Goal: Task Accomplishment & Management: Manage account settings

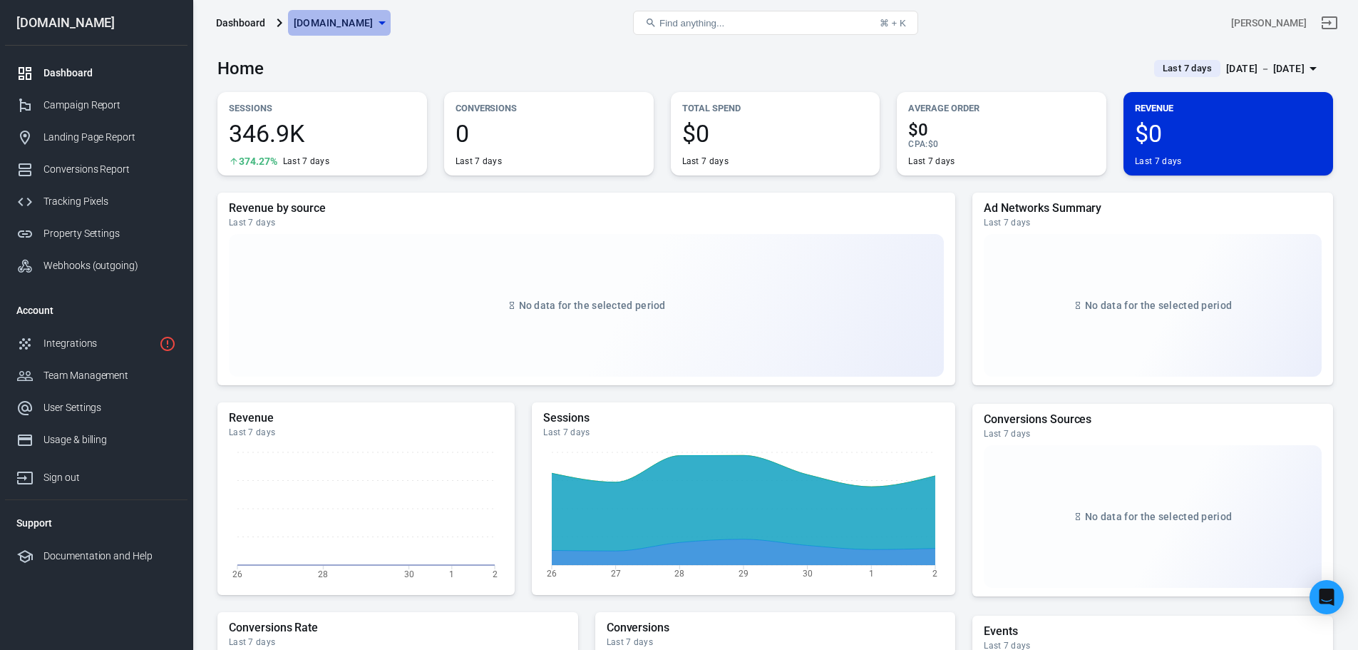
click at [337, 17] on span "[DOMAIN_NAME]" at bounding box center [334, 23] width 80 height 18
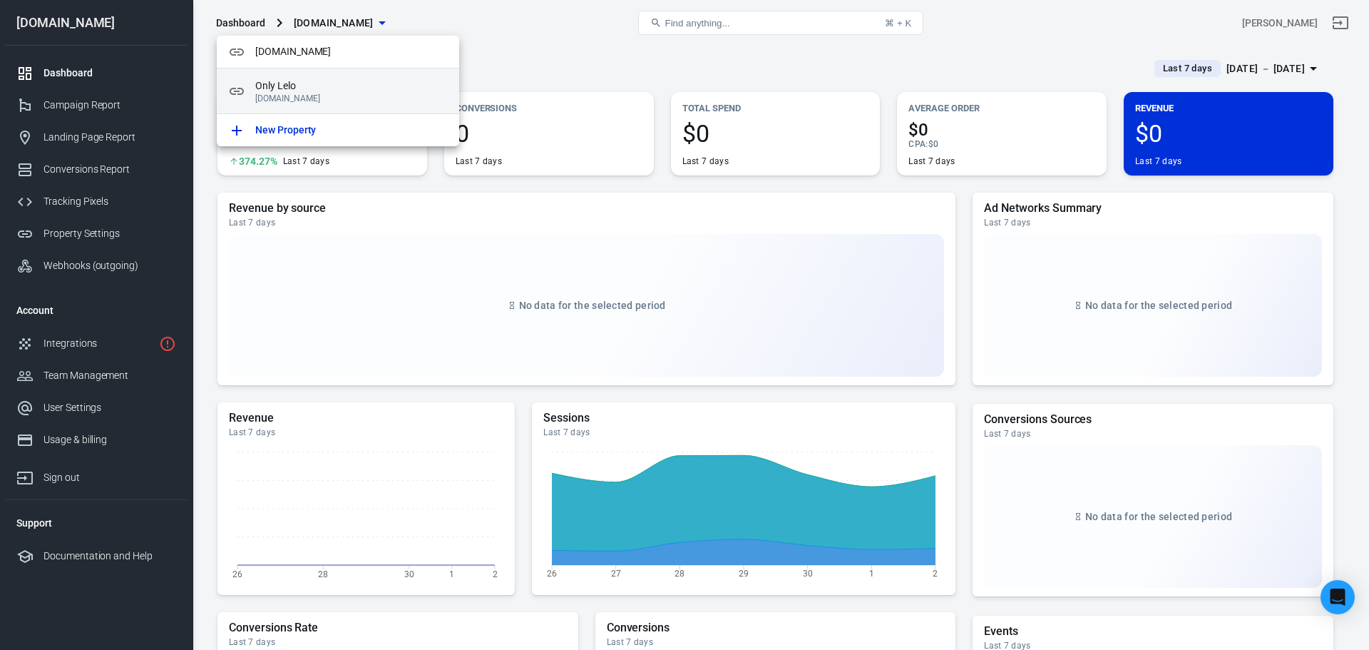
click at [341, 86] on span "Only Lelo" at bounding box center [351, 85] width 193 height 15
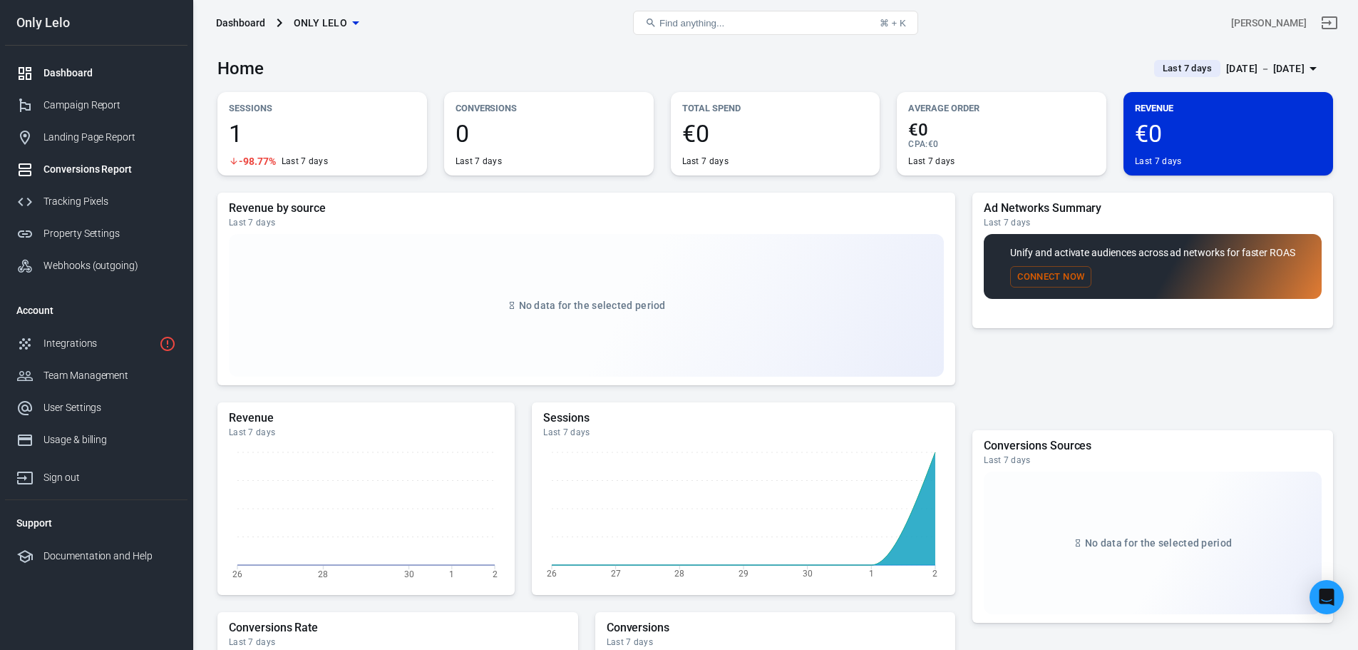
click at [82, 169] on div "Conversions Report" at bounding box center [109, 169] width 133 height 15
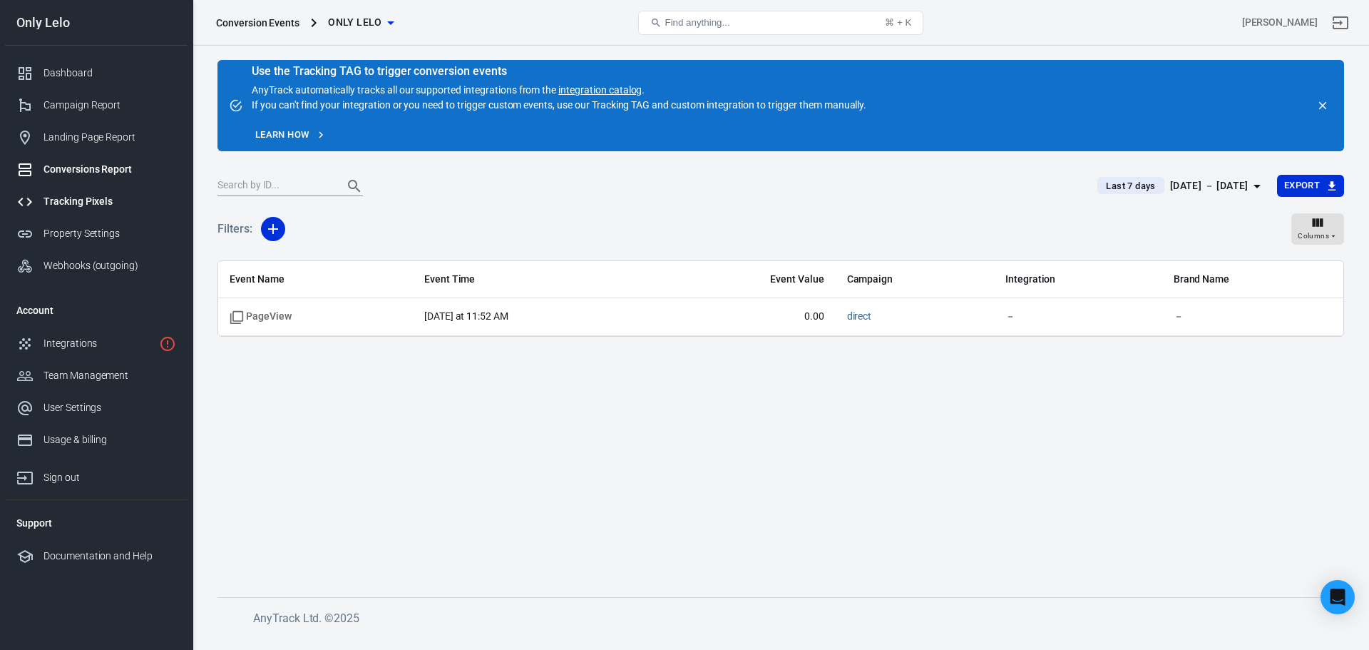
click at [87, 193] on link "Tracking Pixels" at bounding box center [96, 201] width 183 height 32
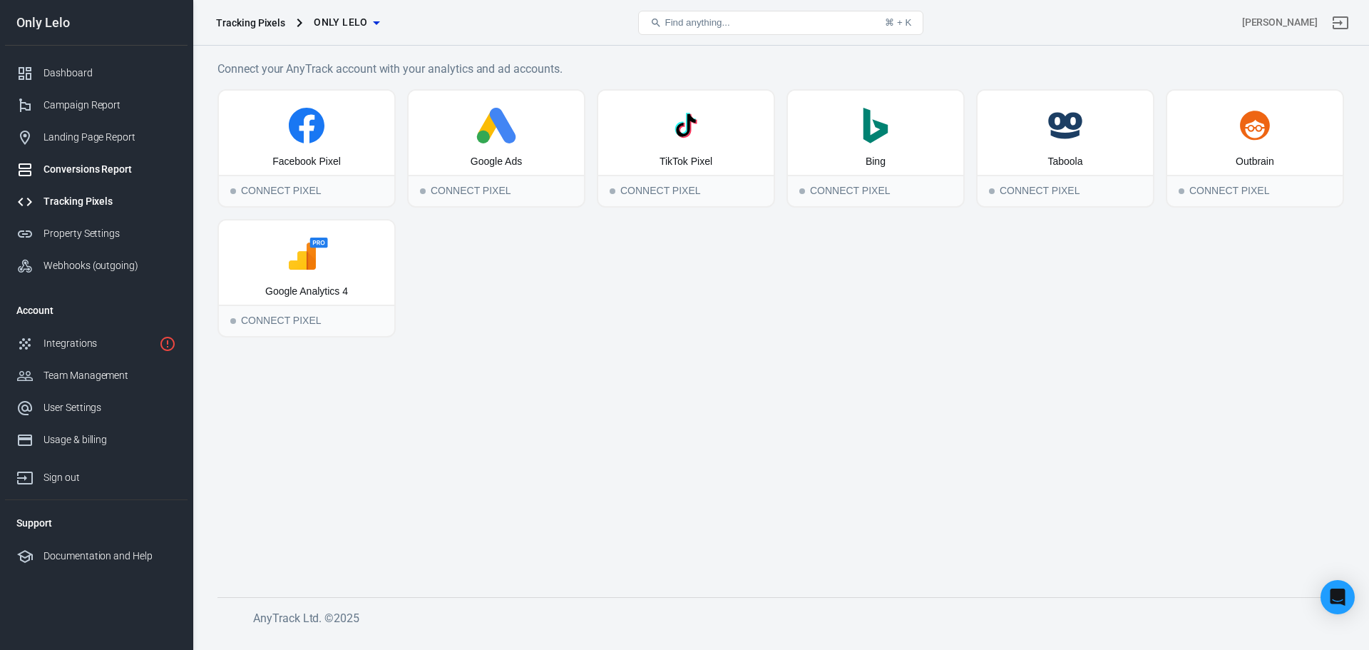
click at [95, 178] on link "Conversions Report" at bounding box center [96, 169] width 183 height 32
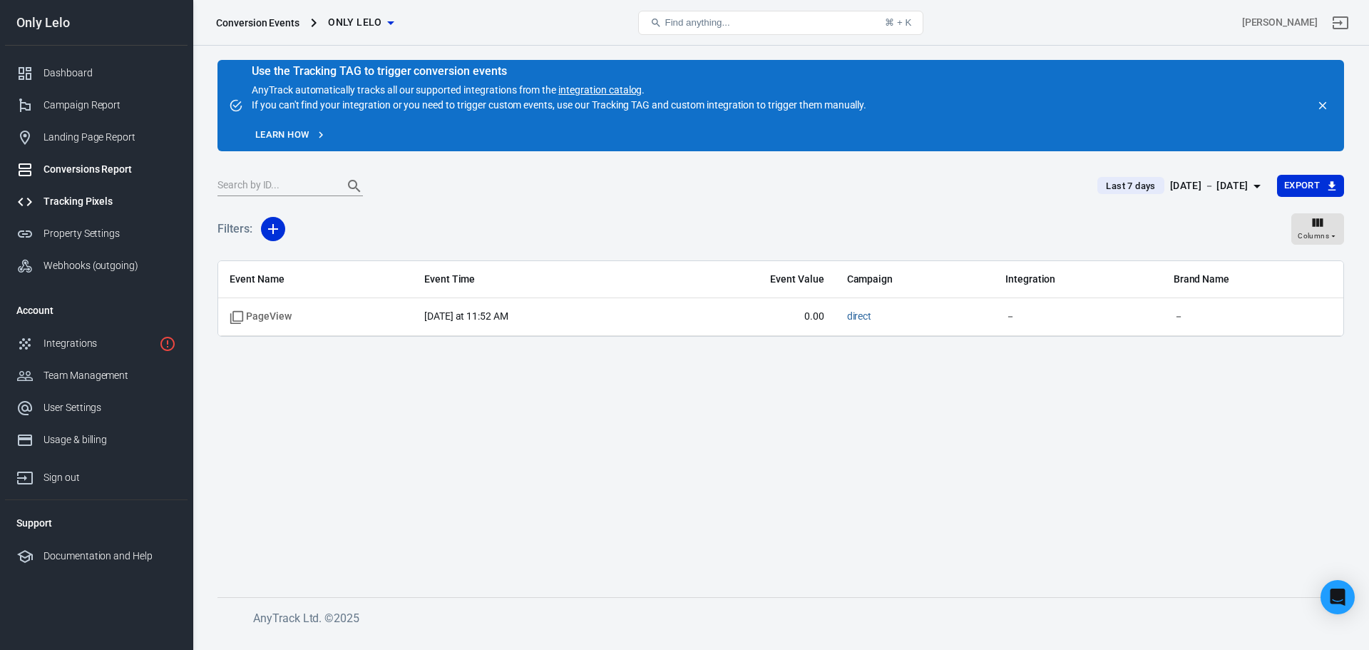
click at [86, 194] on link "Tracking Pixels" at bounding box center [96, 201] width 183 height 32
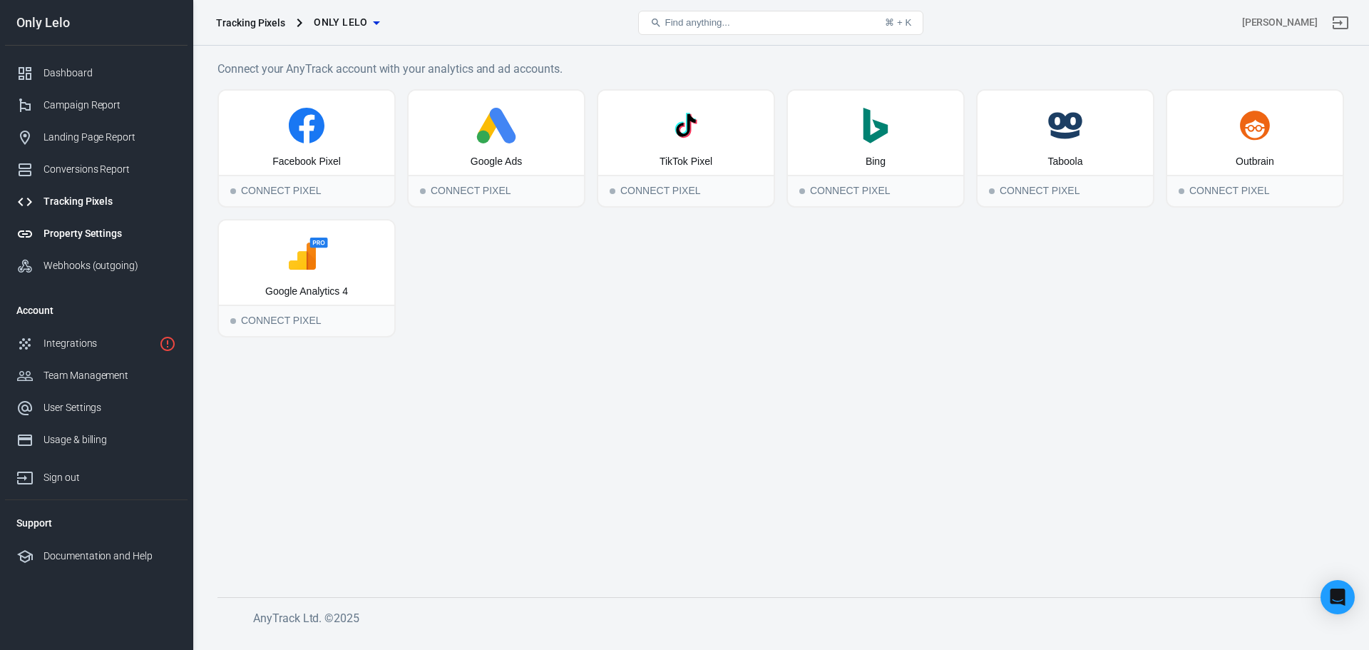
click at [96, 232] on div "Property Settings" at bounding box center [109, 233] width 133 height 15
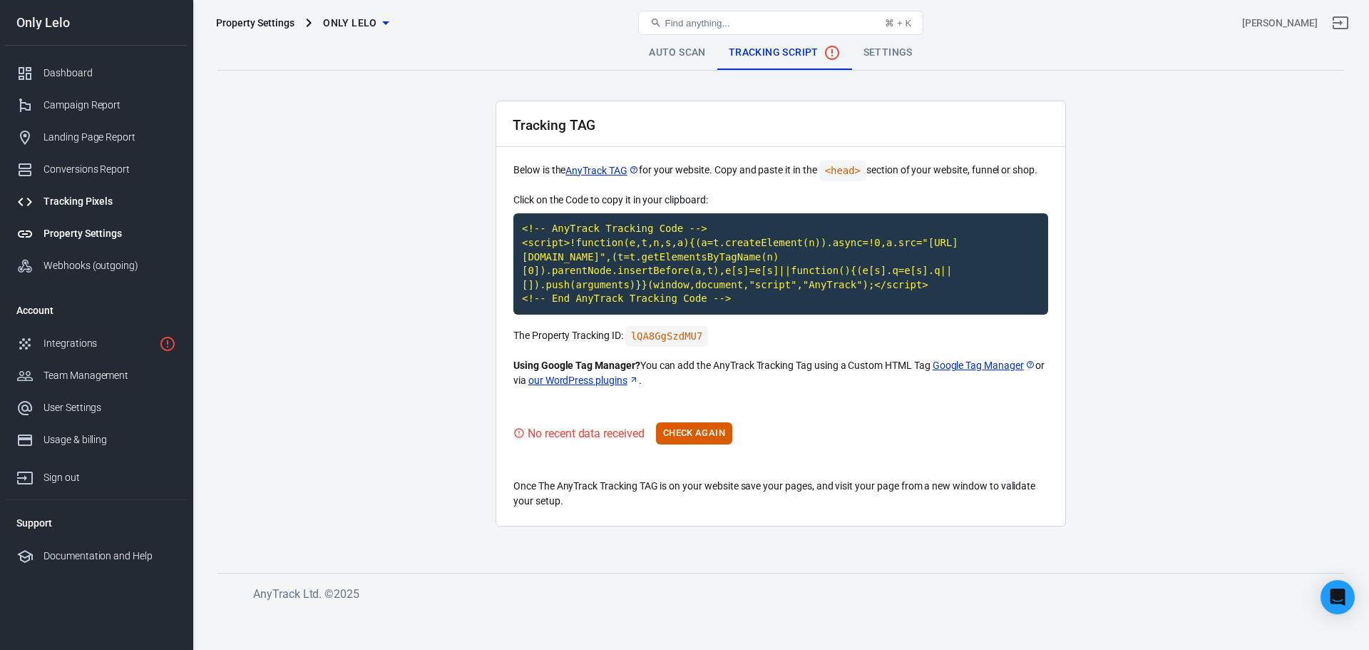
click at [85, 207] on div "Tracking Pixels" at bounding box center [109, 201] width 133 height 15
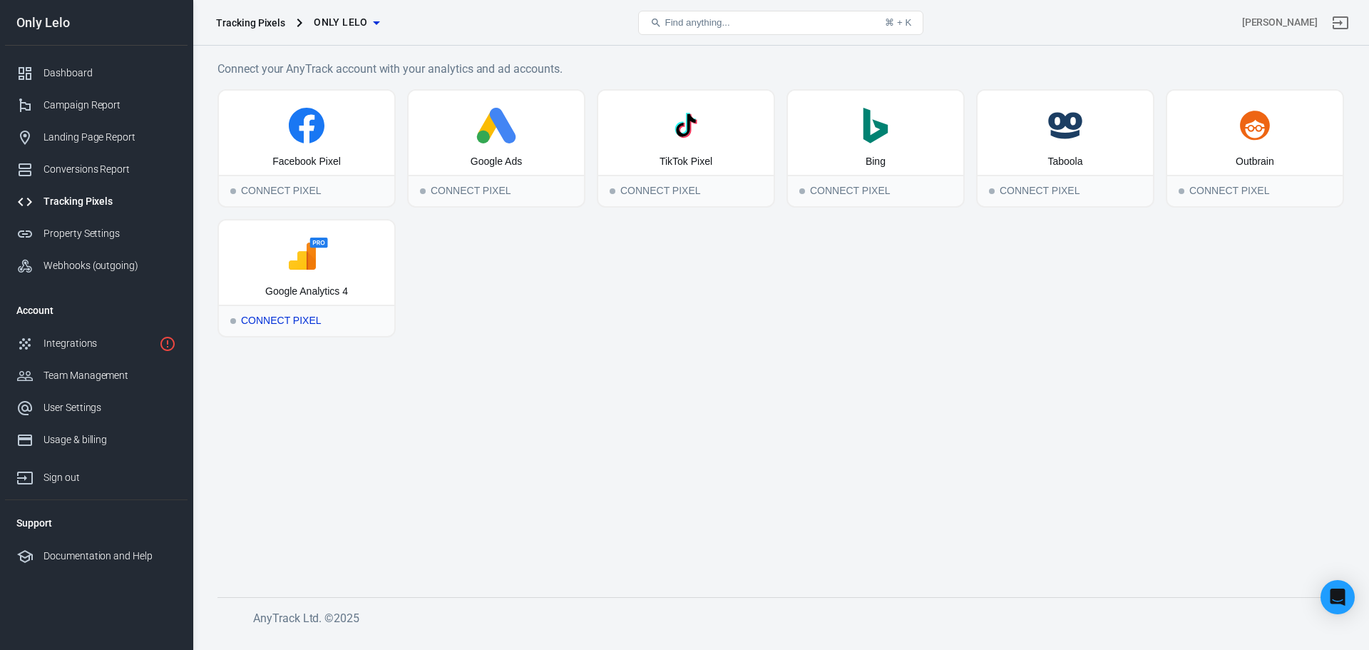
click at [275, 314] on div "Connect Pixel" at bounding box center [306, 319] width 175 height 31
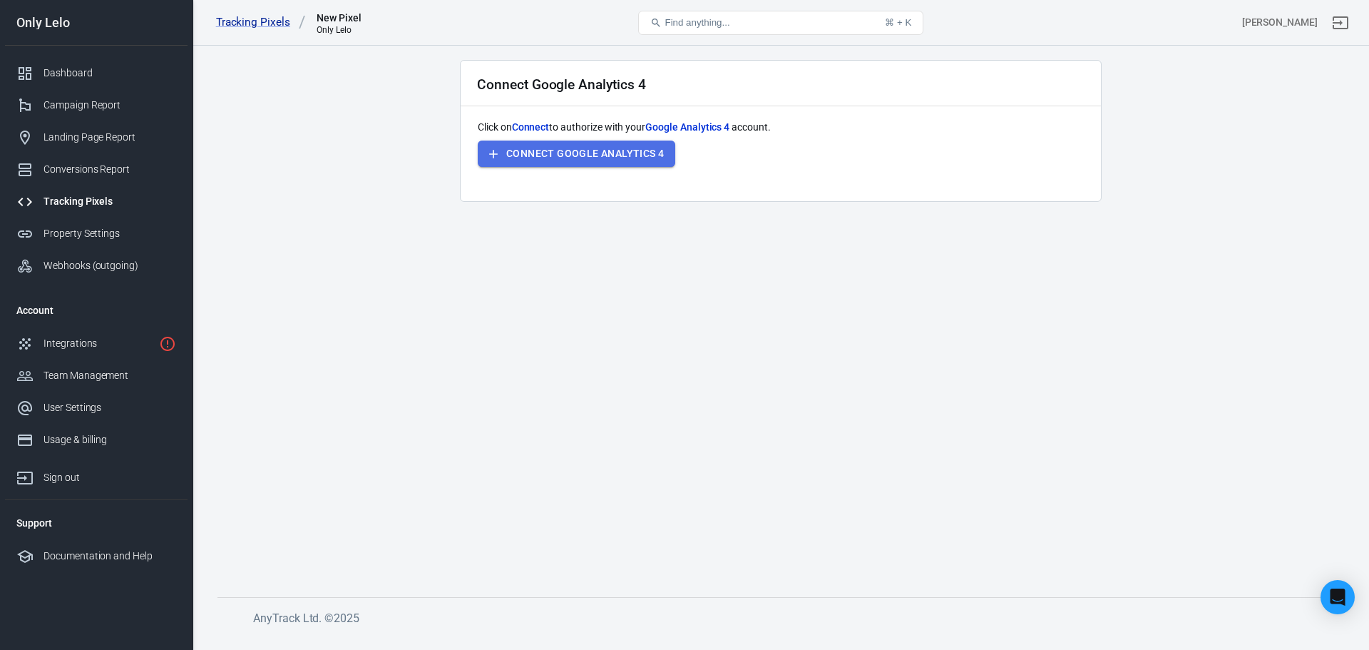
click at [555, 158] on button "Connect Google Analytics 4" at bounding box center [577, 153] width 198 height 26
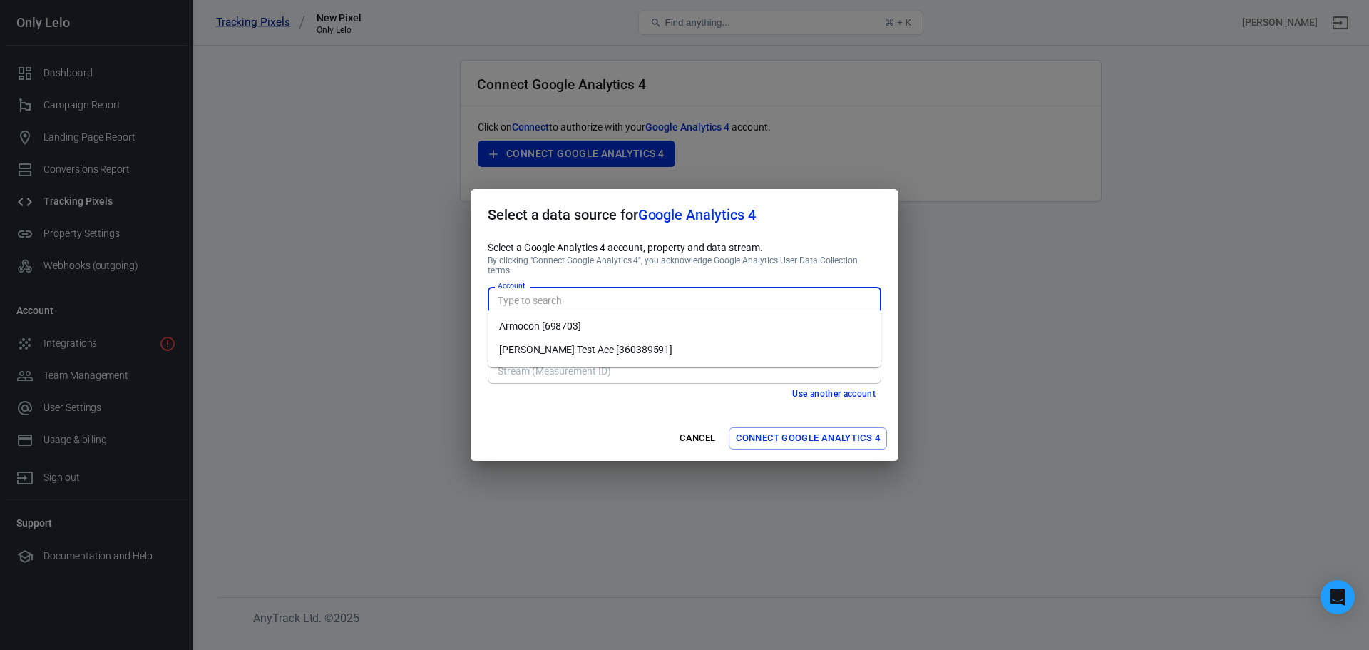
click at [643, 294] on input "Account" at bounding box center [683, 300] width 383 height 18
click at [614, 319] on li "Armocon [698703]" at bounding box center [685, 326] width 394 height 24
type input "Armocon [698703]"
click at [607, 331] on input "Property" at bounding box center [683, 336] width 383 height 18
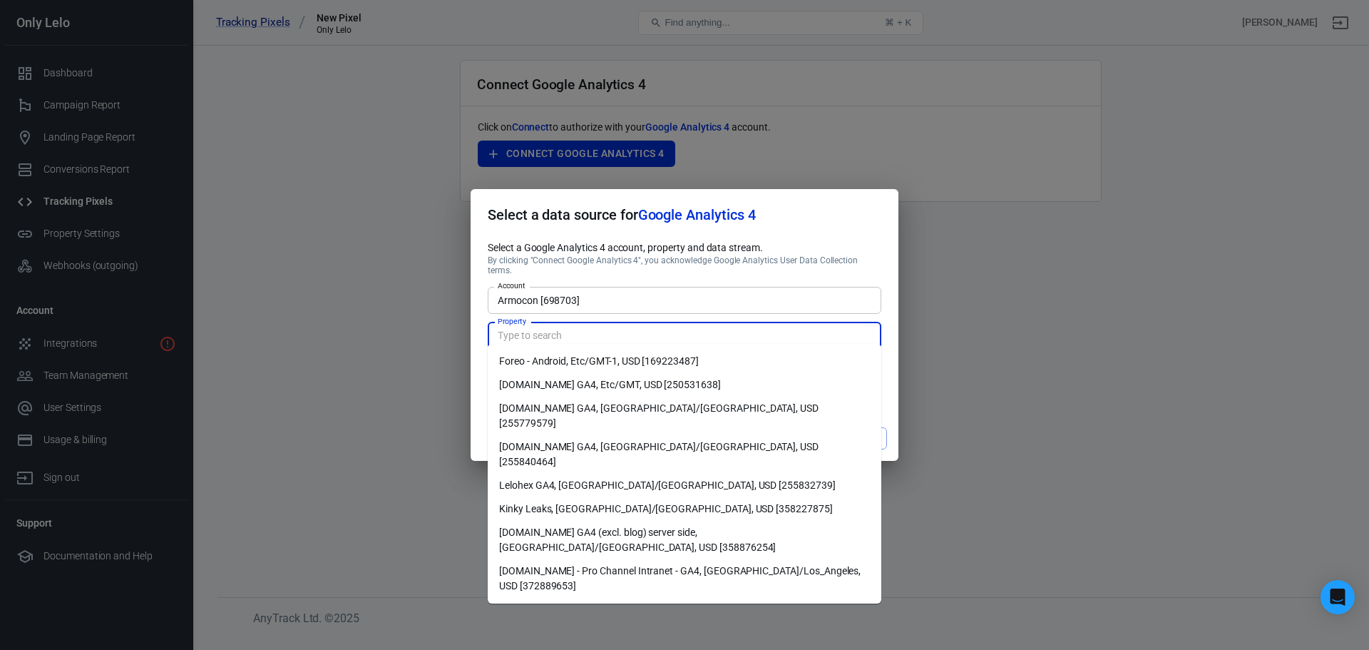
click at [603, 333] on input "Property" at bounding box center [683, 336] width 383 height 18
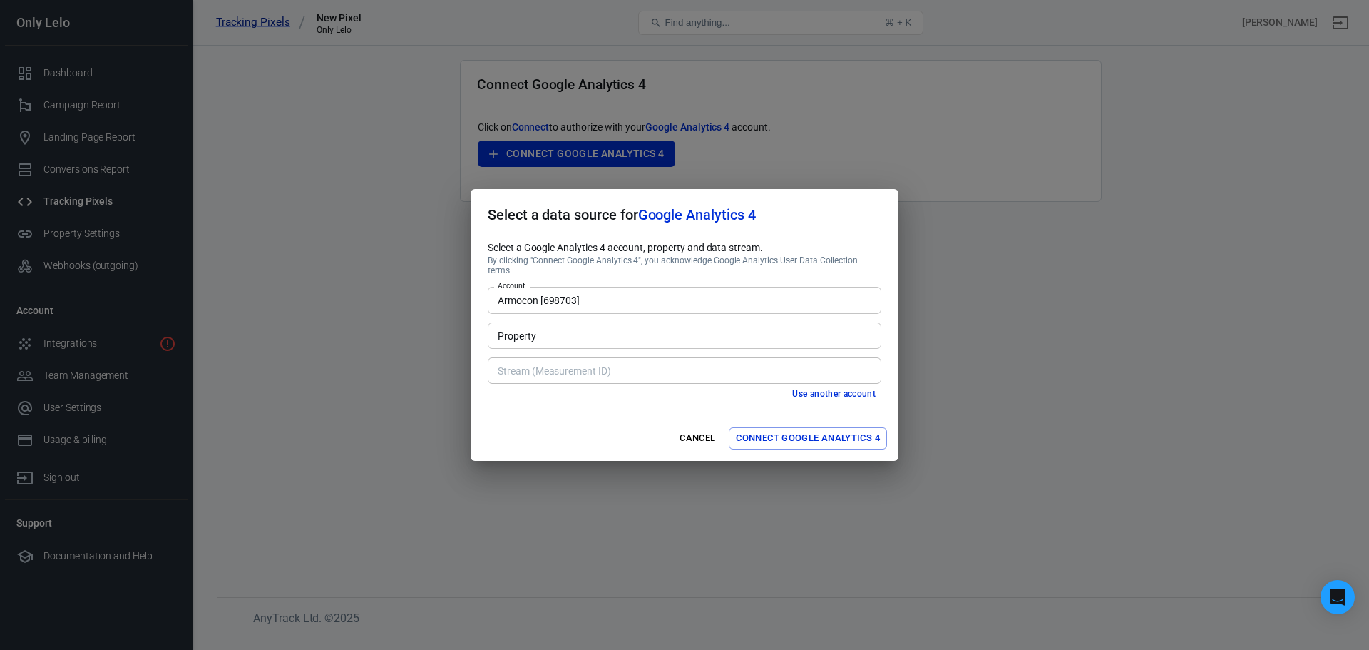
click at [560, 343] on div "Property" at bounding box center [685, 335] width 394 height 26
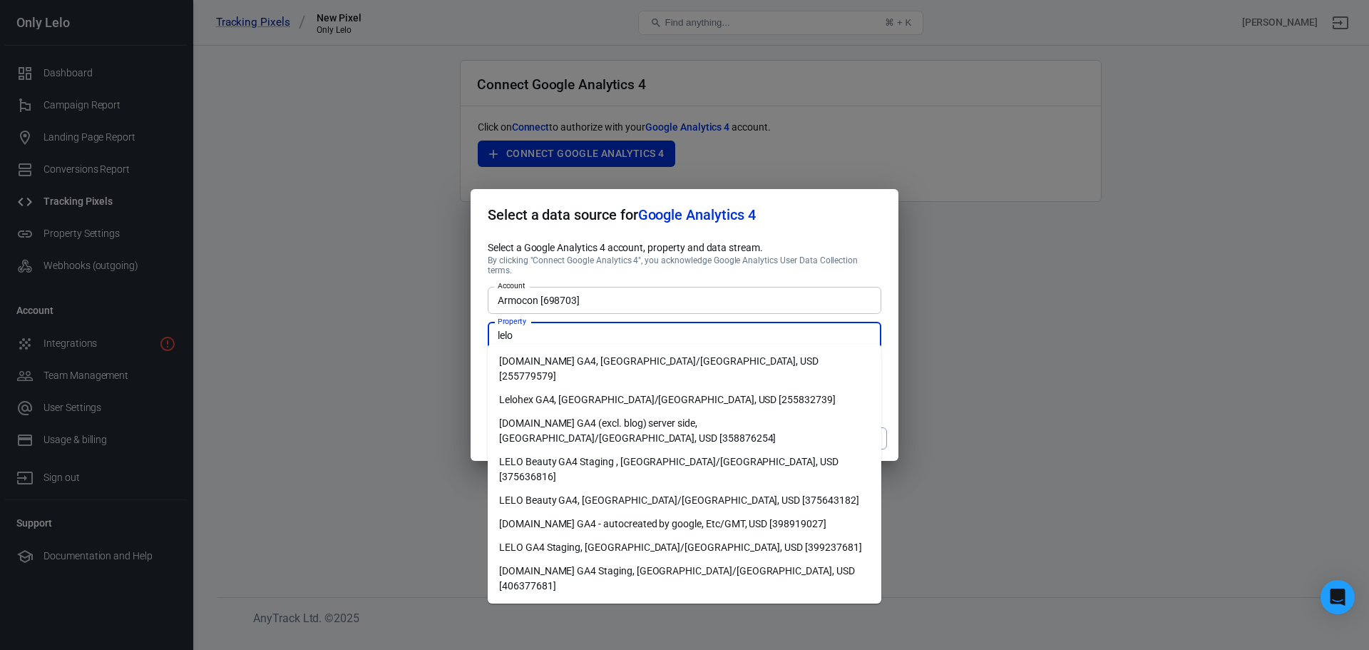
click at [566, 360] on li "[DOMAIN_NAME] GA4, [GEOGRAPHIC_DATA]/[GEOGRAPHIC_DATA], USD [255779579]" at bounding box center [685, 368] width 394 height 39
type input "[DOMAIN_NAME] GA4, [GEOGRAPHIC_DATA]/[GEOGRAPHIC_DATA], USD [255779579]"
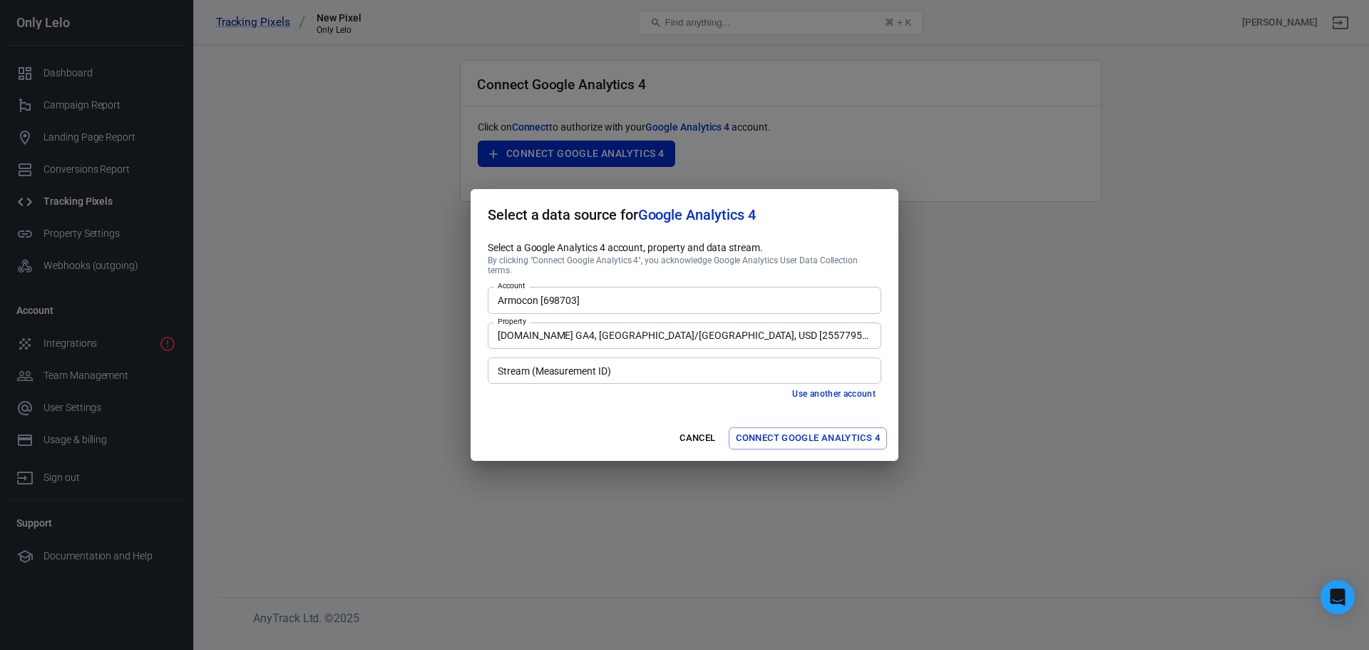
click at [561, 372] on input "Stream (Measurement ID)" at bounding box center [683, 371] width 383 height 18
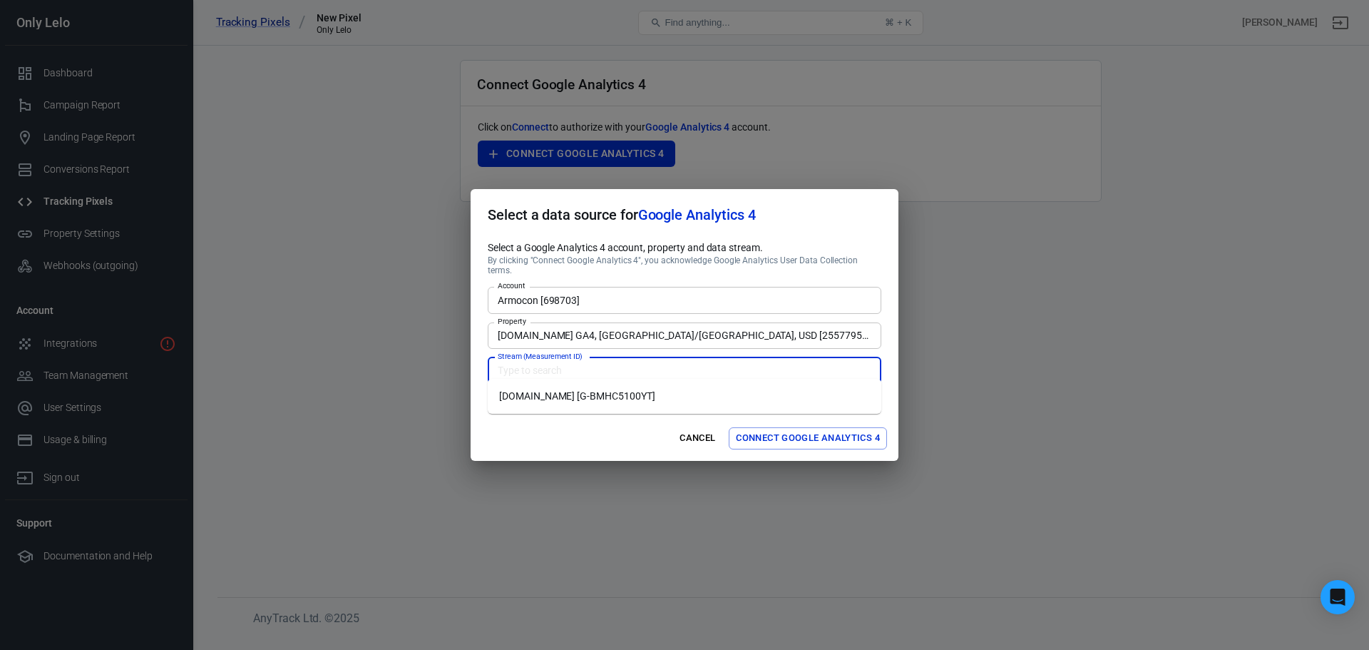
click at [583, 399] on li "[DOMAIN_NAME] [G-BMHC5100YT]" at bounding box center [685, 396] width 394 height 24
type input "[DOMAIN_NAME] [G-BMHC5100YT]"
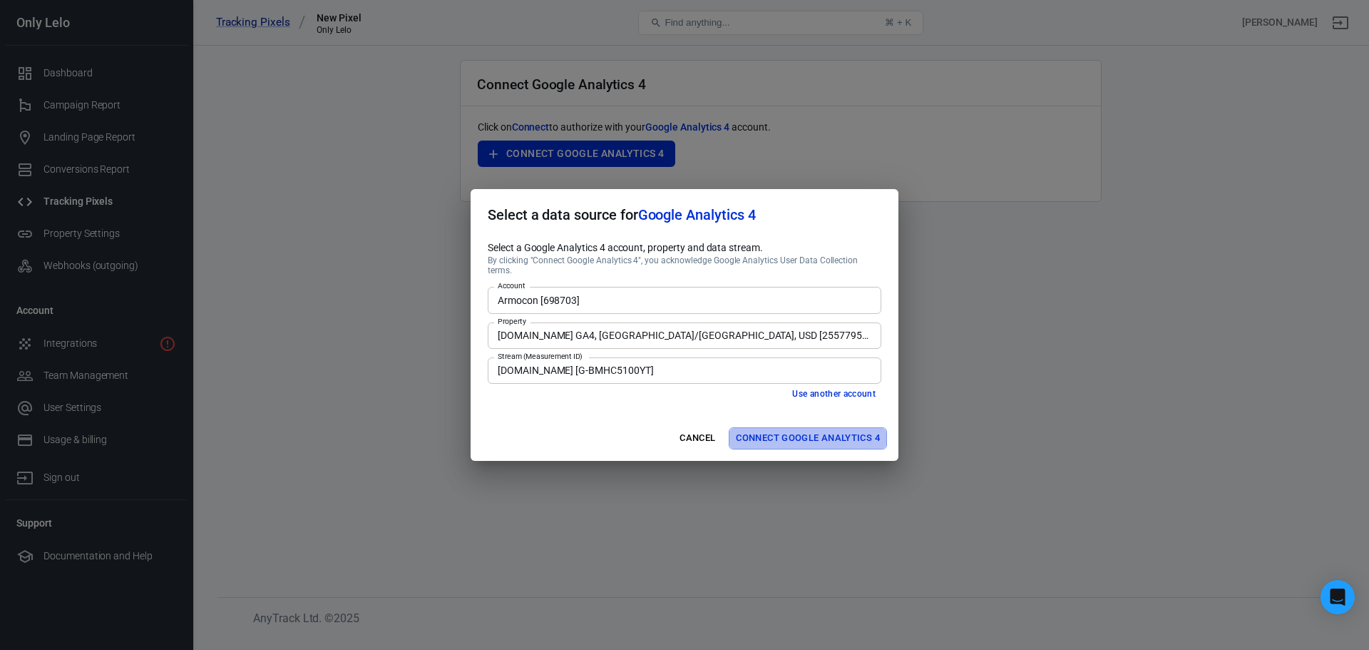
click at [765, 428] on button "Connect Google Analytics 4" at bounding box center [808, 438] width 158 height 22
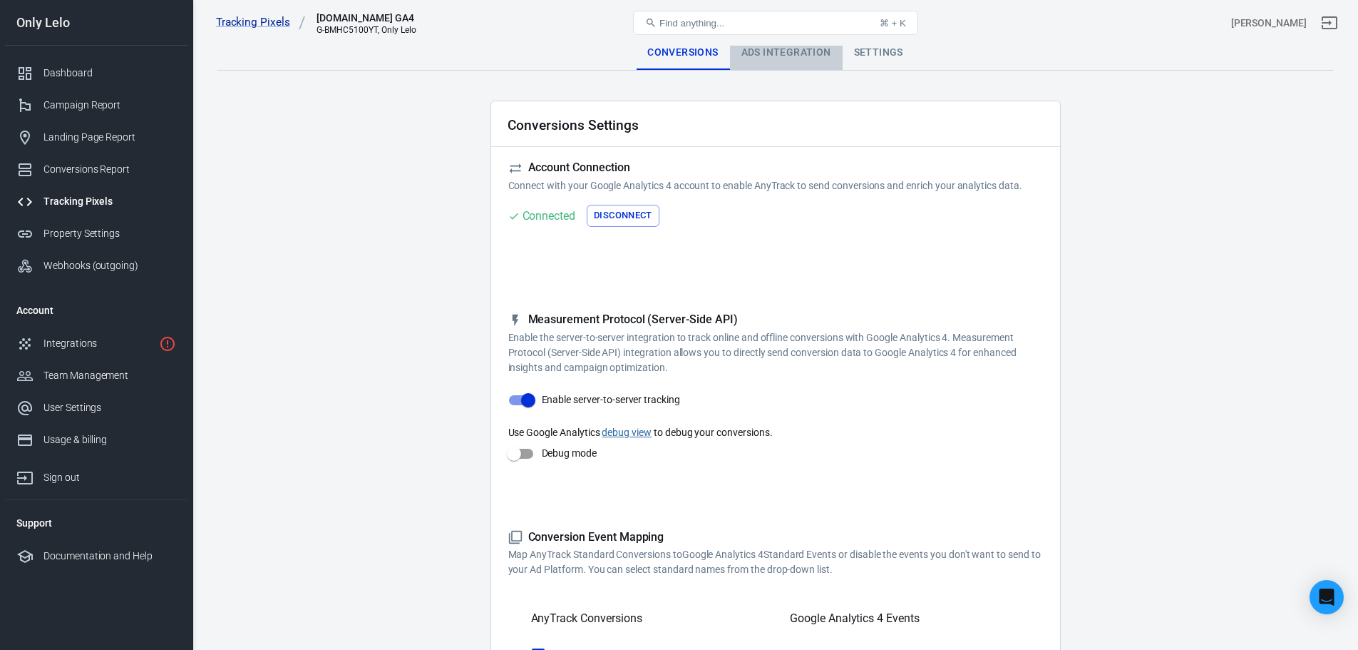
click at [777, 56] on div "Ads Integration" at bounding box center [786, 53] width 113 height 34
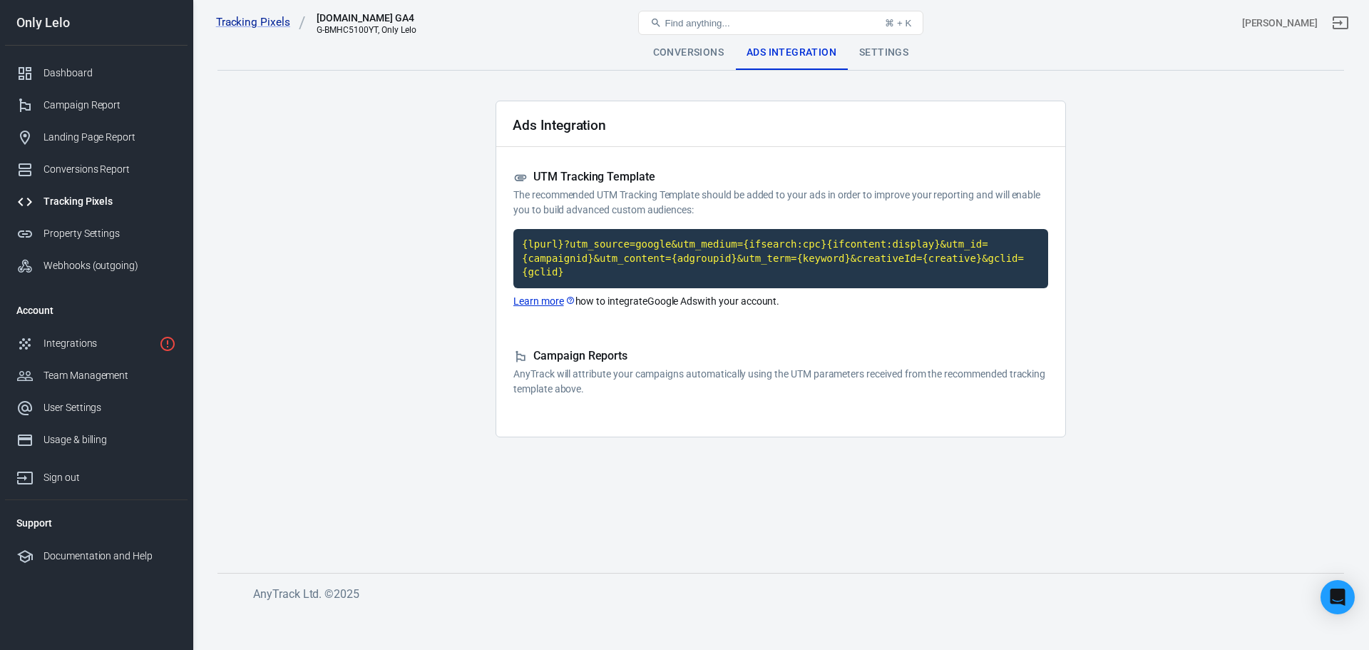
click at [877, 71] on main "Conversions Ads Integration Settings Ads Integration UTM Tracking Template The …" at bounding box center [780, 293] width 1127 height 514
click at [813, 62] on div "Ads Integration" at bounding box center [791, 53] width 113 height 34
click at [874, 58] on div "Settings" at bounding box center [884, 53] width 72 height 34
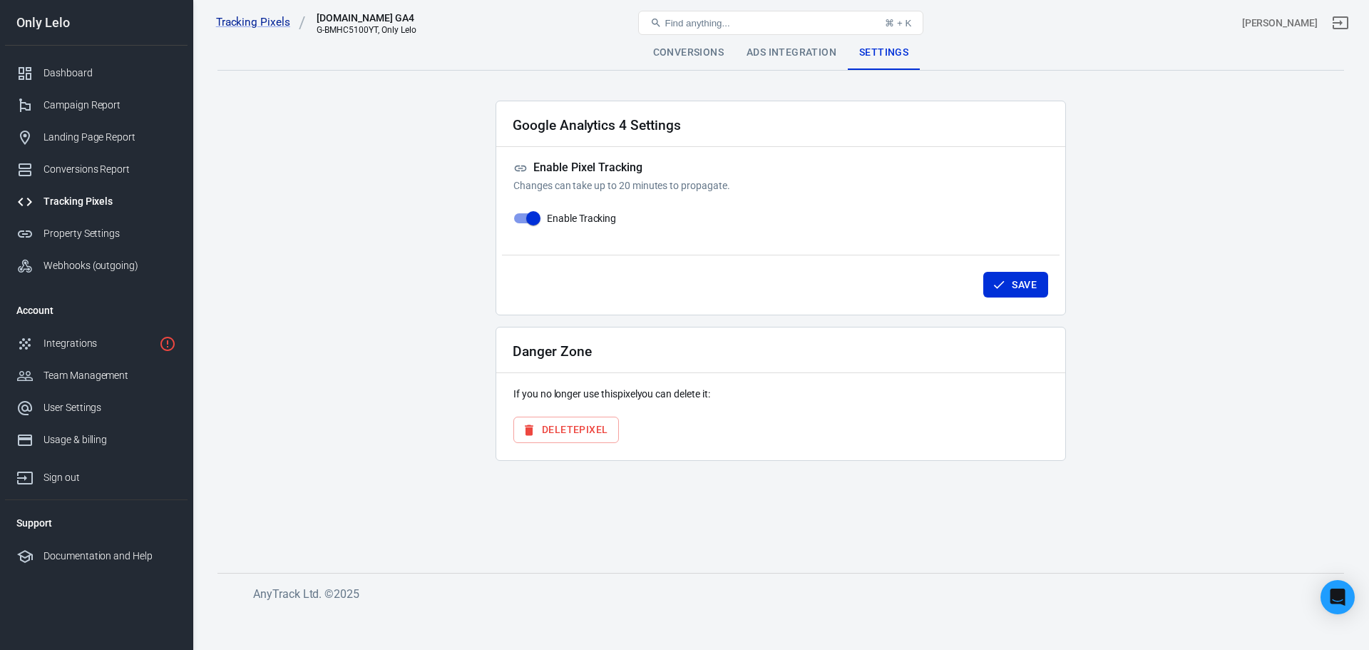
click at [792, 47] on div "Ads Integration" at bounding box center [791, 53] width 113 height 34
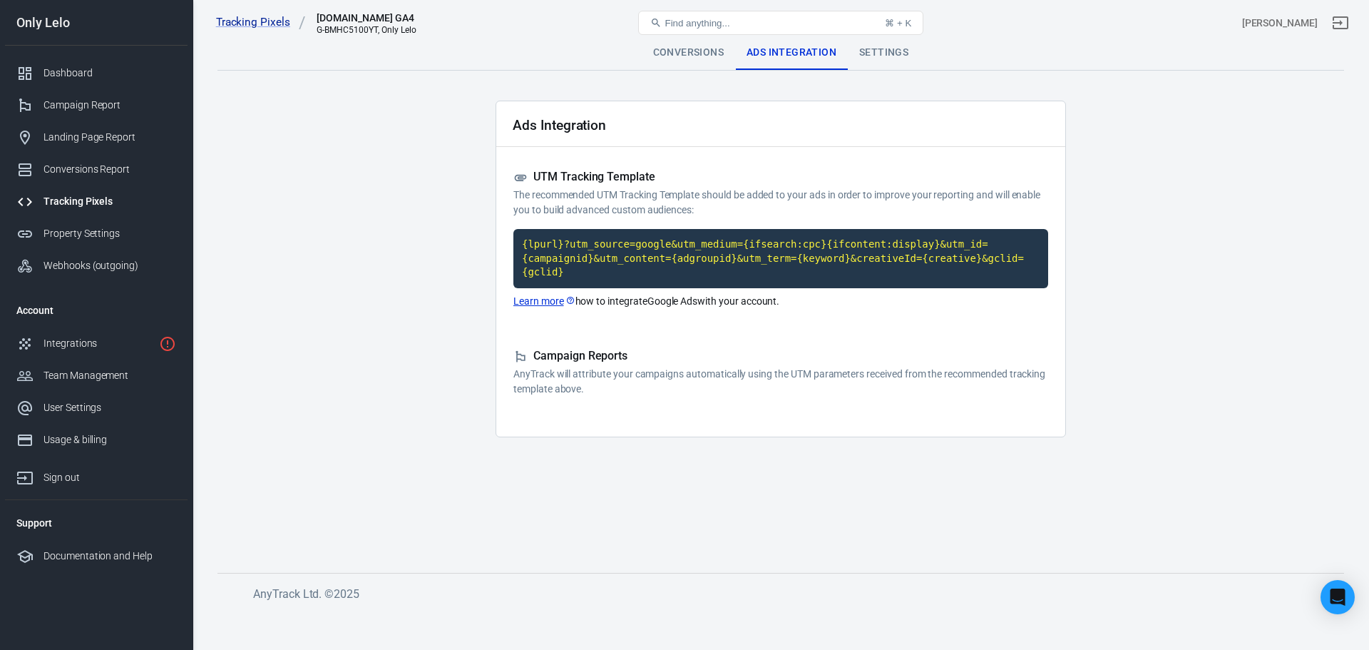
click at [685, 58] on div "Conversions" at bounding box center [688, 53] width 93 height 34
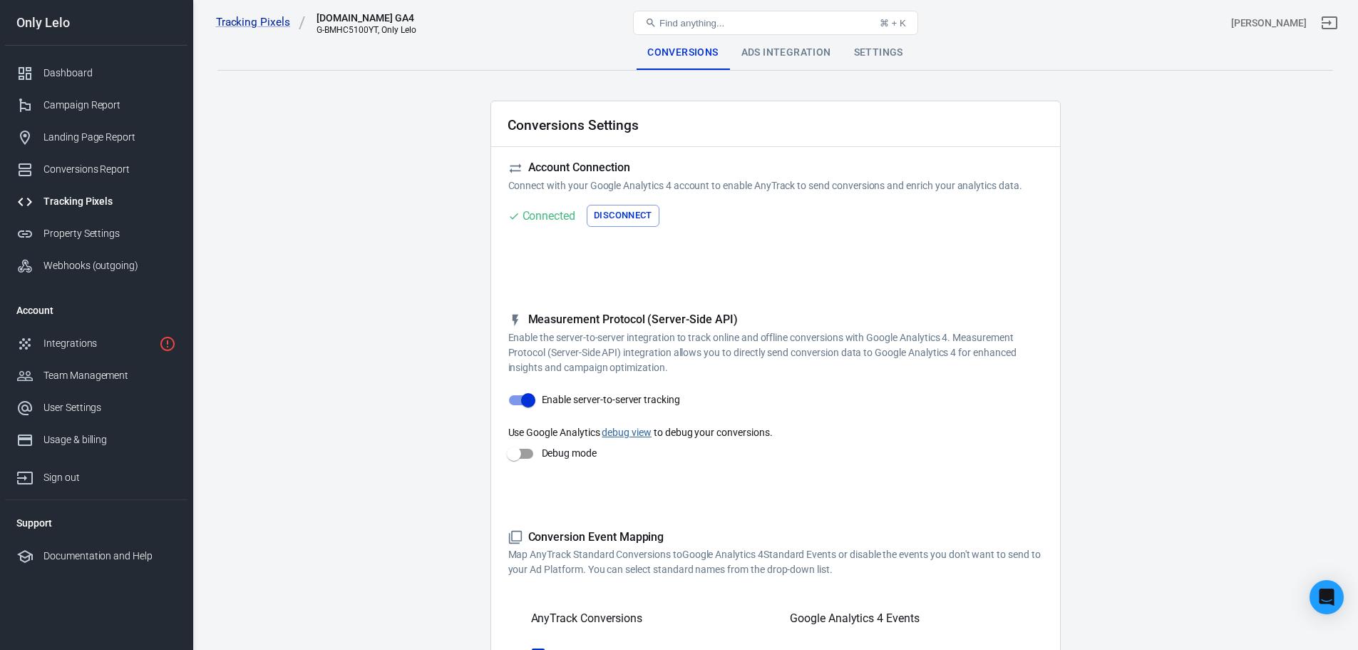
click at [81, 205] on div "Tracking Pixels" at bounding box center [109, 201] width 133 height 15
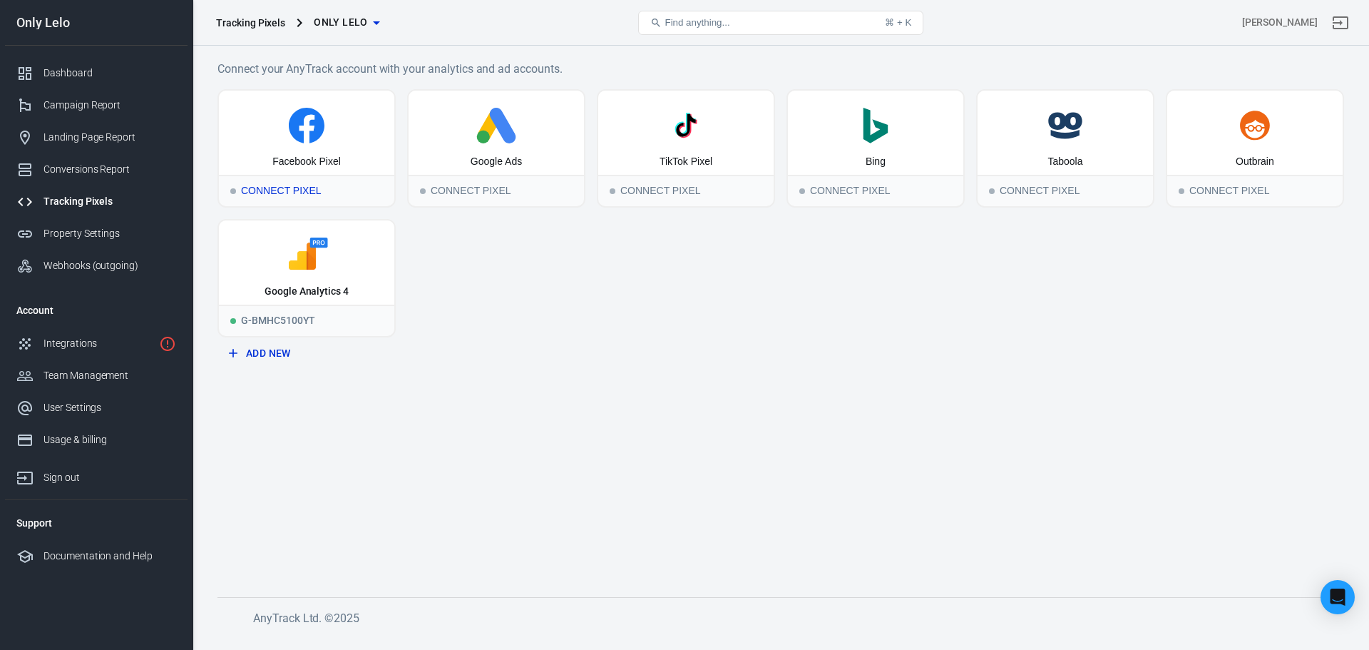
click at [371, 180] on div "Connect Pixel" at bounding box center [306, 190] width 175 height 31
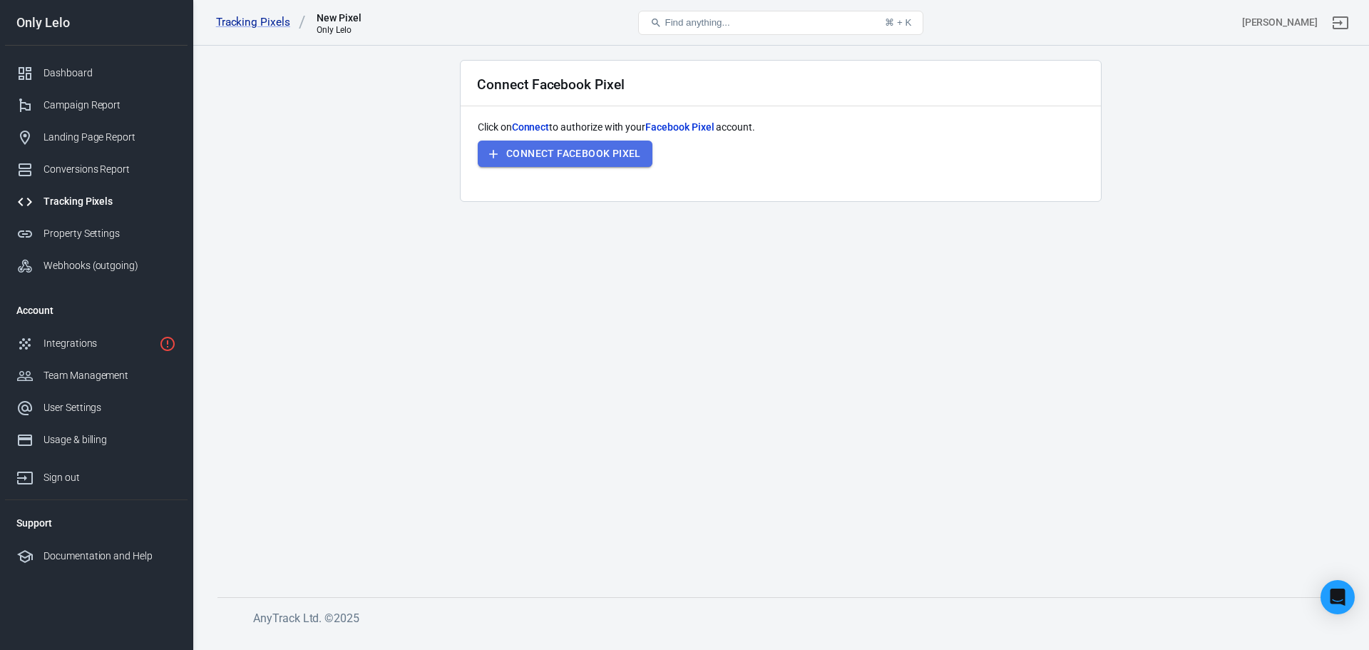
click at [559, 166] on button "Connect Facebook Pixel" at bounding box center [565, 153] width 175 height 26
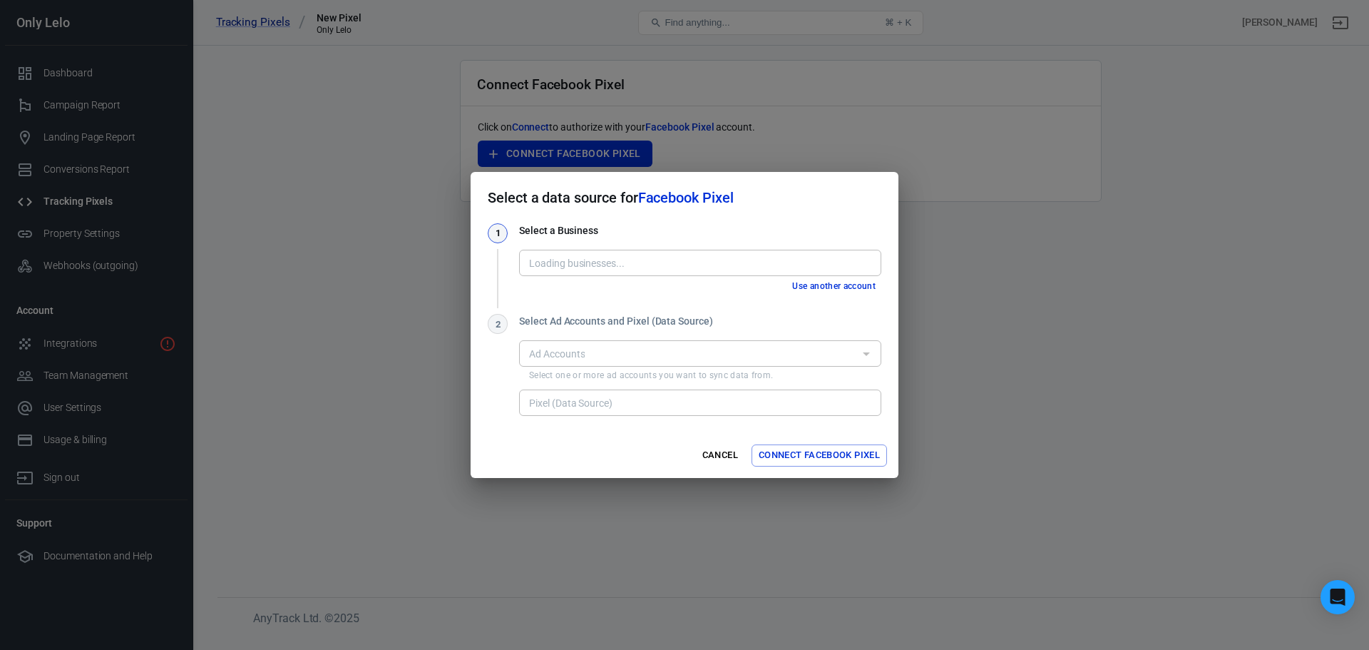
type input "LELO [130289692651733]"
click at [584, 274] on div "LELO [130289692651733] Business" at bounding box center [700, 263] width 362 height 26
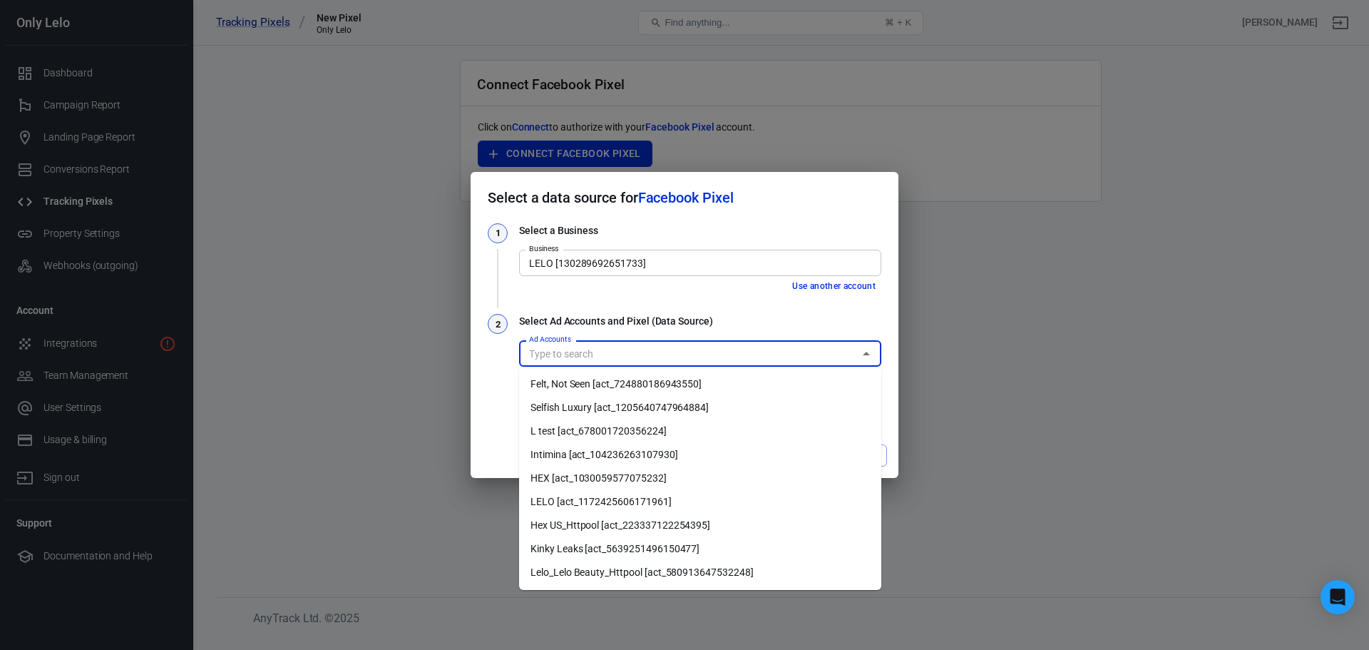
click at [618, 357] on input "Ad Accounts" at bounding box center [688, 353] width 330 height 18
click at [587, 436] on li "L test [act_678001720356224]" at bounding box center [700, 431] width 362 height 24
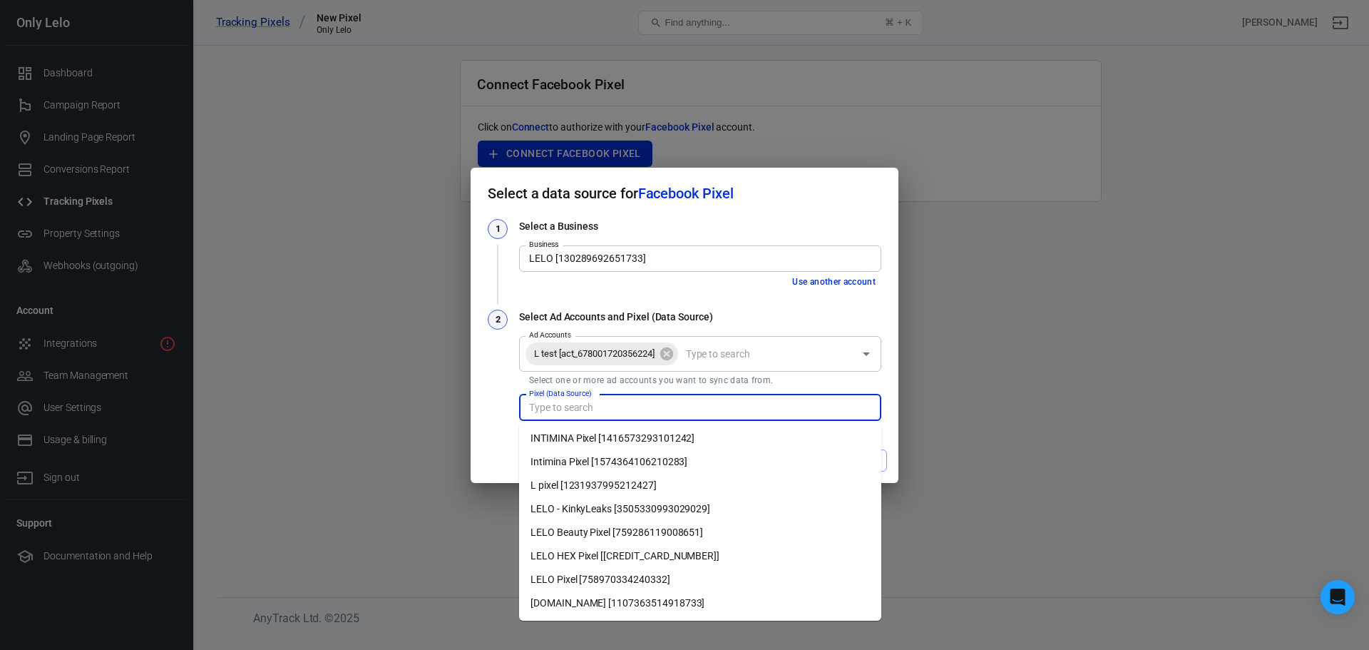
click at [567, 407] on input "Pixel (Data Source)" at bounding box center [699, 408] width 352 height 18
click at [668, 357] on icon at bounding box center [666, 353] width 13 height 13
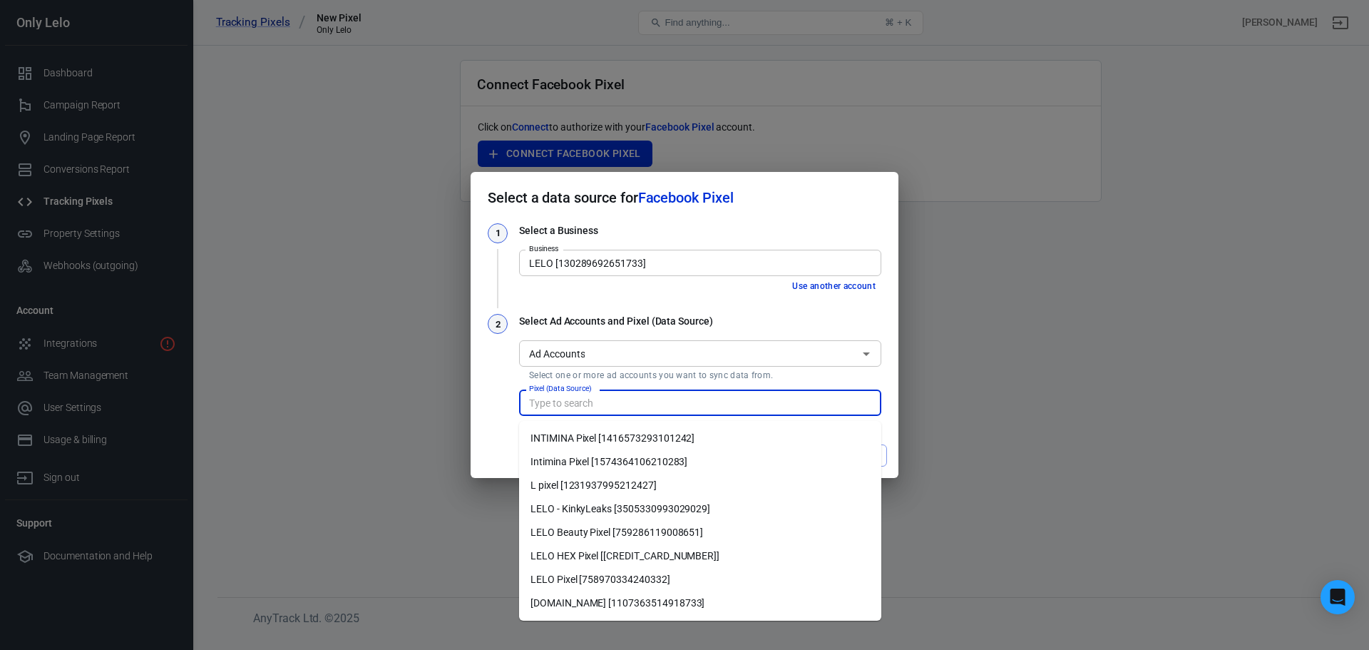
click at [628, 364] on div "Ad Accounts" at bounding box center [700, 353] width 362 height 26
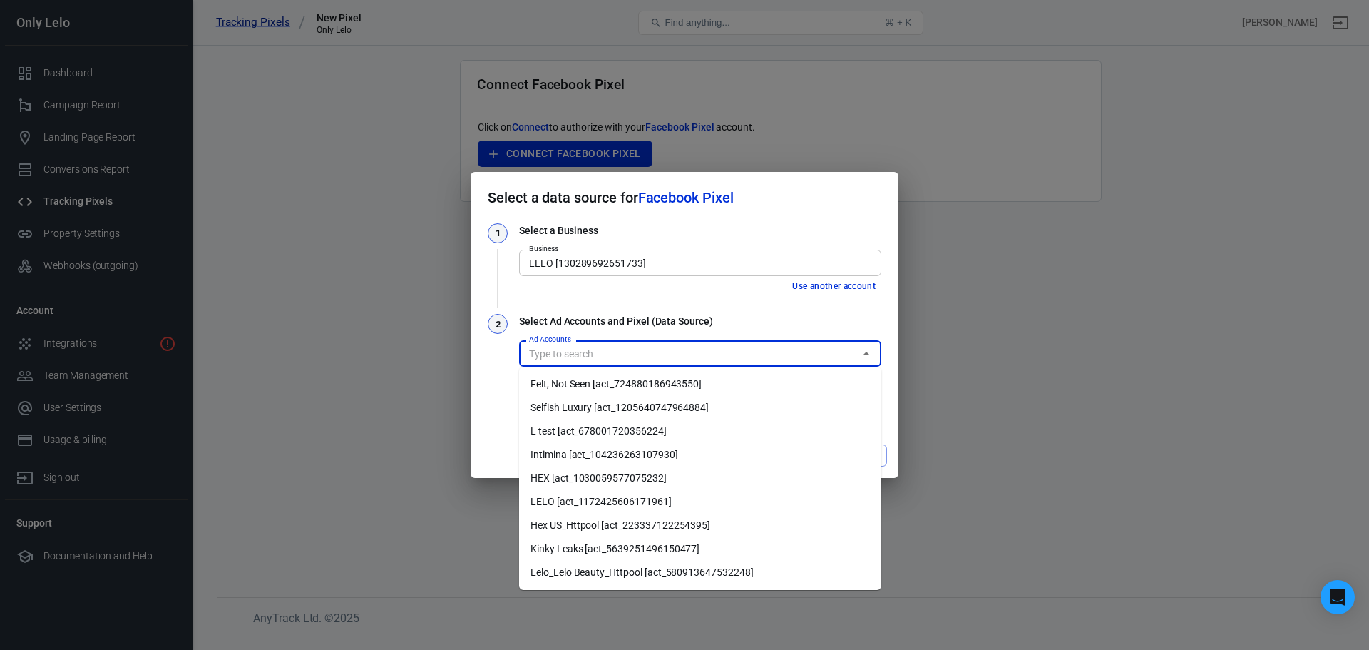
click at [574, 429] on li "L test [act_678001720356224]" at bounding box center [700, 431] width 362 height 24
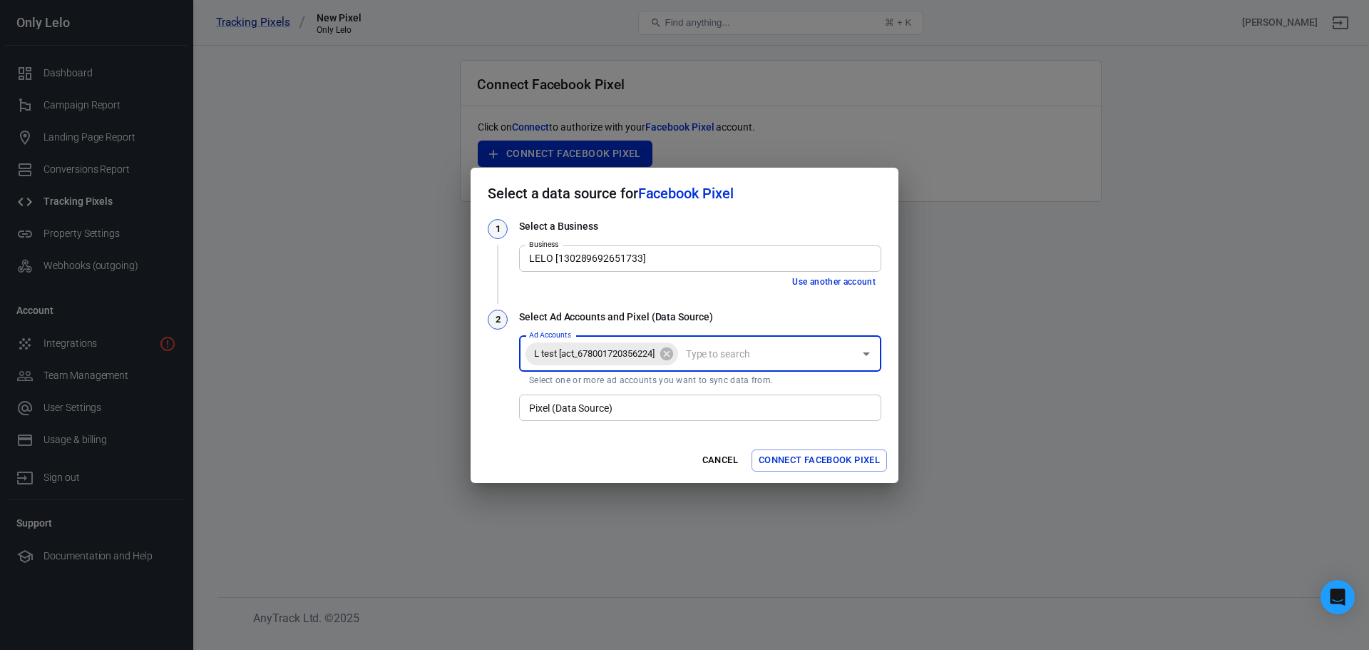
click at [595, 362] on div "L test [act_678001720356224]" at bounding box center [602, 353] width 153 height 23
click at [585, 404] on input "Pixel (Data Source)" at bounding box center [699, 408] width 352 height 18
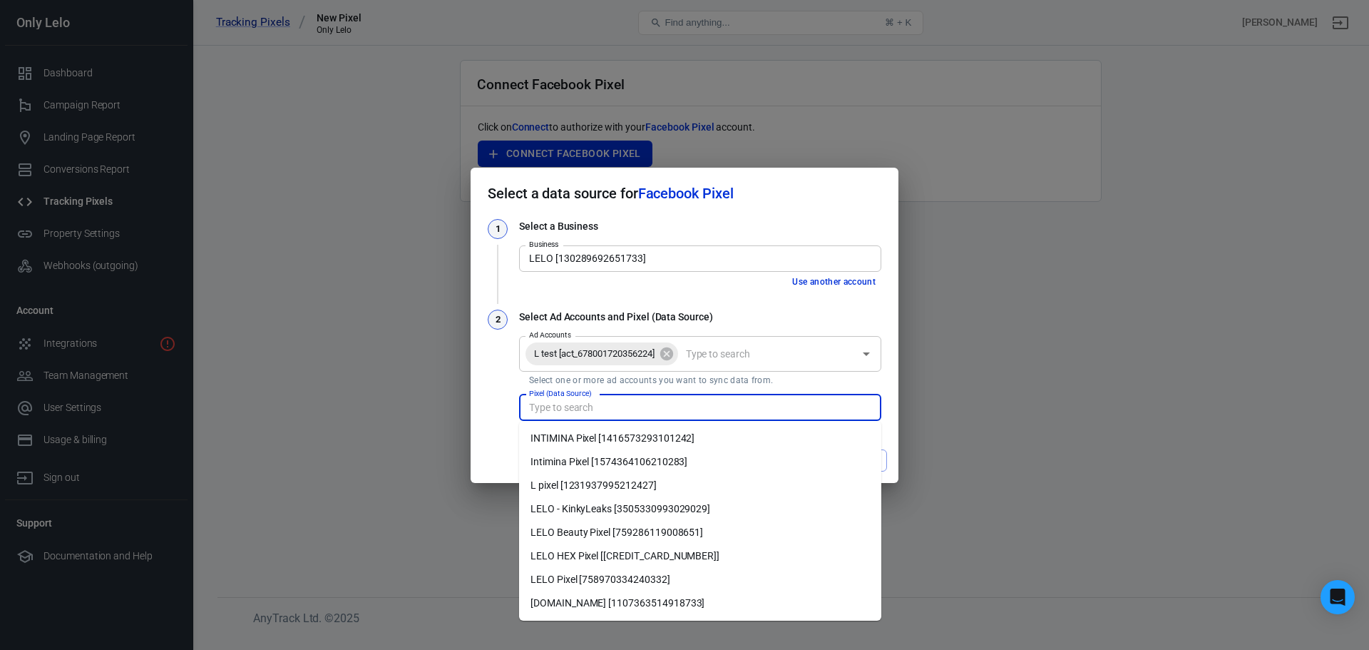
click at [593, 485] on li "L pixel [1231937995212427]" at bounding box center [700, 485] width 362 height 24
type input "L pixel [1231937995212427]"
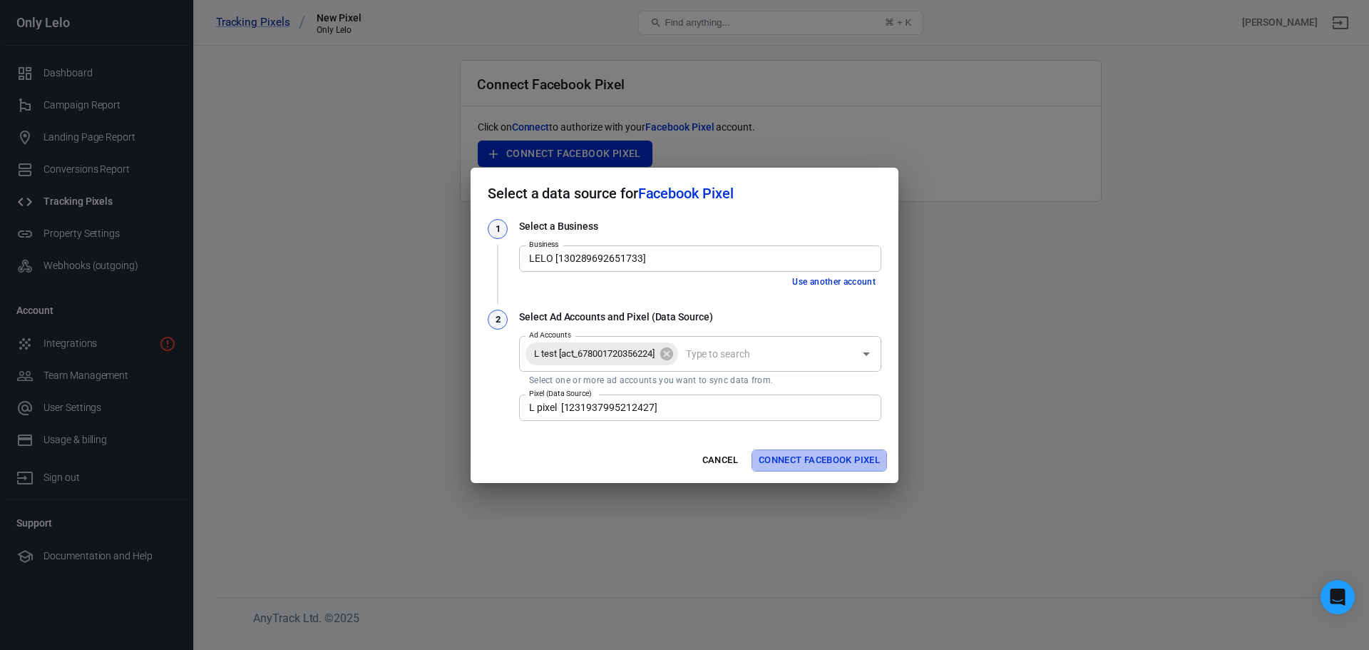
click at [766, 463] on button "Connect Facebook Pixel" at bounding box center [819, 460] width 135 height 22
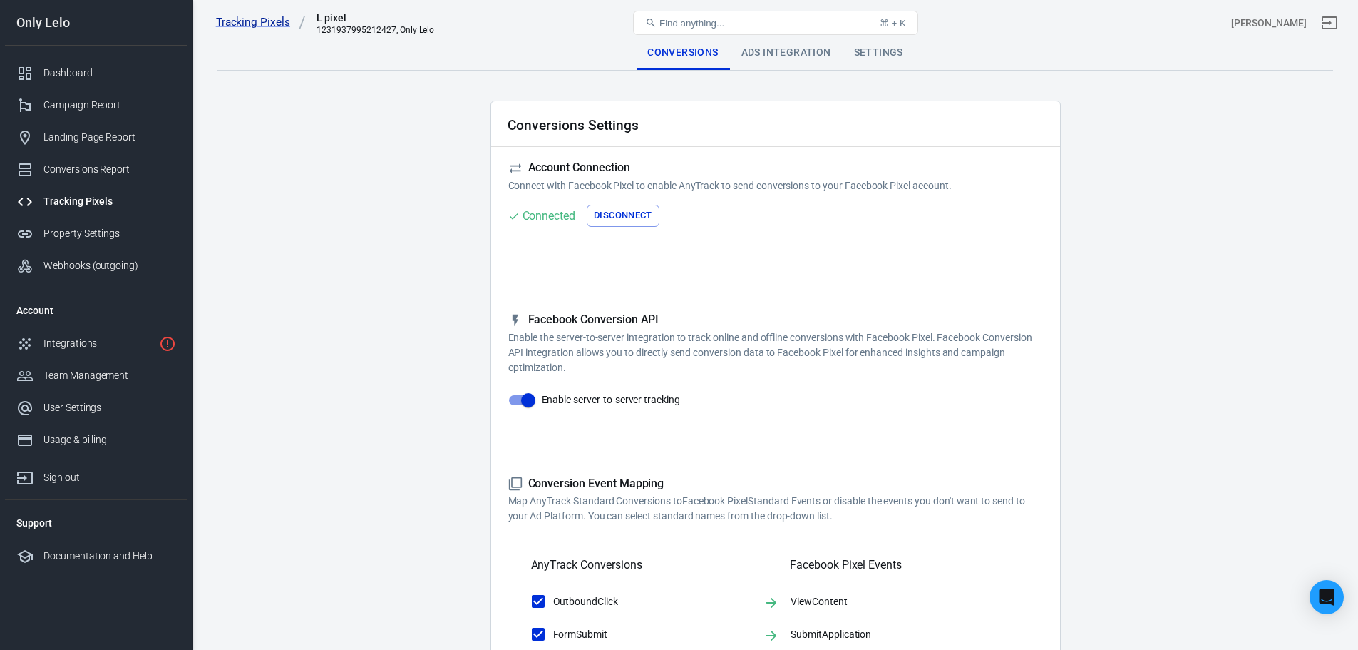
click at [74, 192] on link "Tracking Pixels" at bounding box center [96, 201] width 183 height 32
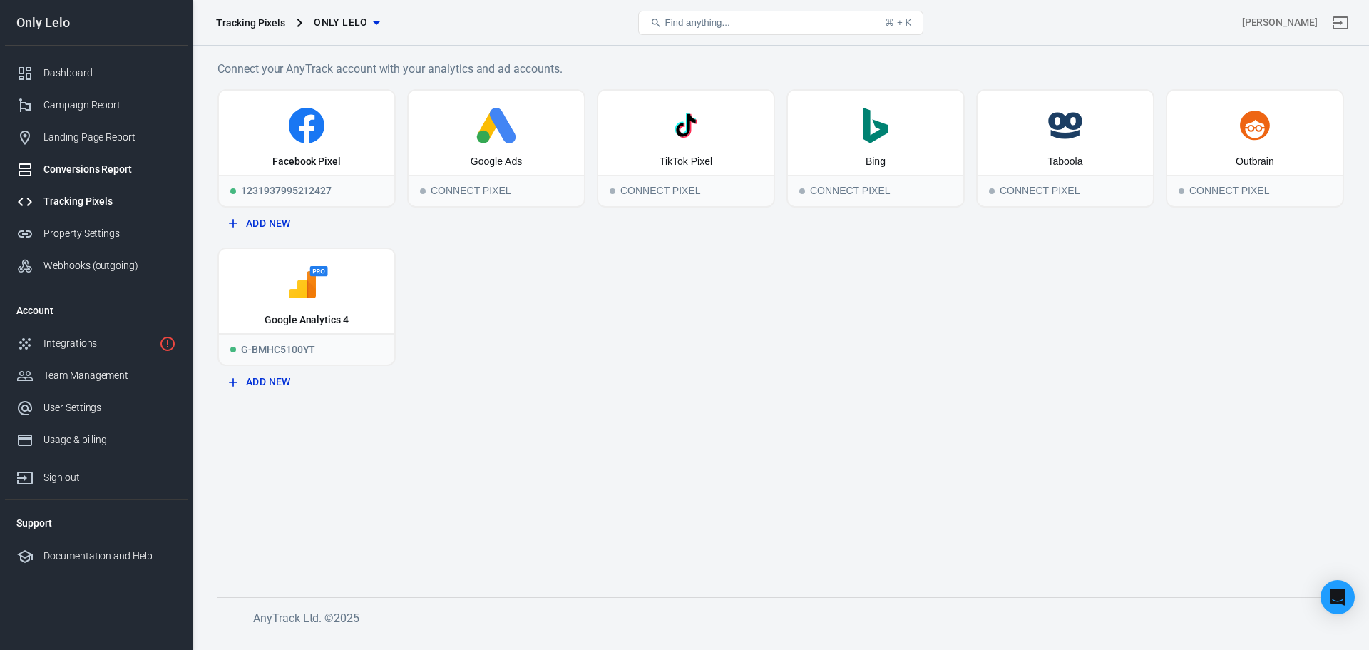
click at [72, 179] on link "Conversions Report" at bounding box center [96, 169] width 183 height 32
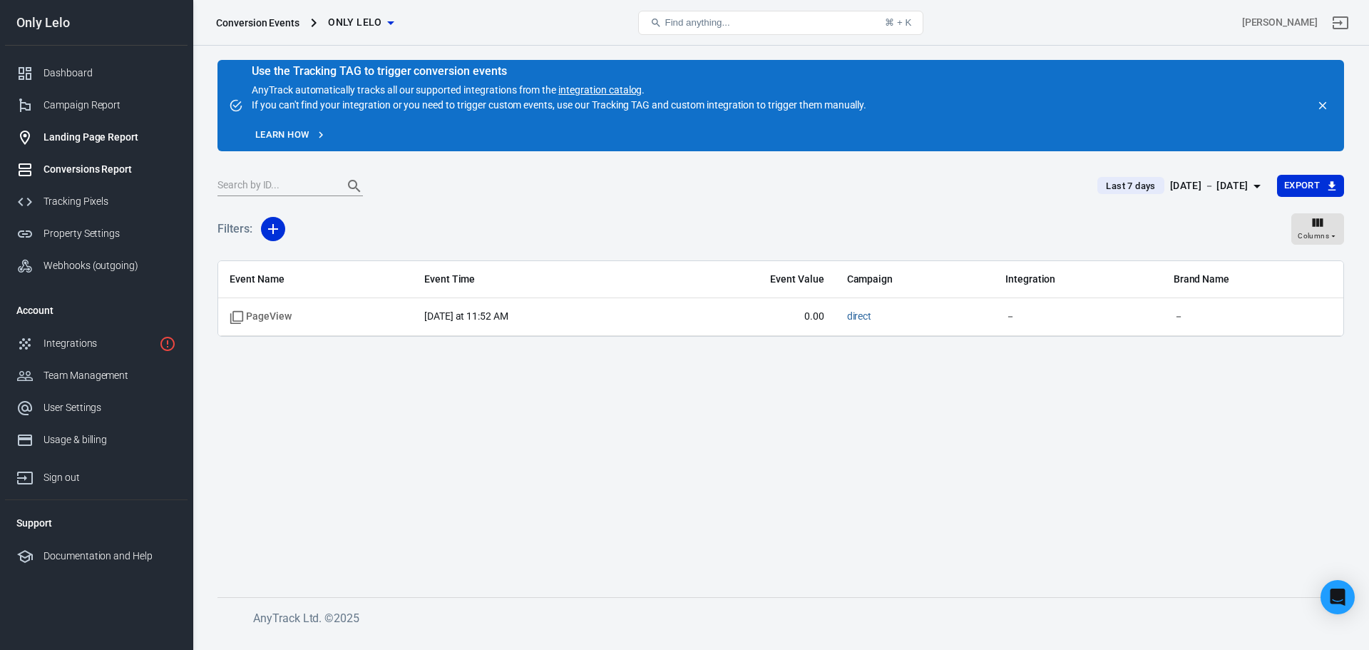
click at [90, 132] on div "Landing Page Report" at bounding box center [109, 137] width 133 height 15
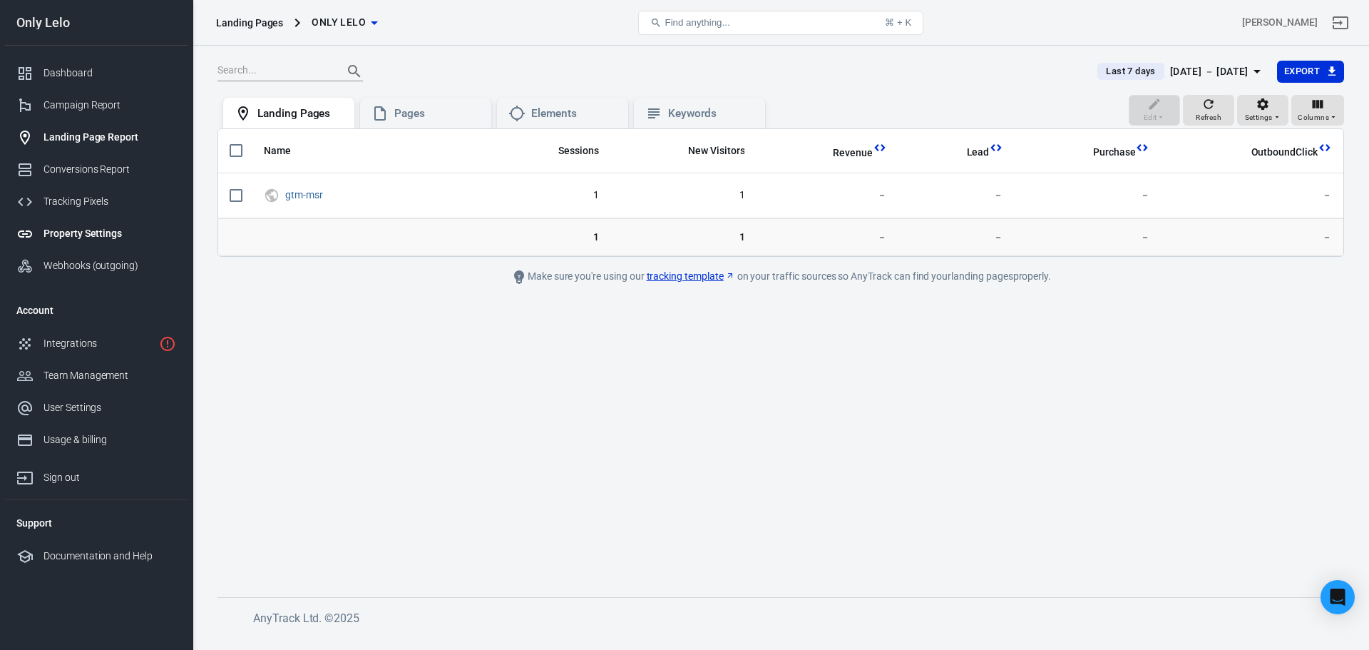
click at [76, 230] on div "Property Settings" at bounding box center [109, 233] width 133 height 15
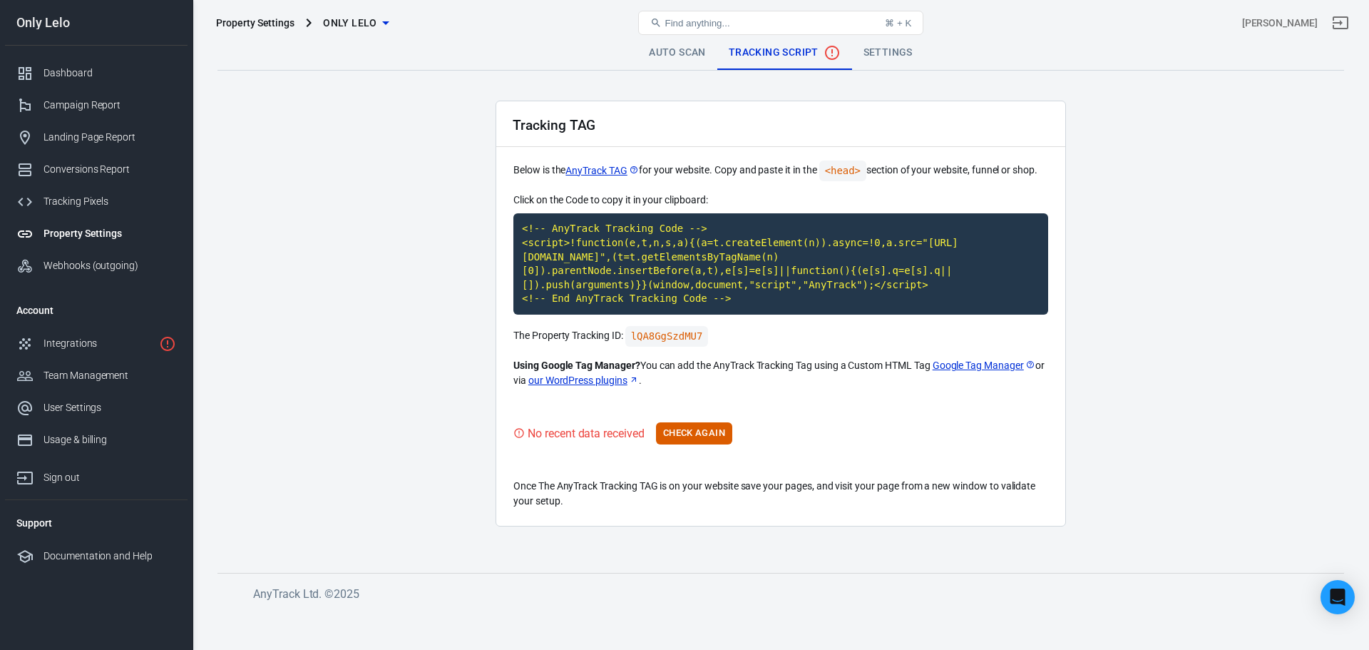
click at [79, 230] on div "Property Settings" at bounding box center [109, 233] width 133 height 15
click at [82, 196] on div "Tracking Pixels" at bounding box center [109, 201] width 133 height 15
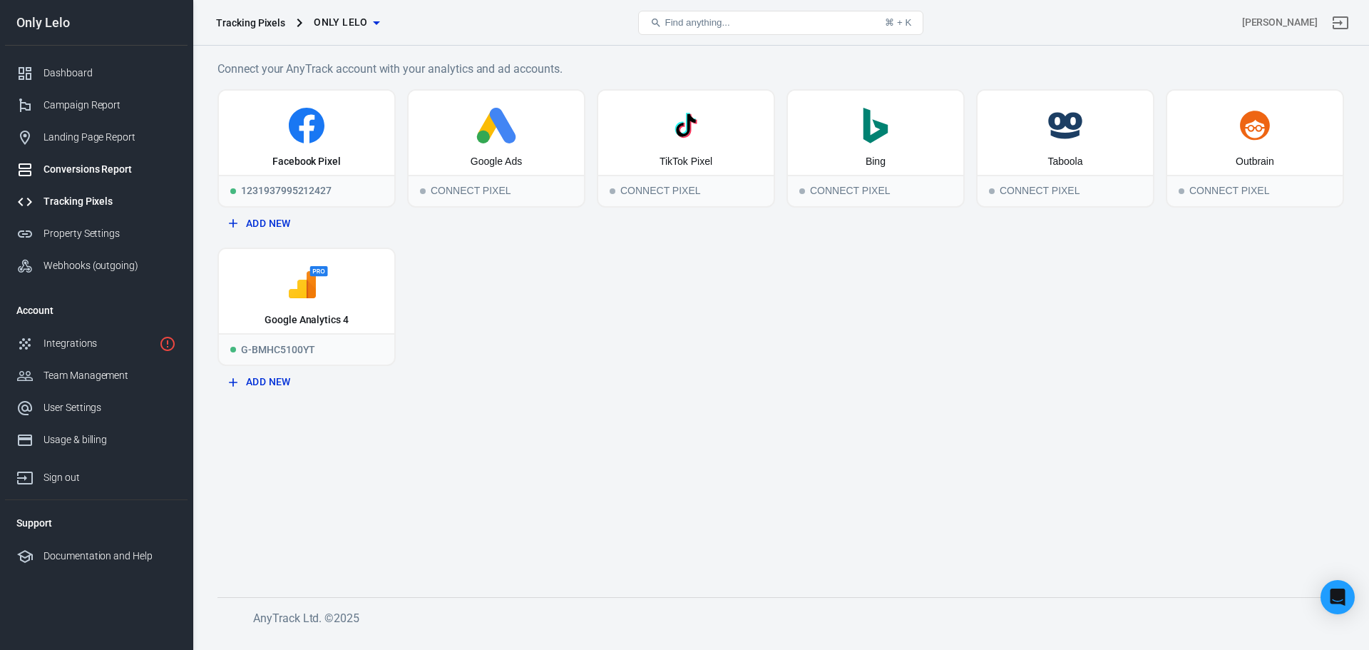
click at [81, 160] on link "Conversions Report" at bounding box center [96, 169] width 183 height 32
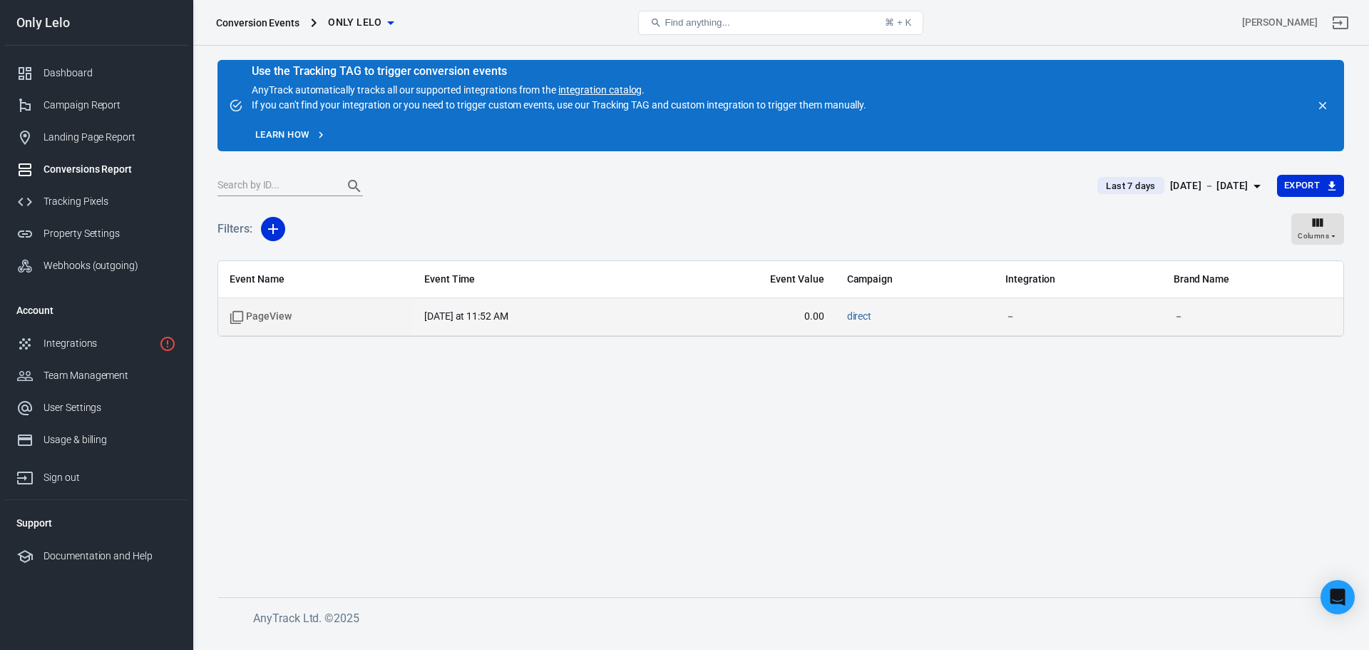
click at [333, 324] on span "PageView" at bounding box center [316, 316] width 172 height 14
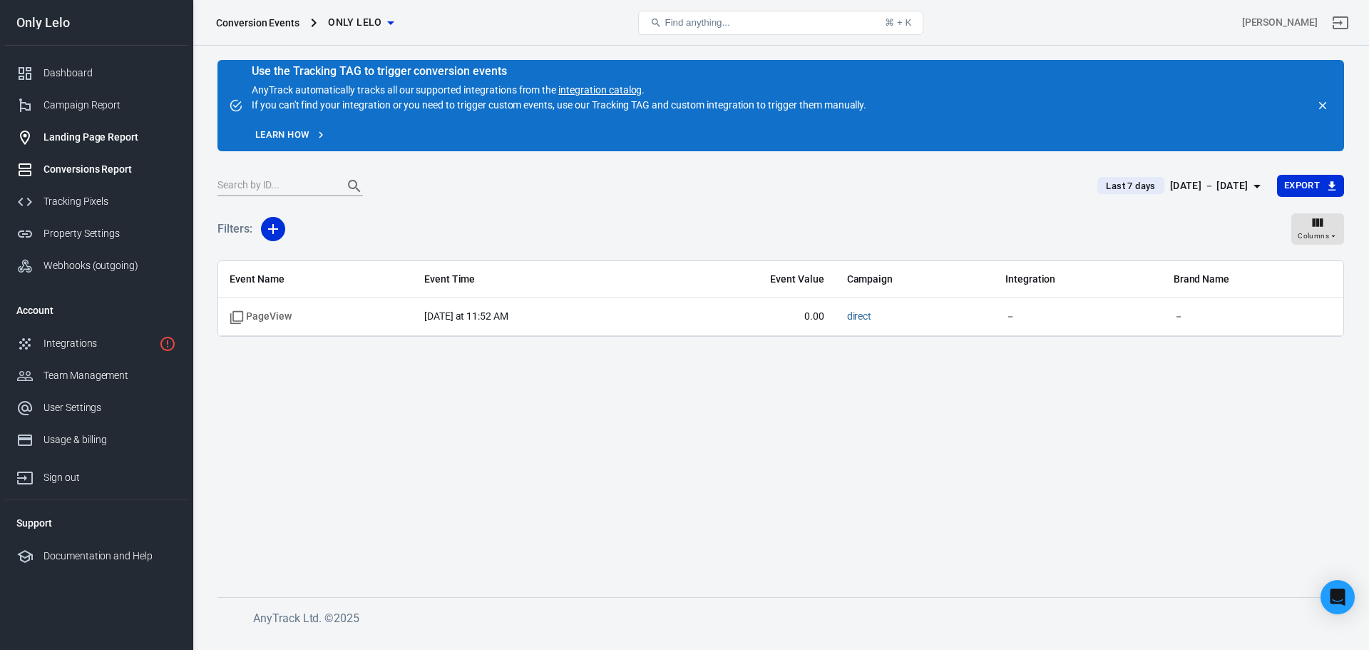
click at [81, 133] on div "Landing Page Report" at bounding box center [109, 137] width 133 height 15
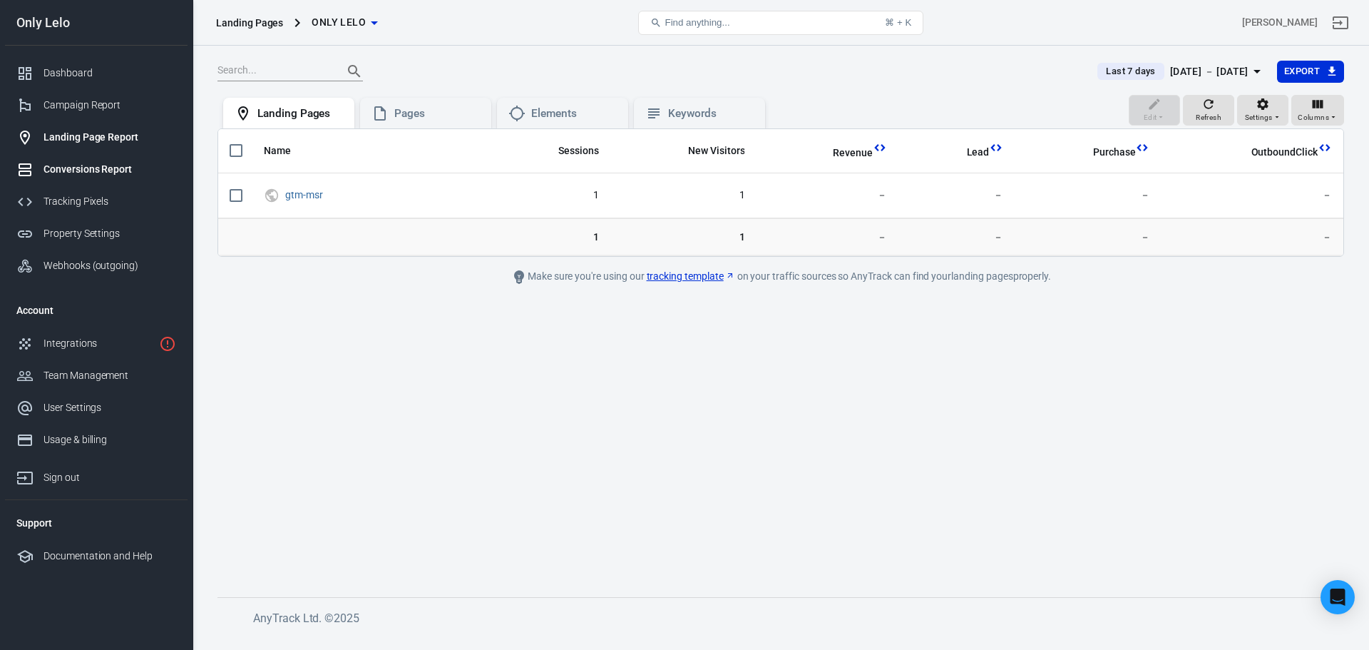
click at [93, 177] on link "Conversions Report" at bounding box center [96, 169] width 183 height 32
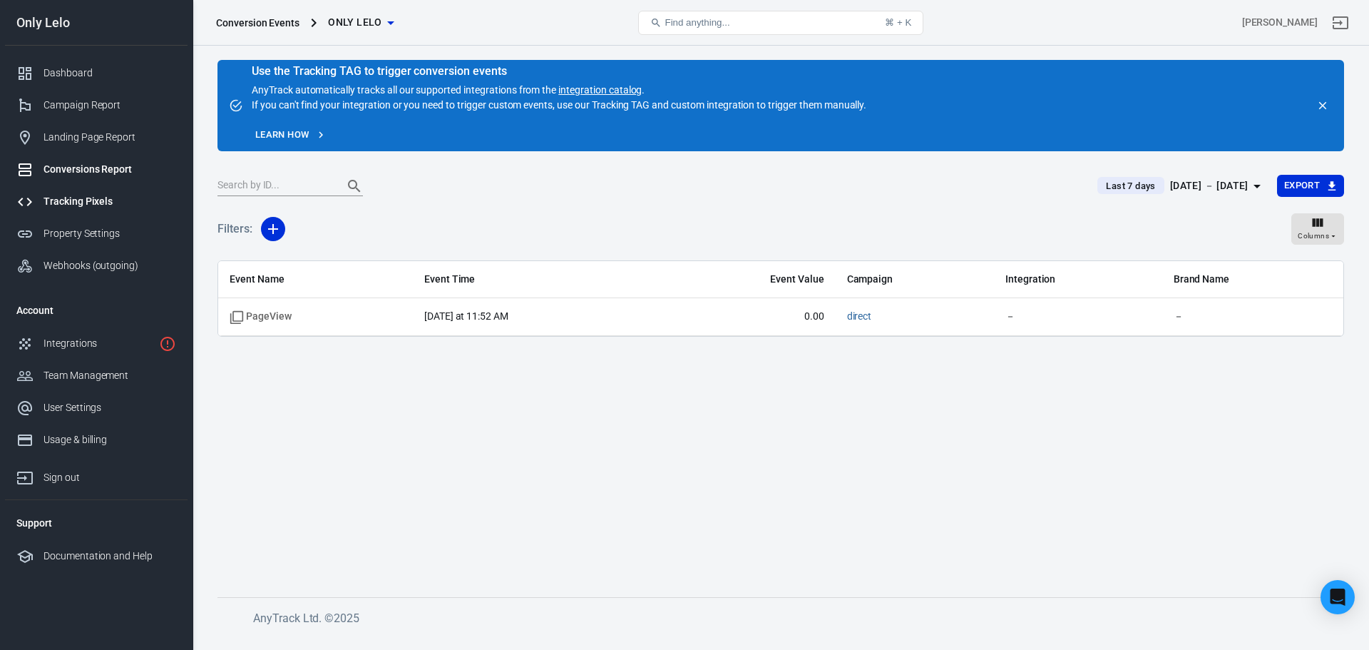
click at [73, 207] on div "Tracking Pixels" at bounding box center [109, 201] width 133 height 15
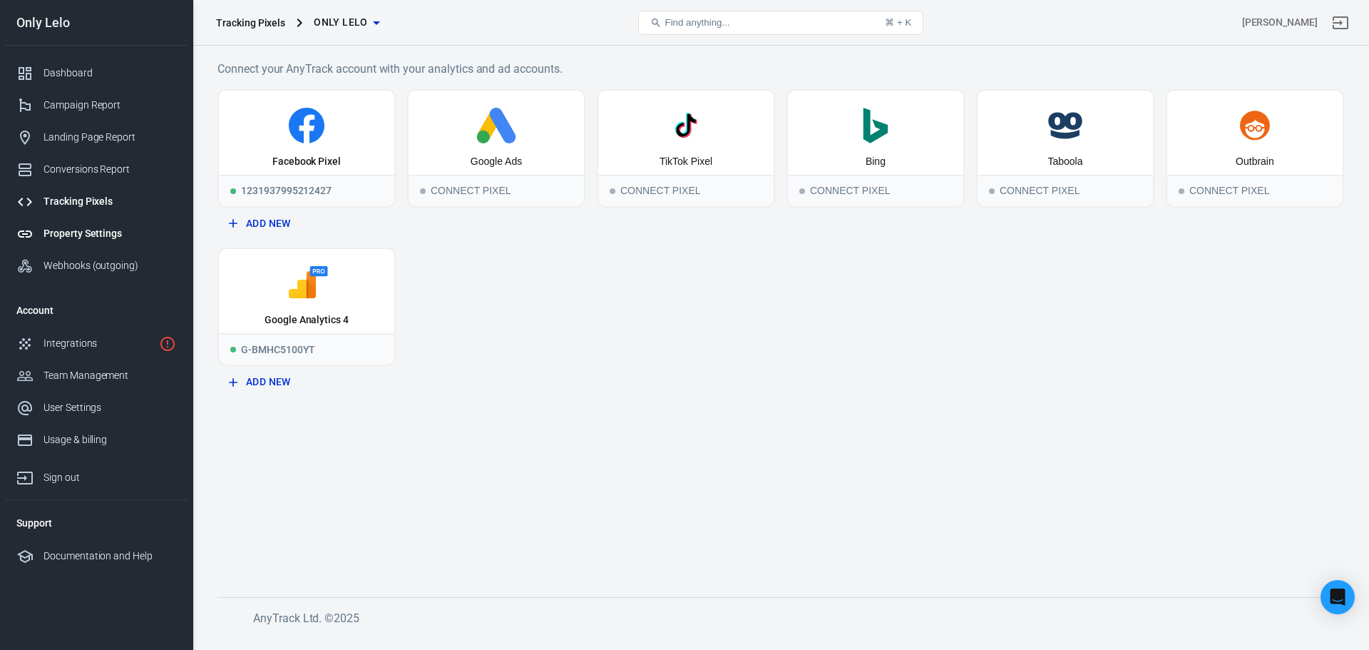
click at [91, 232] on div "Property Settings" at bounding box center [109, 233] width 133 height 15
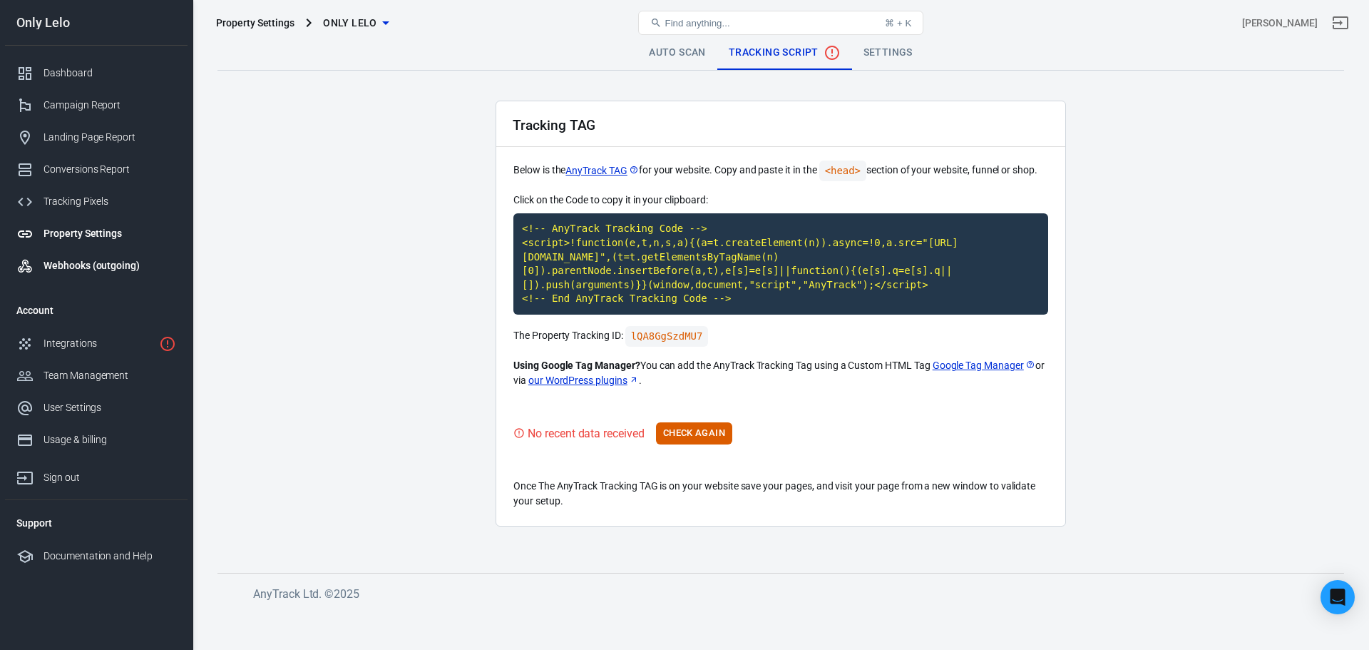
click at [98, 269] on div "Webhooks (outgoing)" at bounding box center [109, 265] width 133 height 15
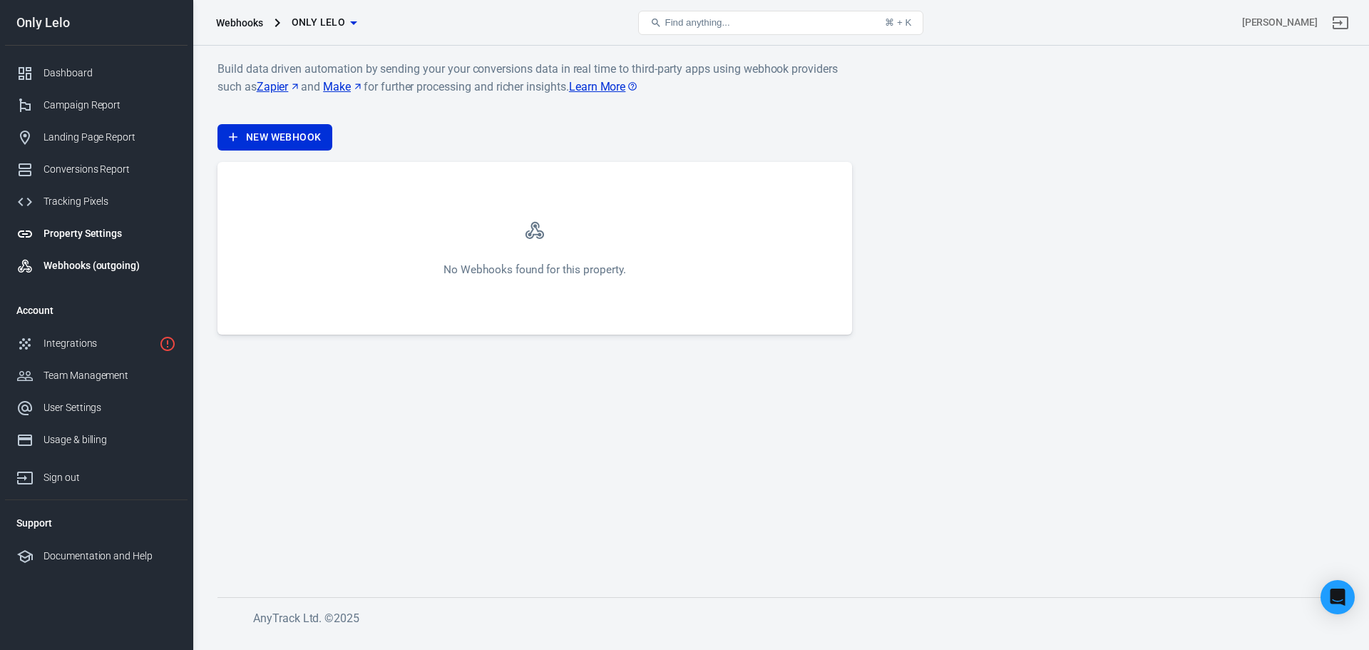
click at [98, 236] on div "Property Settings" at bounding box center [109, 233] width 133 height 15
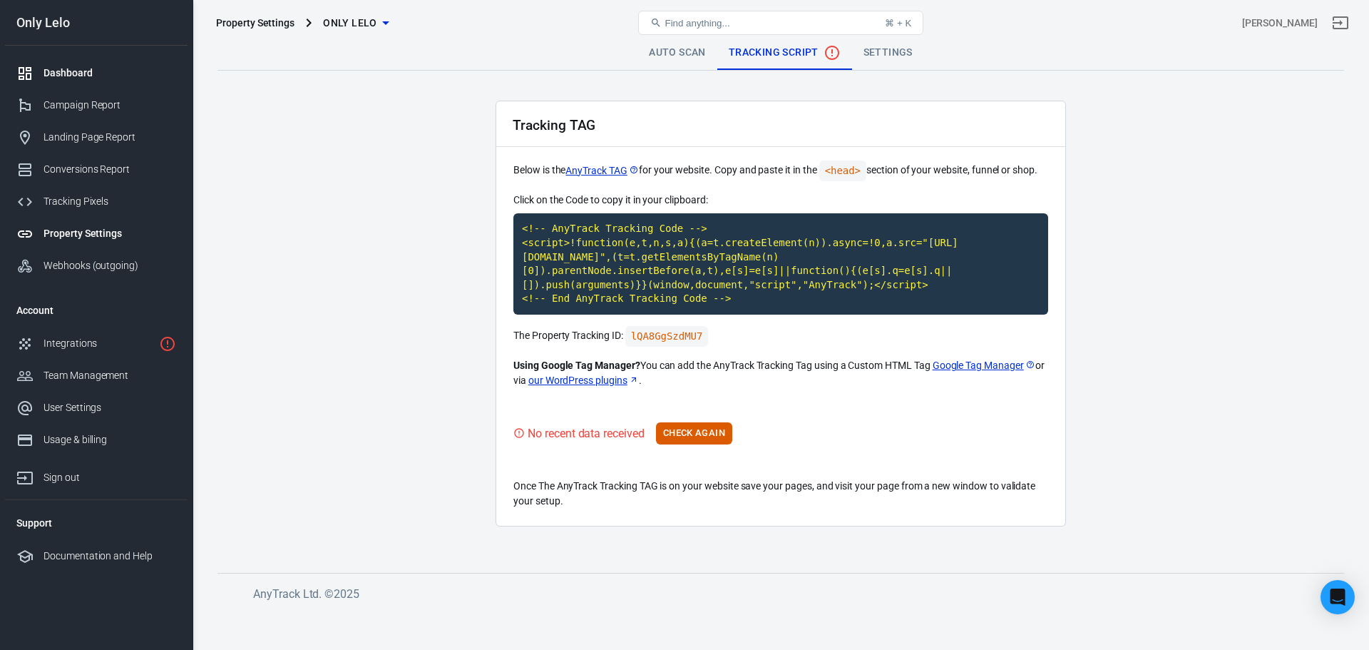
click at [81, 73] on div "Dashboard" at bounding box center [109, 73] width 133 height 15
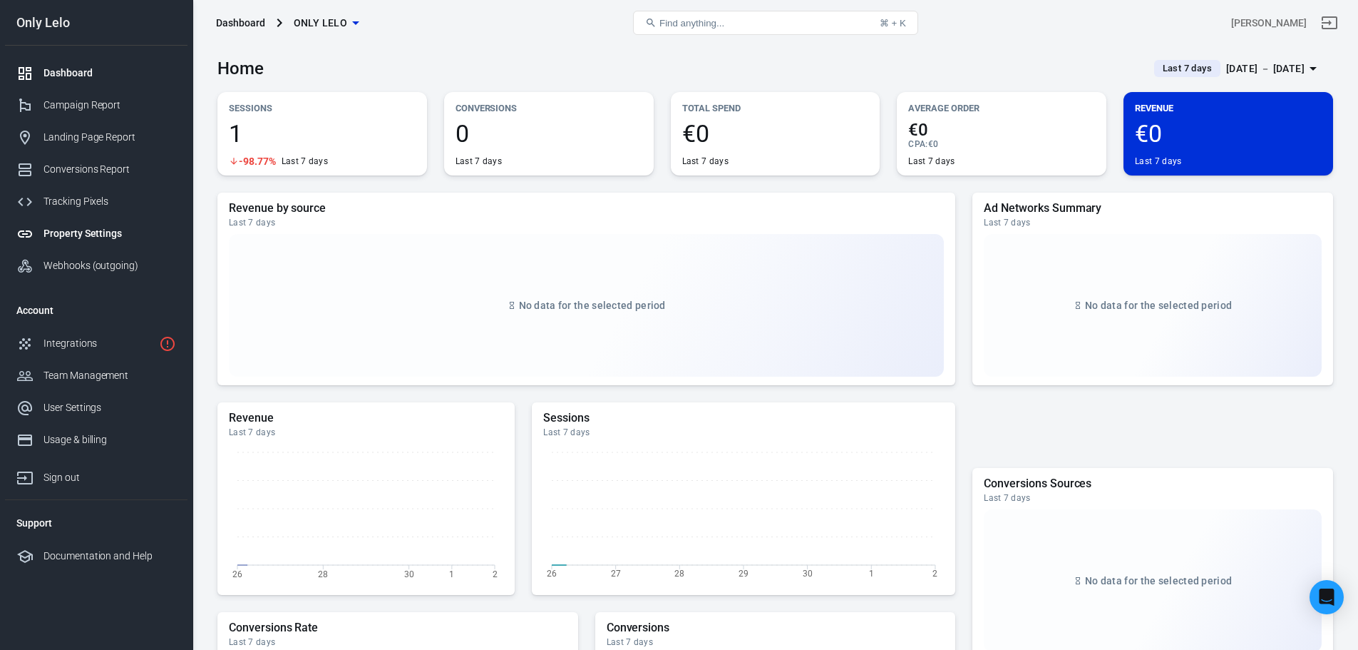
click at [106, 227] on div "Property Settings" at bounding box center [109, 233] width 133 height 15
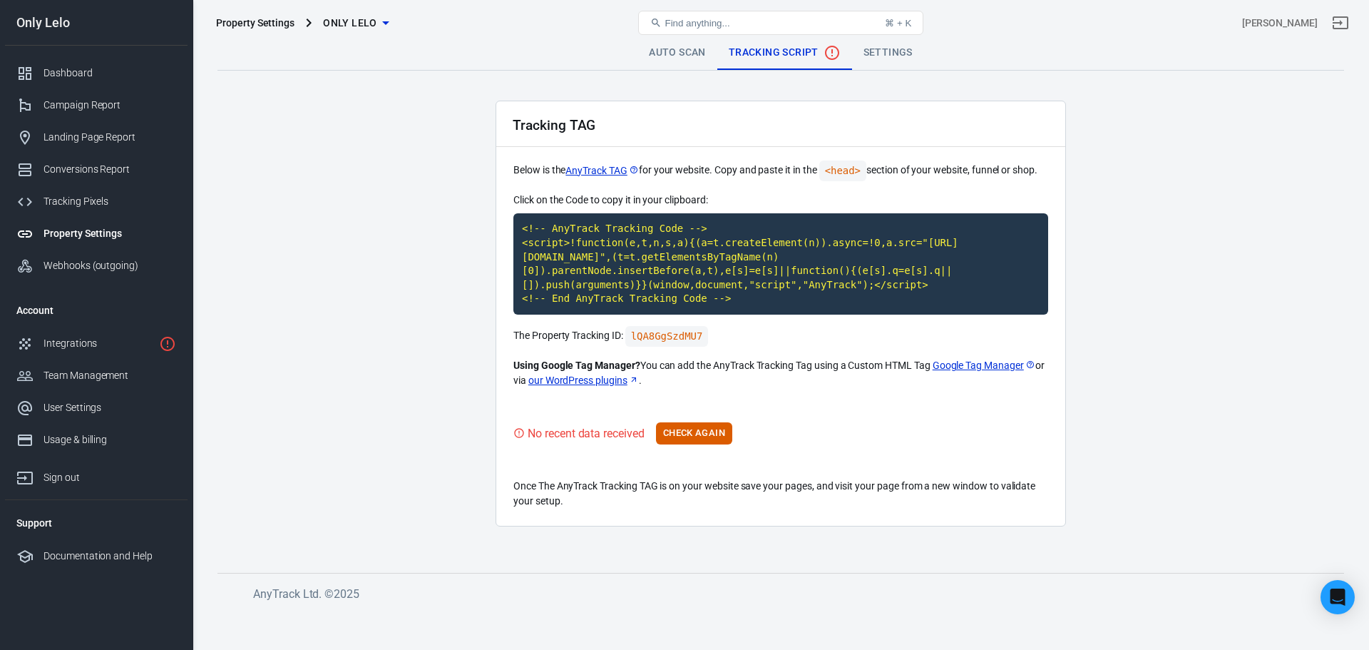
click at [682, 62] on link "Auto Scan" at bounding box center [677, 53] width 80 height 34
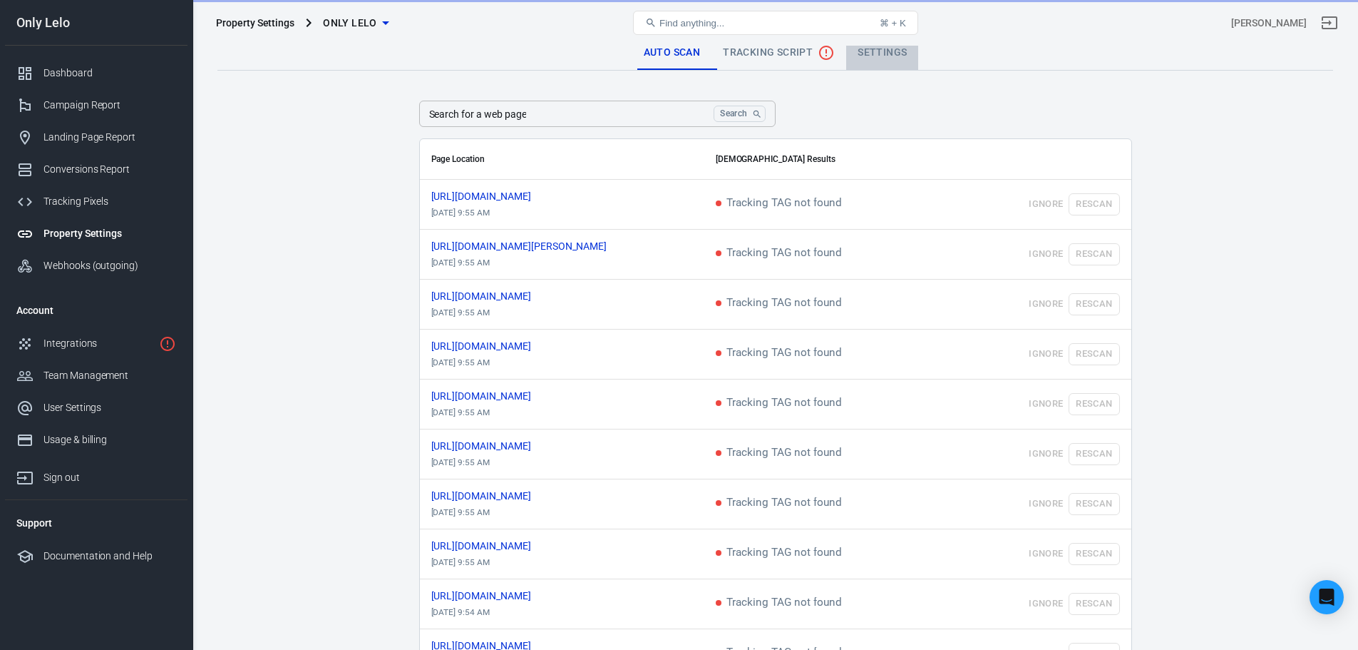
click at [891, 51] on link "Settings" at bounding box center [882, 53] width 72 height 34
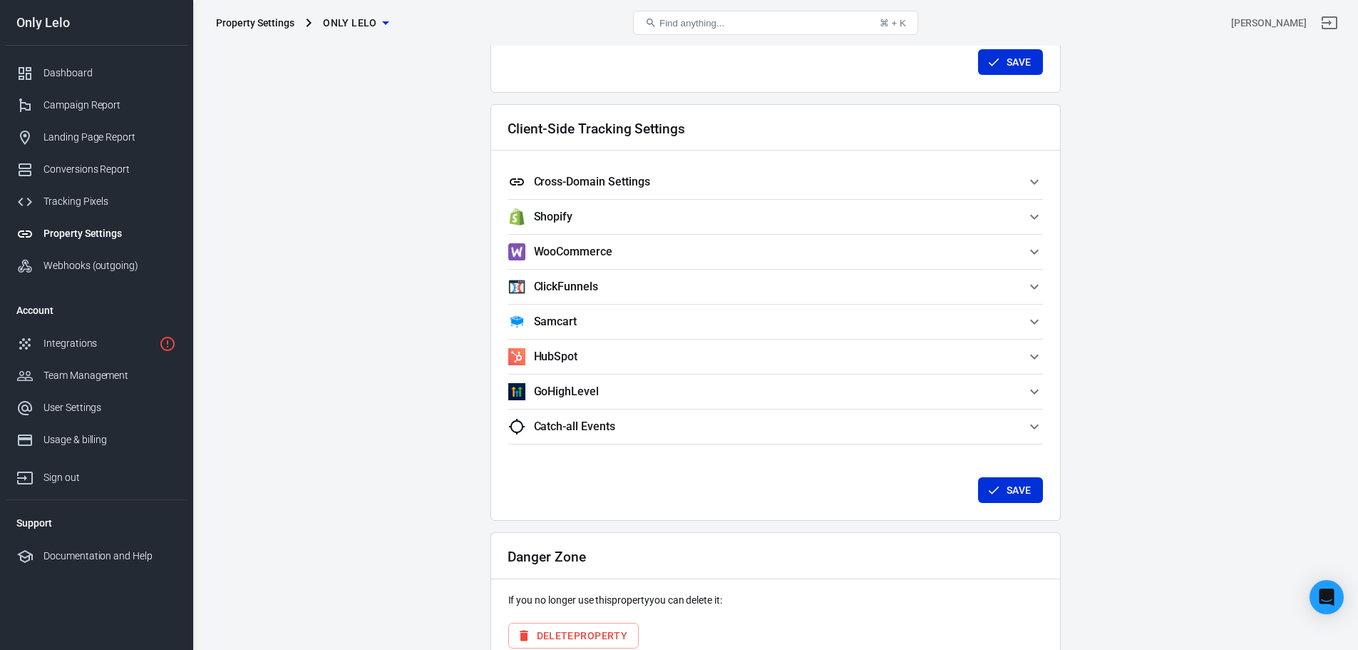
scroll to position [1050, 0]
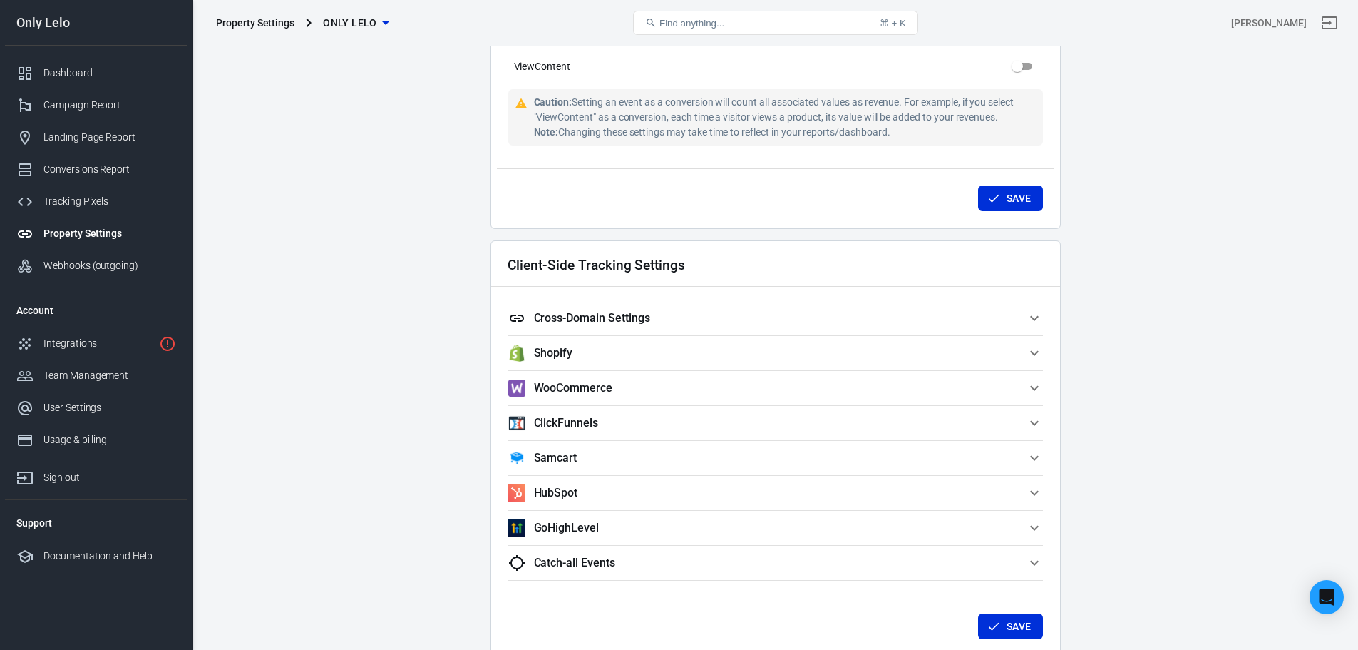
click at [634, 271] on h2 "Client-Side Tracking Settings" at bounding box center [597, 264] width 178 height 15
click at [590, 287] on div "Client-Side Tracking Settings Cross-Domain Settings Add the domains that use th…" at bounding box center [776, 448] width 570 height 416
click at [610, 314] on h5 "Cross-Domain Settings" at bounding box center [592, 318] width 116 height 14
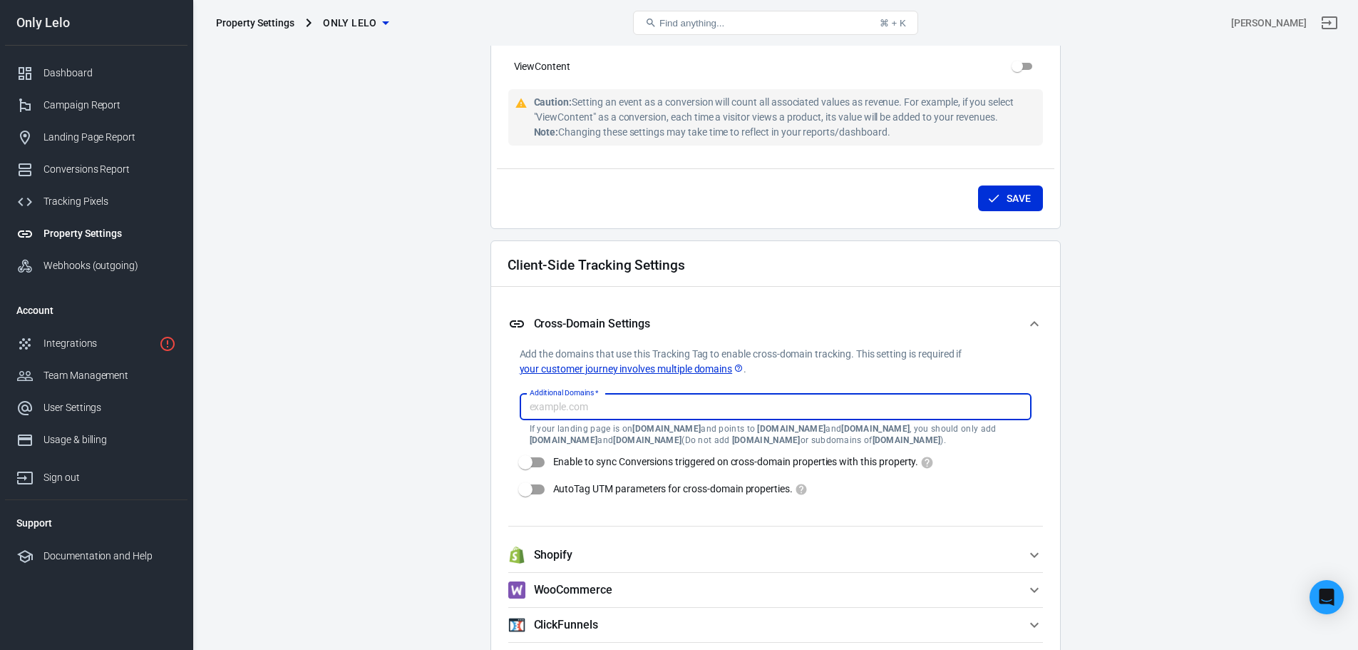
click at [589, 414] on input "Additional Domains   *" at bounding box center [774, 407] width 501 height 18
type input "[DOMAIN_NAME]"
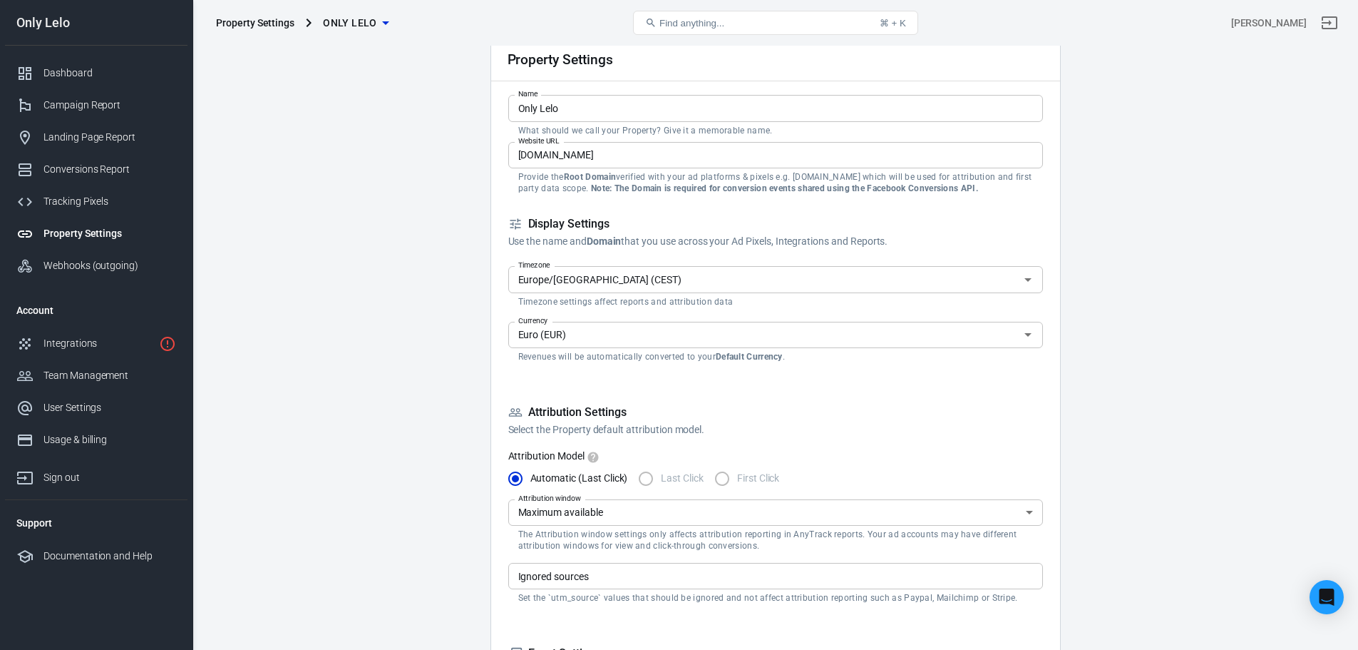
scroll to position [0, 0]
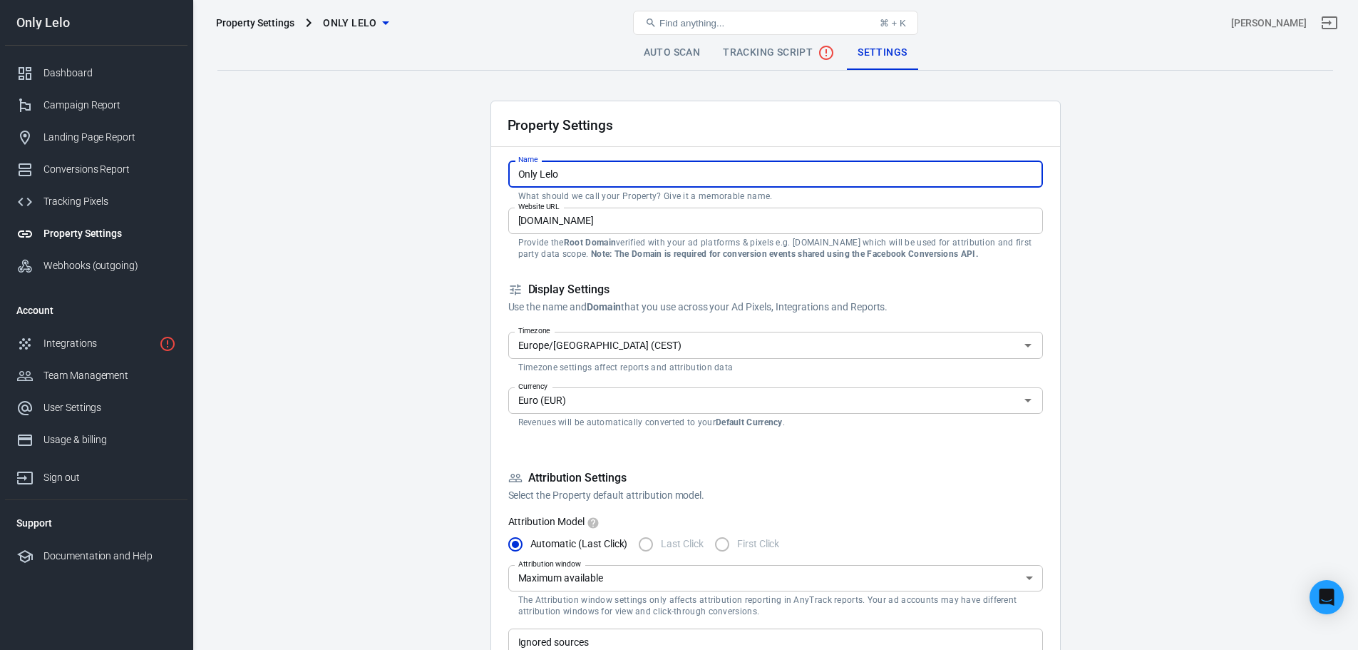
click at [598, 175] on input "Only Lelo" at bounding box center [775, 173] width 535 height 26
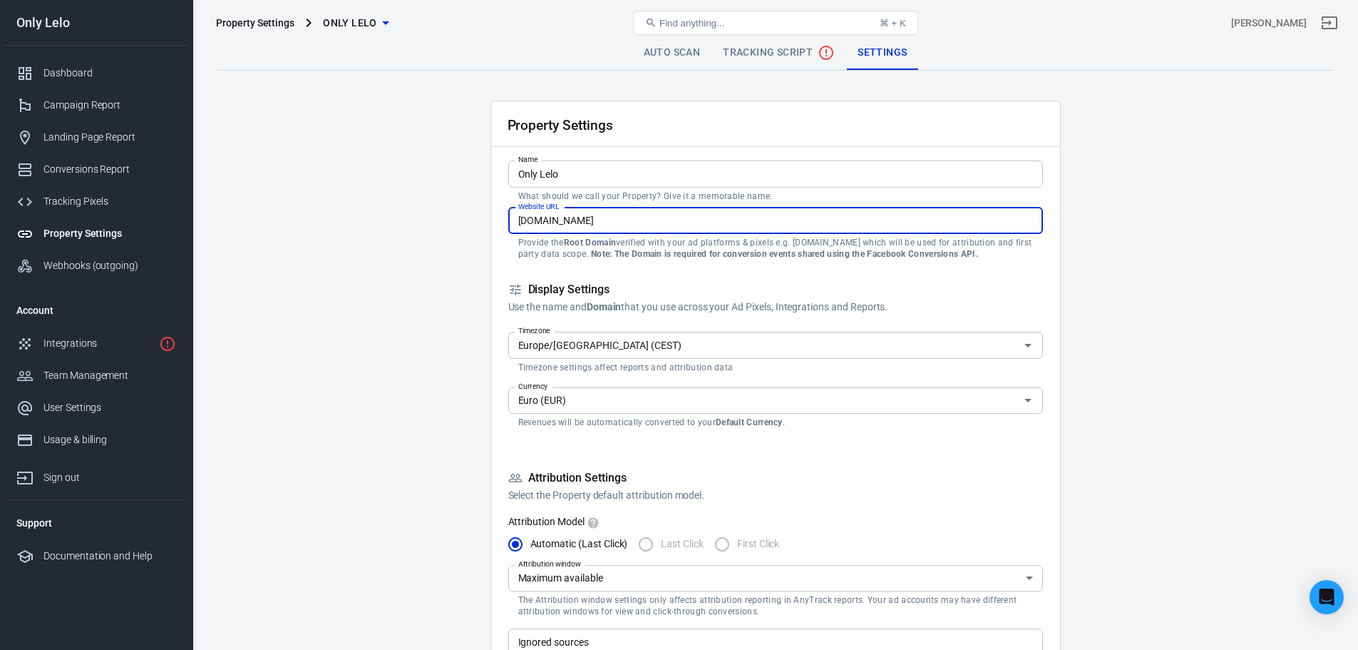
click at [599, 214] on input "[DOMAIN_NAME]" at bounding box center [775, 221] width 535 height 26
click at [585, 182] on input "Only Lelo" at bounding box center [775, 173] width 535 height 26
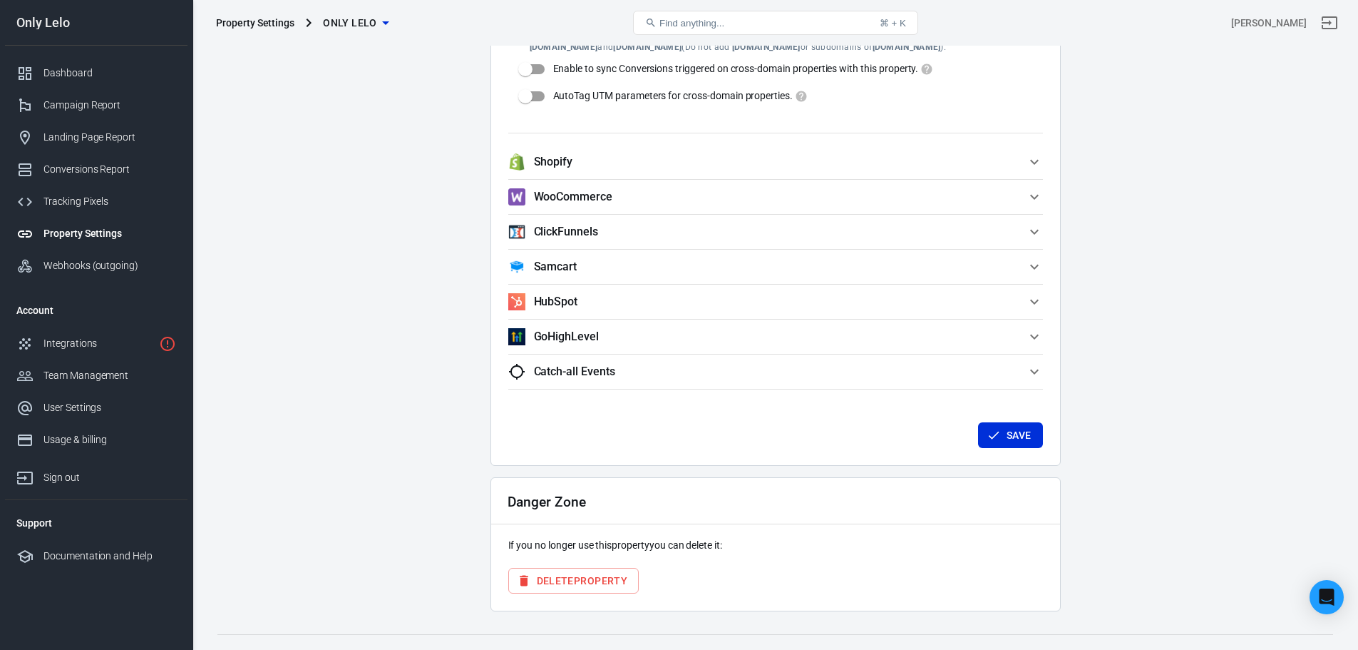
scroll to position [1475, 0]
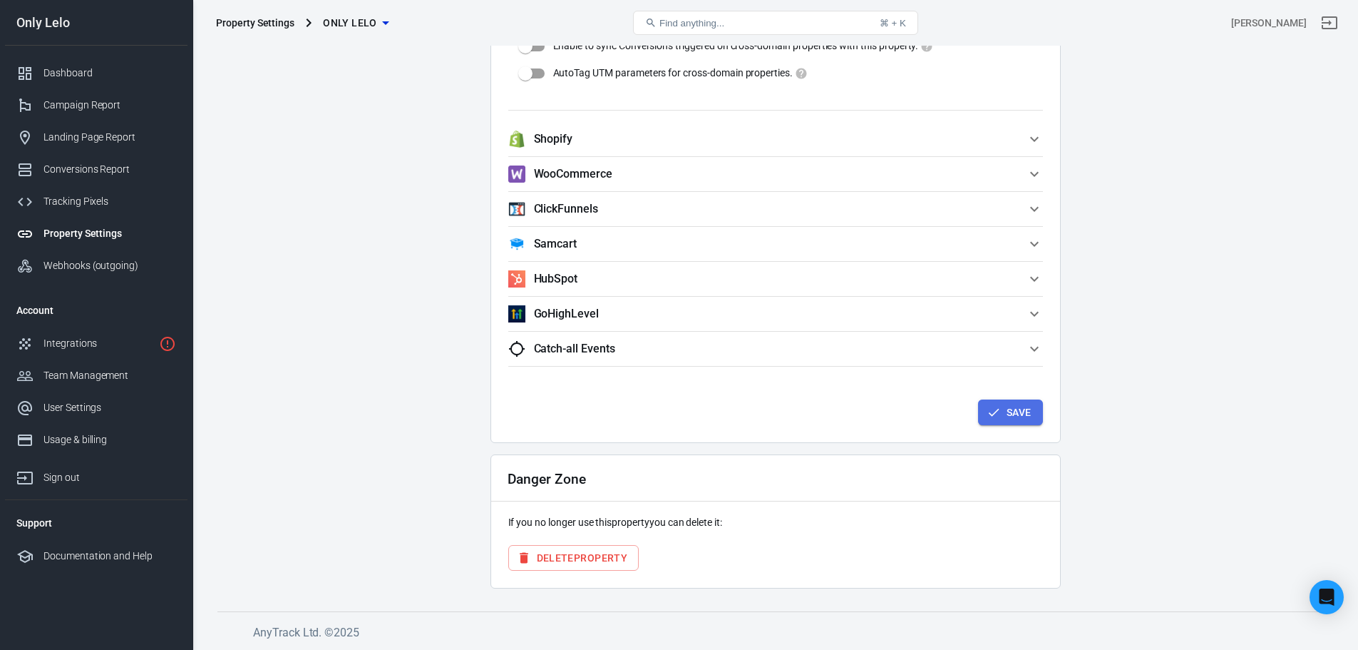
click at [1003, 411] on button "Save" at bounding box center [1010, 412] width 65 height 26
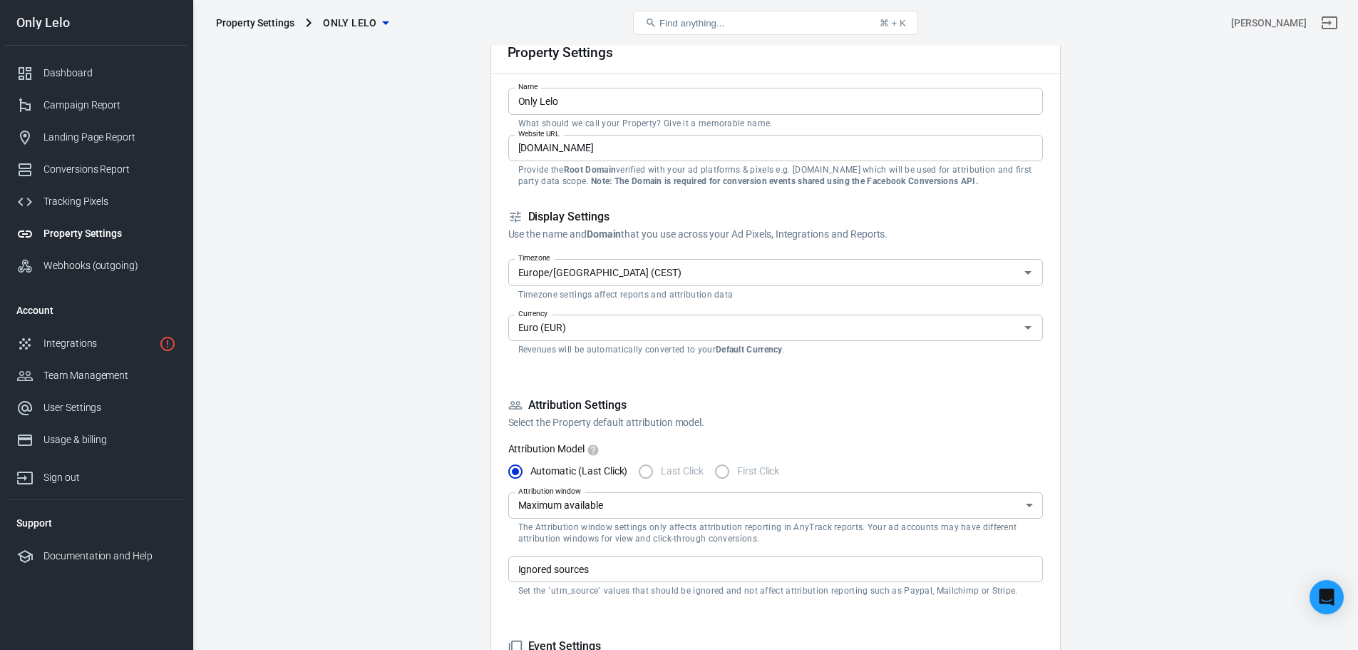
scroll to position [0, 0]
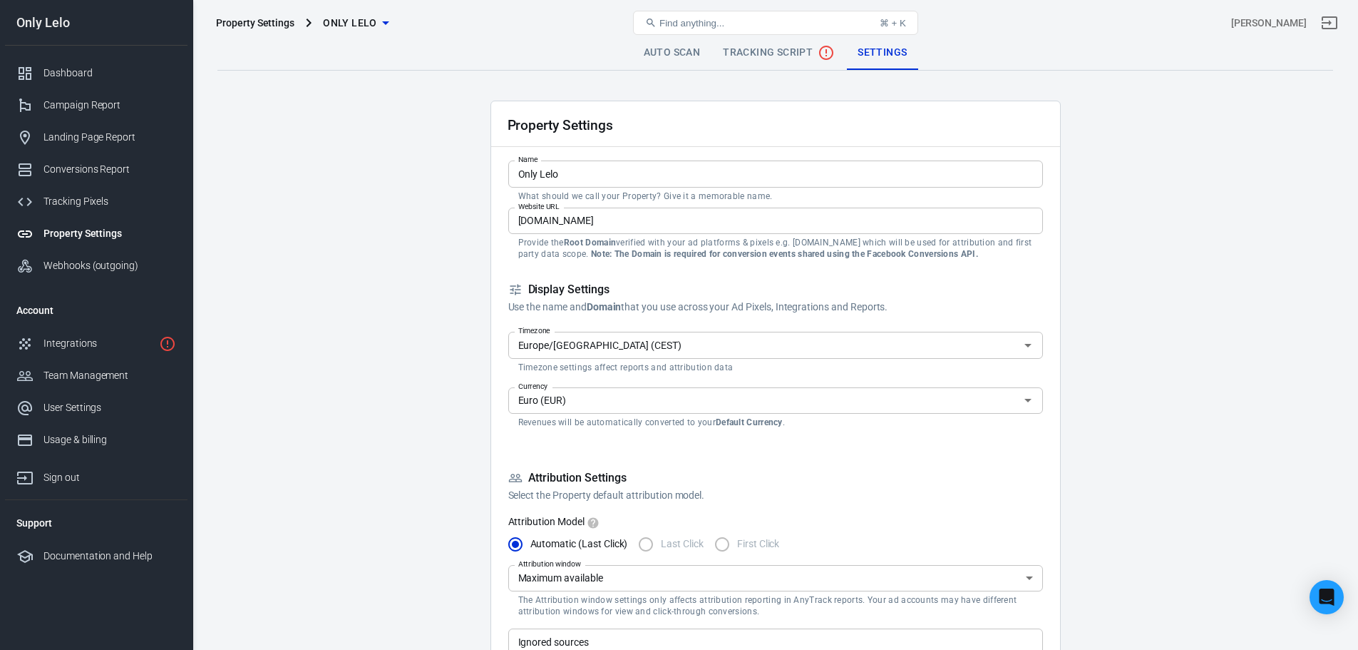
click at [348, 15] on span "Only Lelo" at bounding box center [350, 23] width 54 height 18
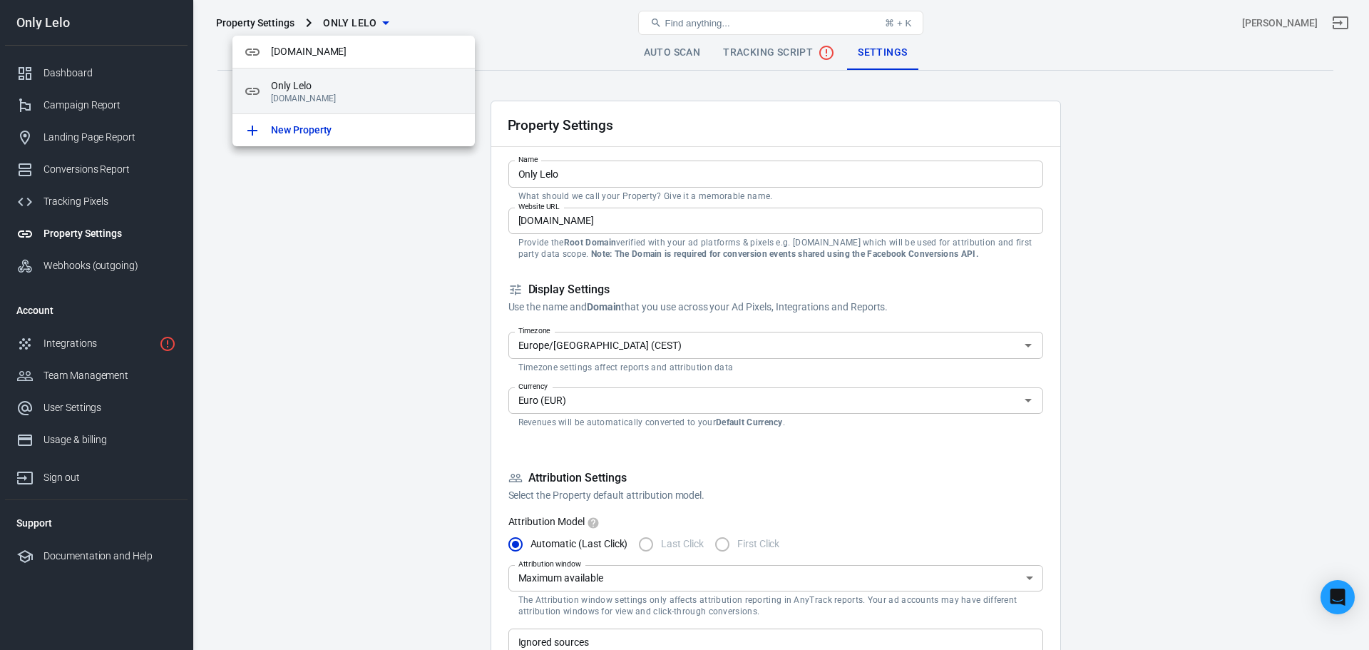
click at [332, 81] on span "Only Lelo" at bounding box center [367, 85] width 193 height 15
click at [341, 53] on span "[DOMAIN_NAME]" at bounding box center [367, 51] width 193 height 15
type input "[DOMAIN_NAME]"
type input "Etc/GMT-2 (+02)"
type input "US Dollar (USD)"
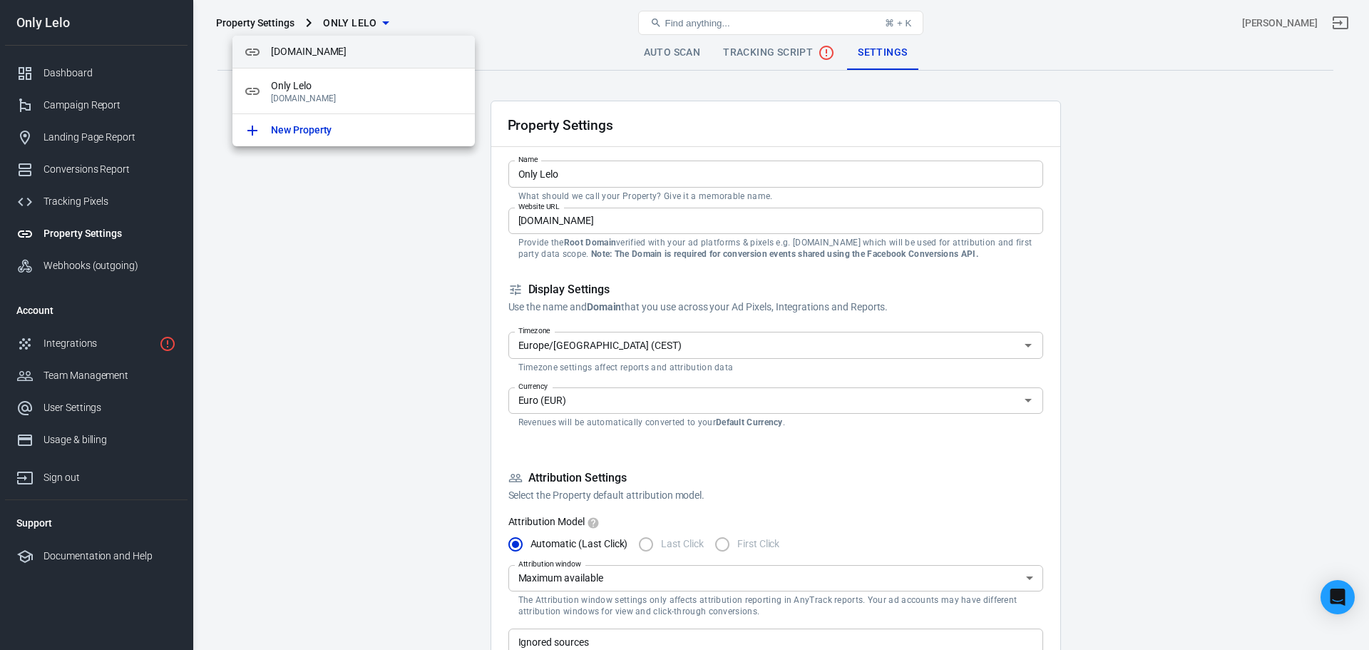
type input "7"
checkbox input "true"
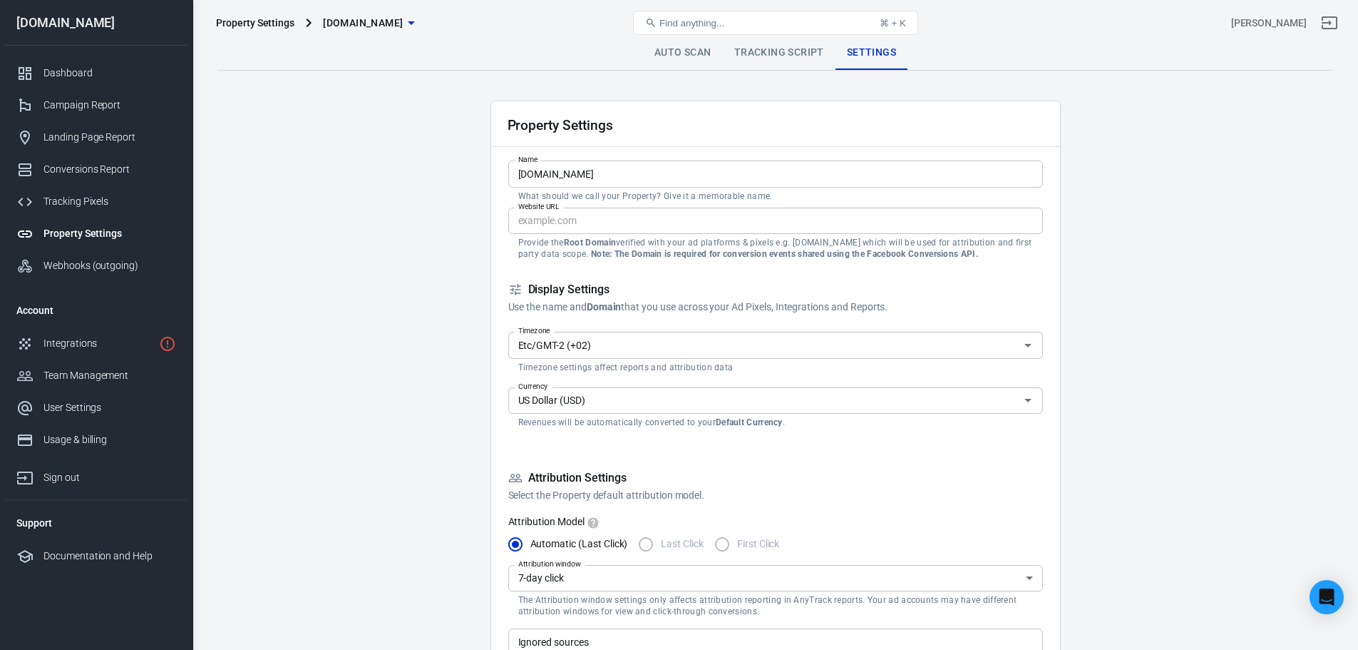
click at [655, 231] on input "Website URL" at bounding box center [775, 221] width 535 height 26
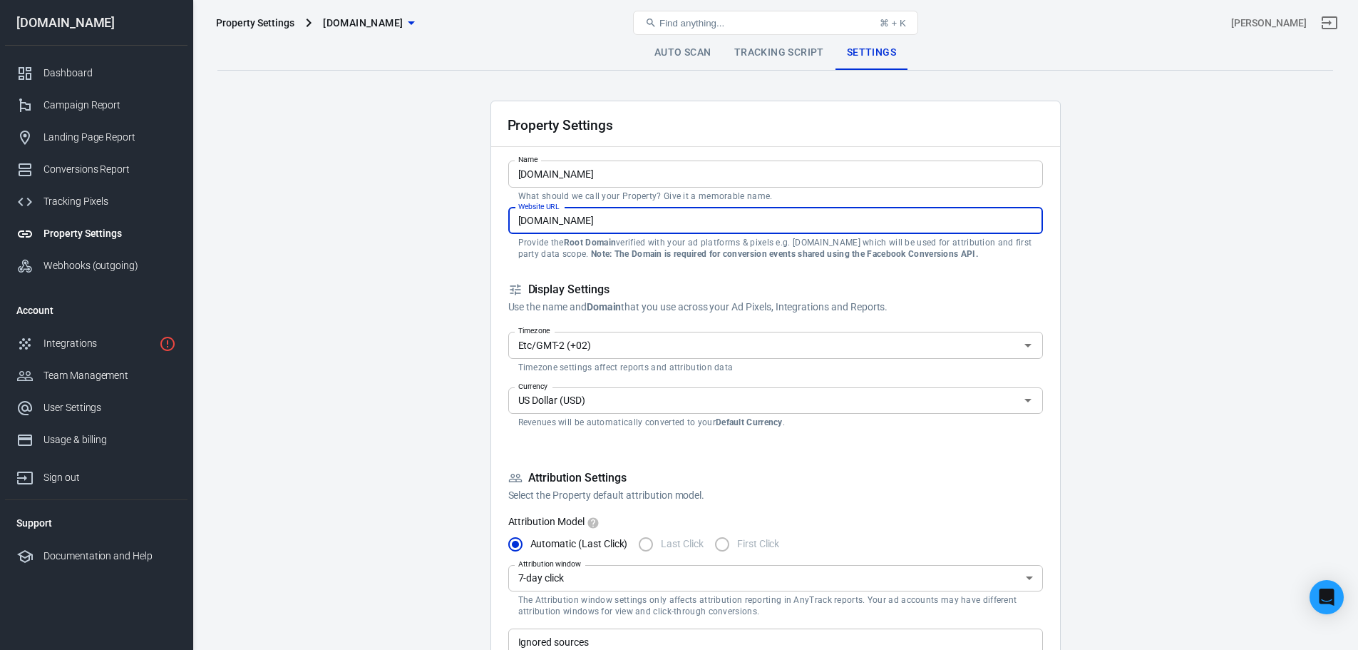
type input "[DOMAIN_NAME]"
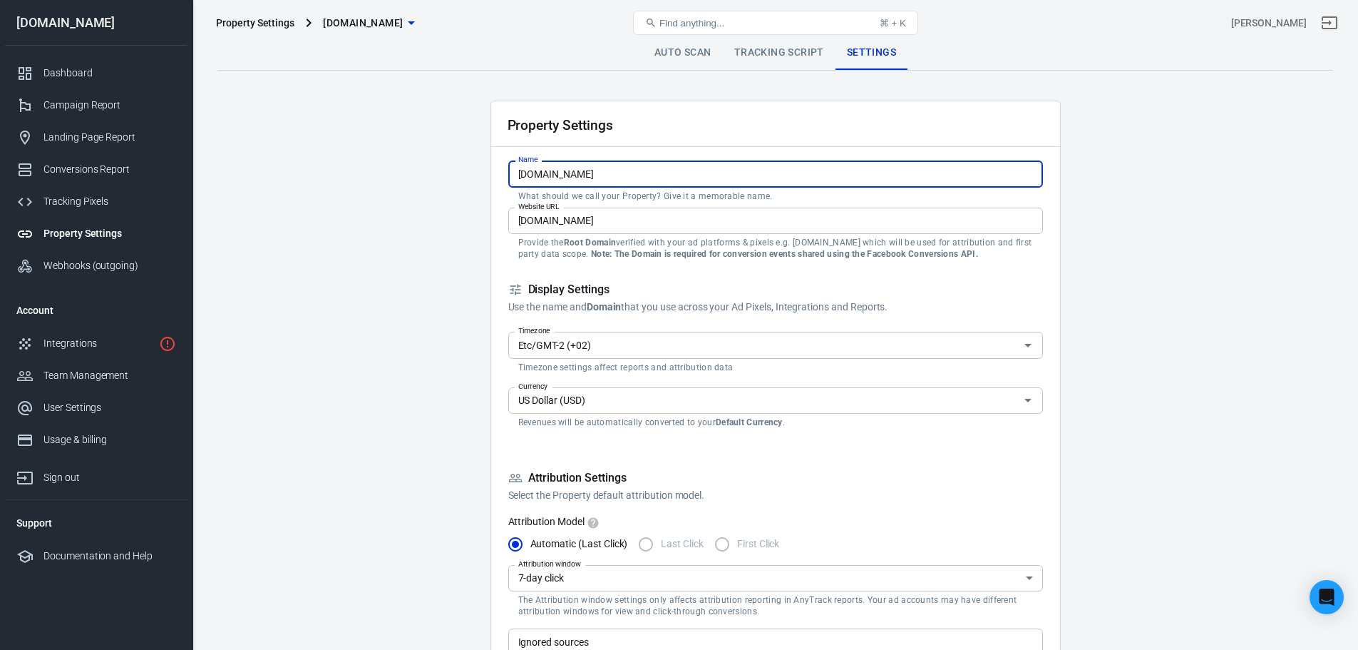
click at [603, 171] on input "[DOMAIN_NAME]" at bounding box center [775, 173] width 535 height 26
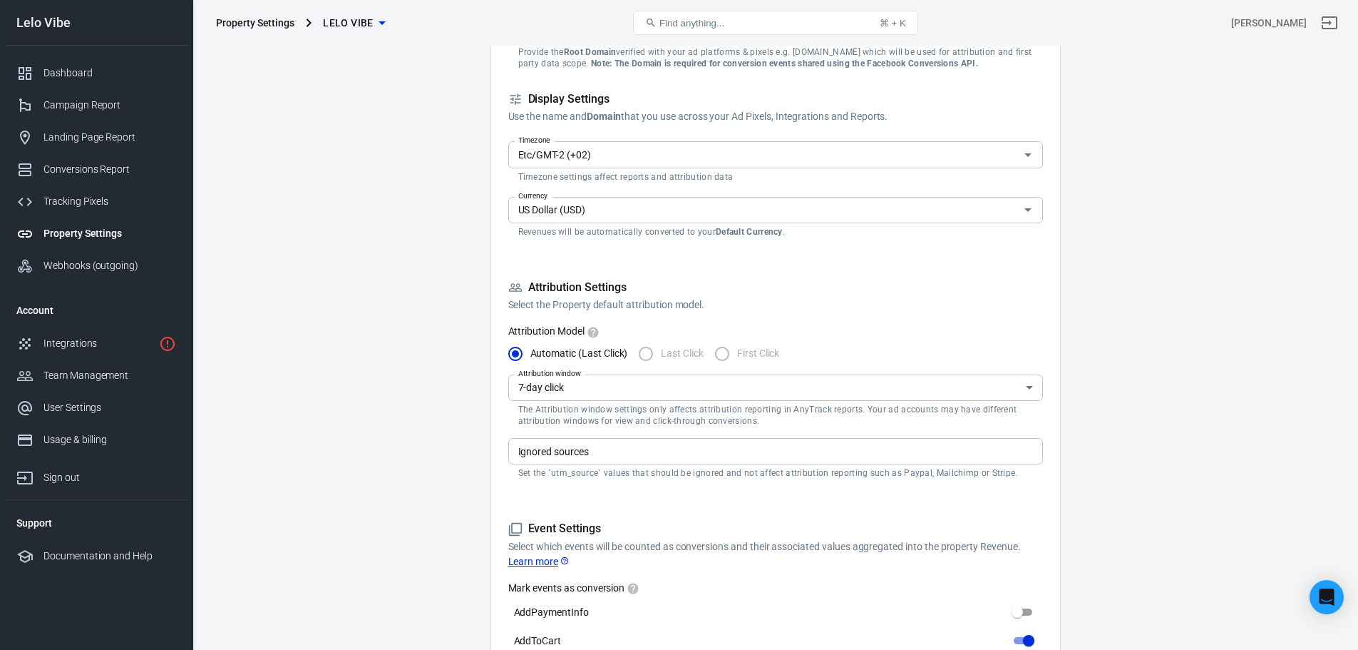
scroll to position [71, 0]
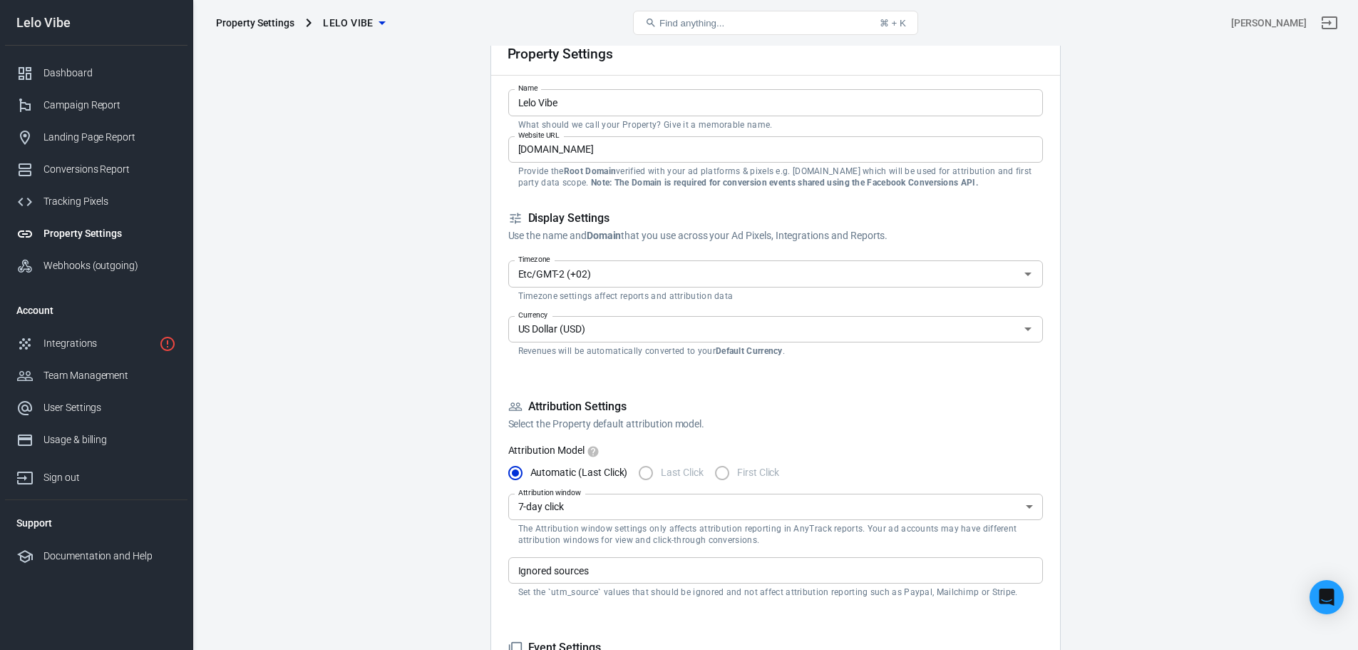
click at [357, 8] on div "Property Settings Lelo Vibe" at bounding box center [396, 23] width 373 height 34
click at [359, 14] on span "Lelo Vibe" at bounding box center [348, 23] width 51 height 18
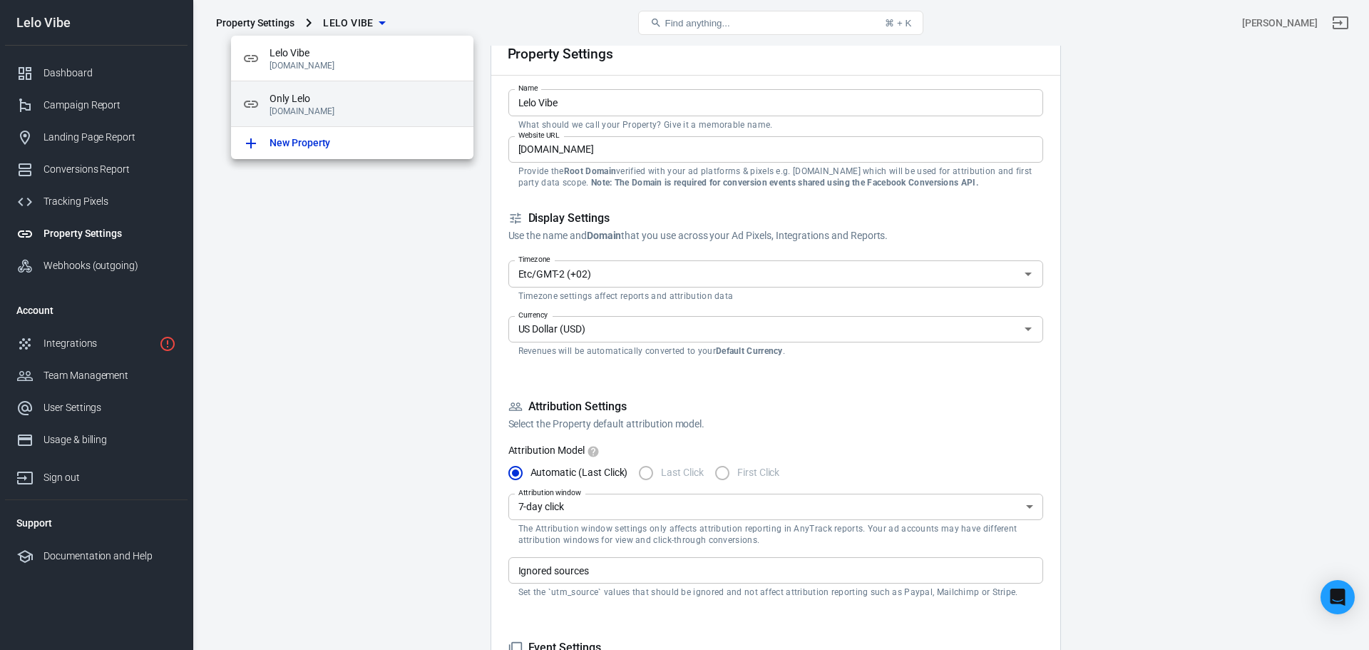
click at [306, 85] on div "Only Lelo [DOMAIN_NAME]" at bounding box center [352, 104] width 242 height 46
type input "Only Lelo"
type input "[DOMAIN_NAME]"
type input "Europe/[GEOGRAPHIC_DATA] (CEST)"
type input "Euro (EUR)"
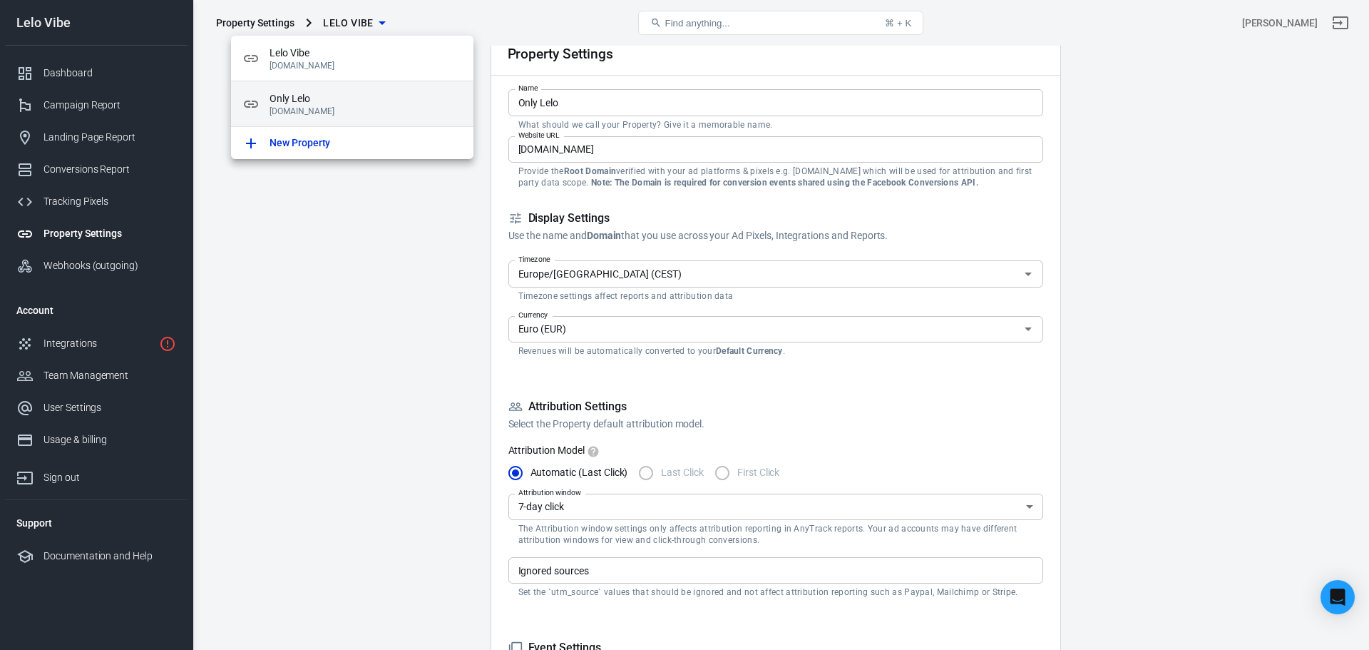
type input "0"
checkbox input "false"
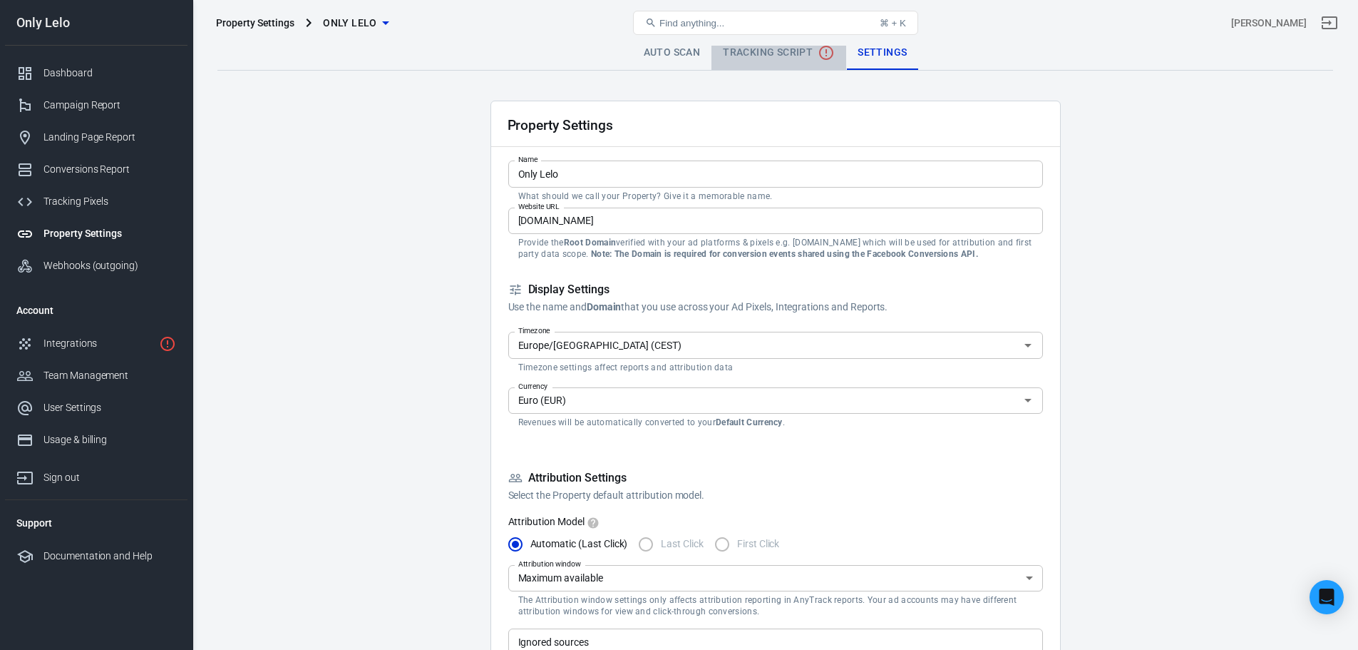
click at [769, 48] on span "Tracking Script" at bounding box center [779, 52] width 112 height 17
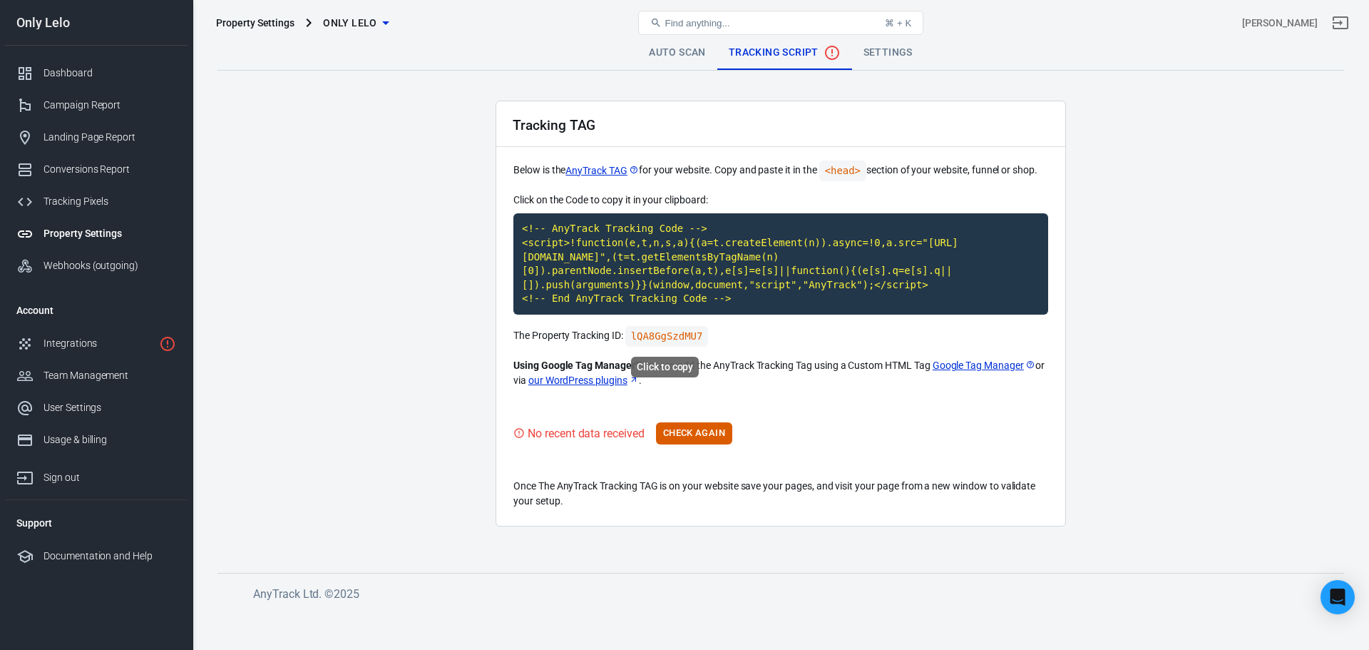
click at [675, 340] on code "lQA8GgSzdMU7" at bounding box center [666, 336] width 83 height 21
copy code "lQA8GgSzdMU7"
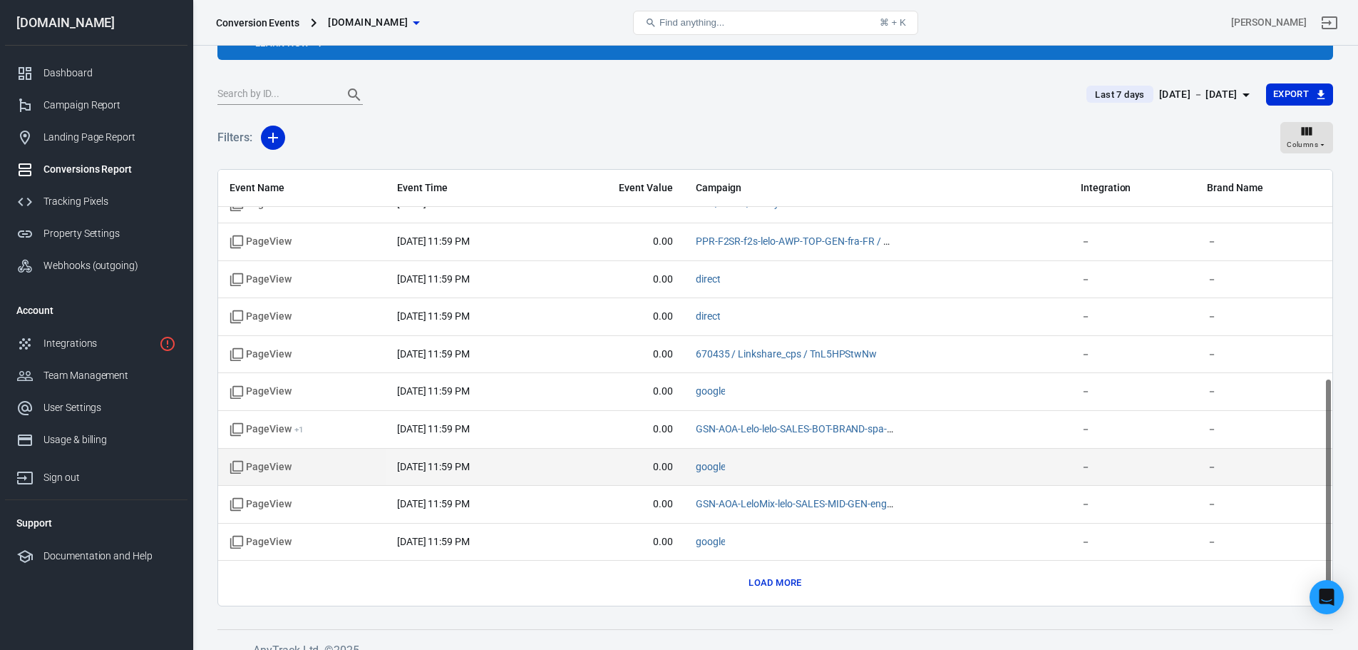
scroll to position [109, 0]
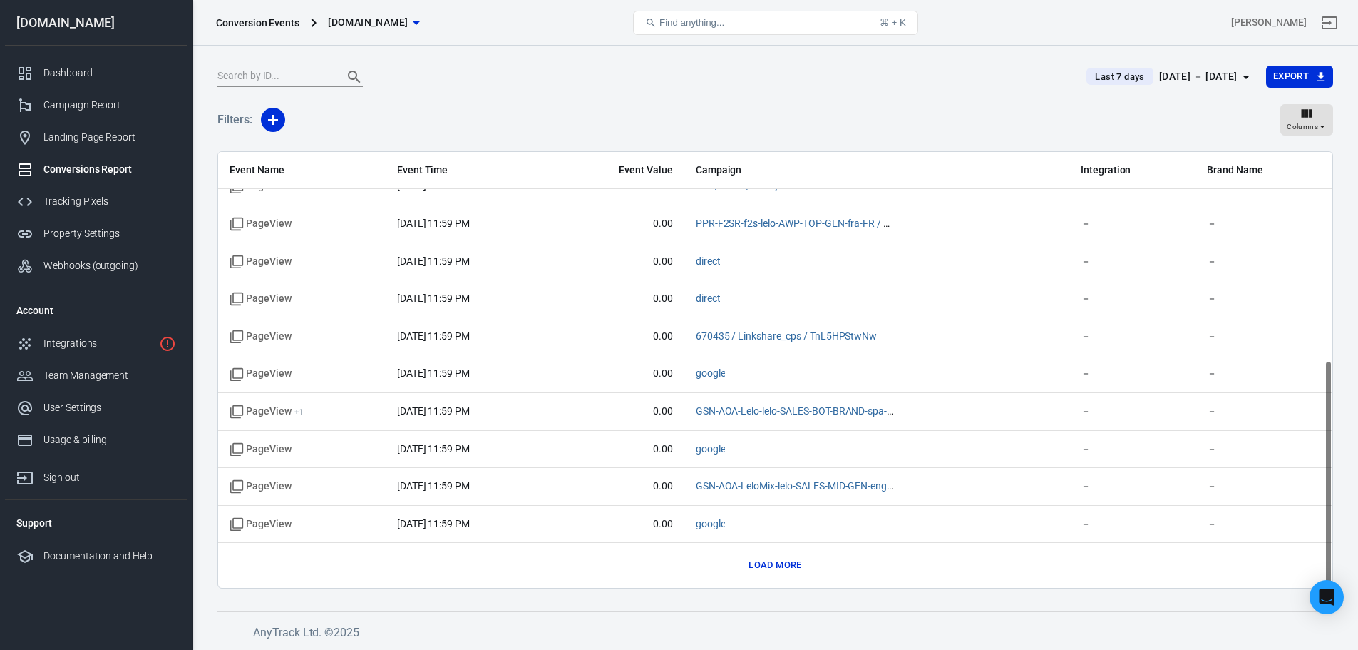
click at [792, 553] on div "Event Name Event Time Event Value Campaign Integration Brand Name PageView Oct …" at bounding box center [775, 171] width 1115 height 832
click at [774, 571] on button "Load more" at bounding box center [775, 565] width 60 height 22
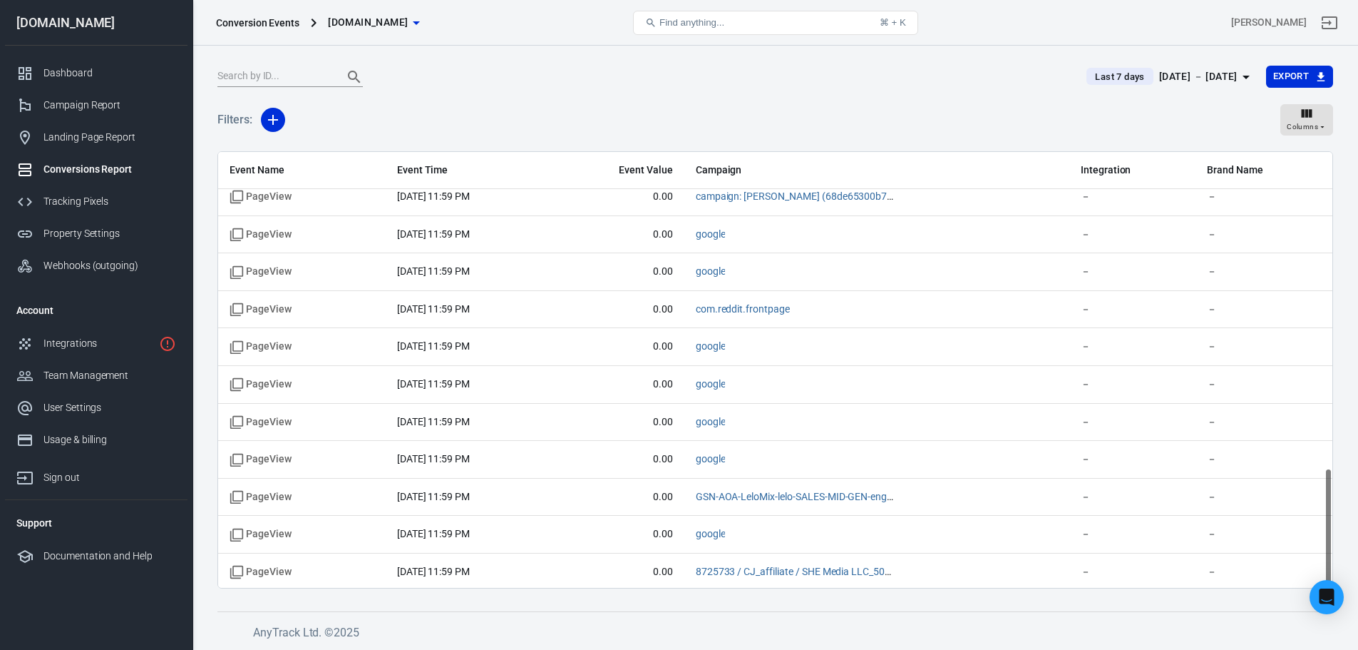
scroll to position [1147, 0]
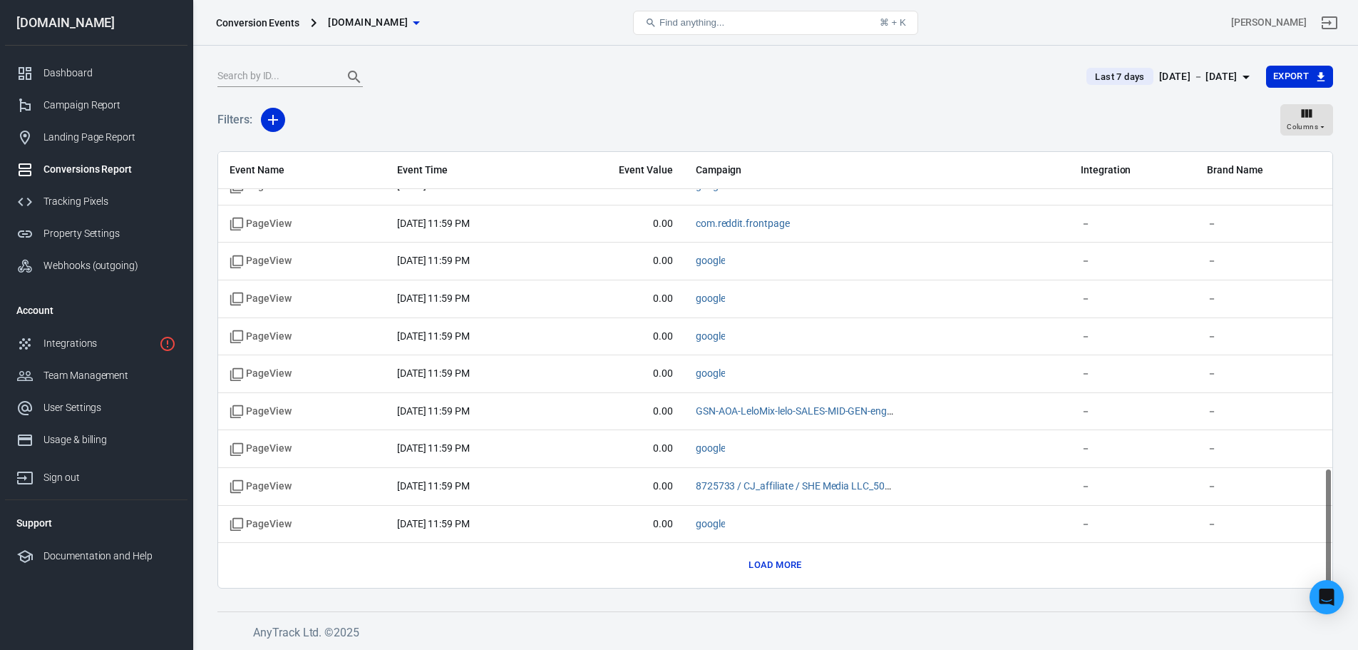
click at [810, 575] on div "Load more" at bounding box center [776, 565] width 1092 height 22
click at [800, 565] on button "Load more" at bounding box center [775, 565] width 60 height 22
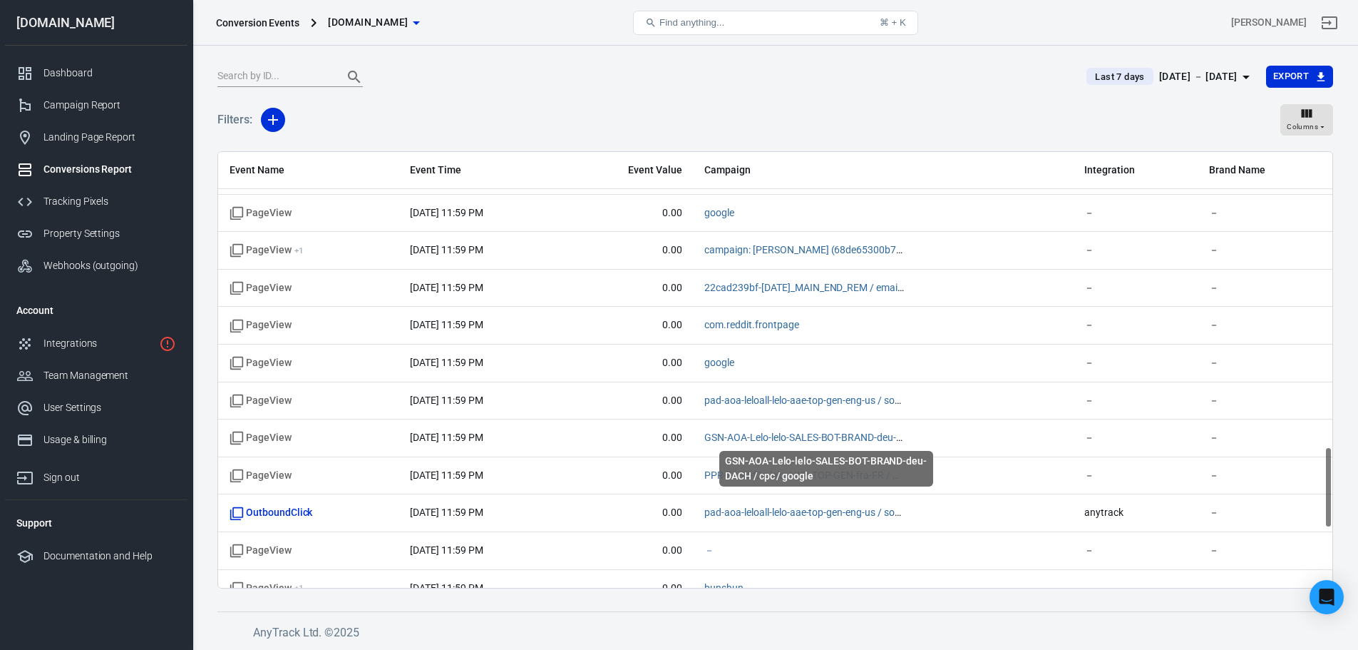
scroll to position [1897, 0]
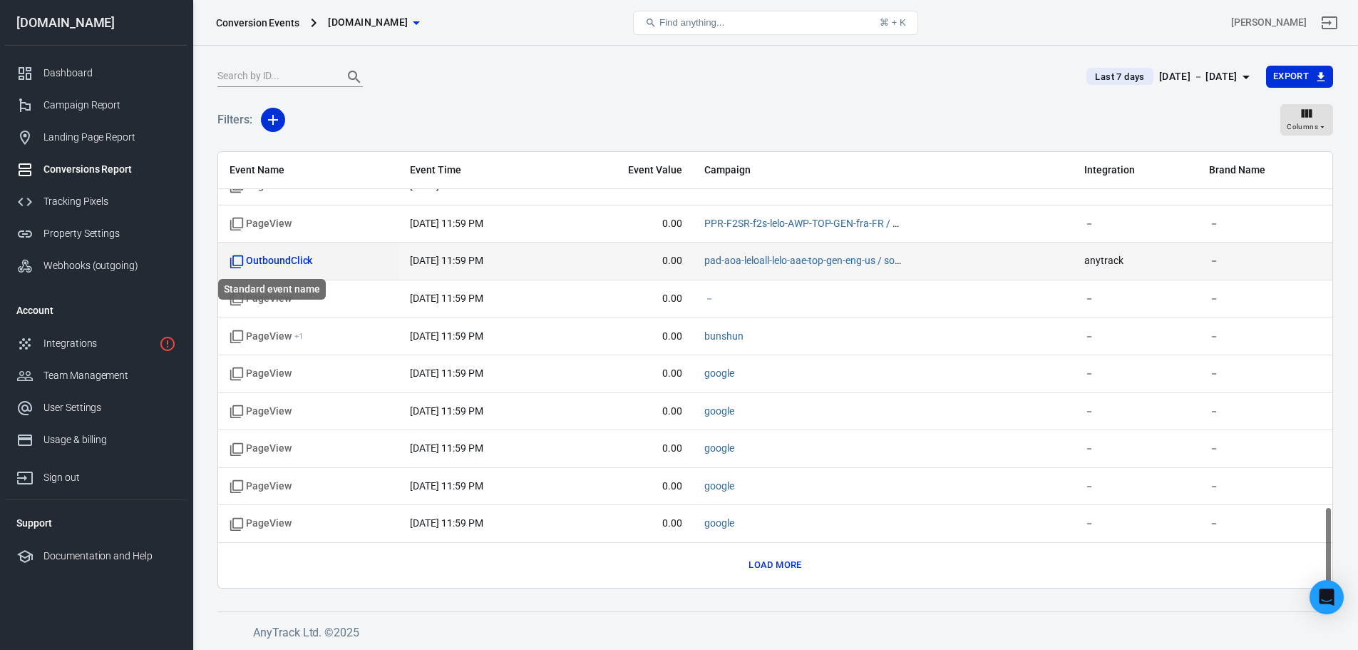
click at [277, 262] on span "OutboundClick" at bounding box center [271, 261] width 83 height 14
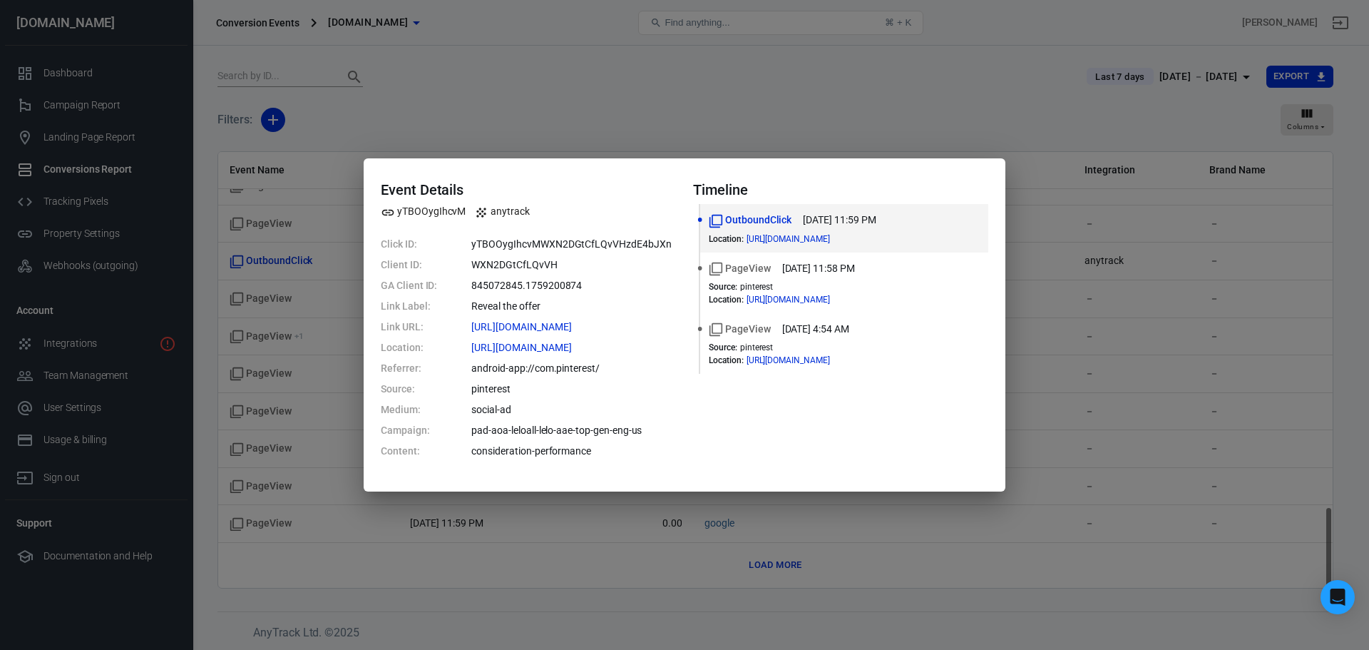
click at [549, 531] on div "Event Details yTBOOygIhcvM anytrack Click ID: yTBOOygIhcvMWXN2DGtCfLQvVHzdE4bJX…" at bounding box center [684, 325] width 1369 height 650
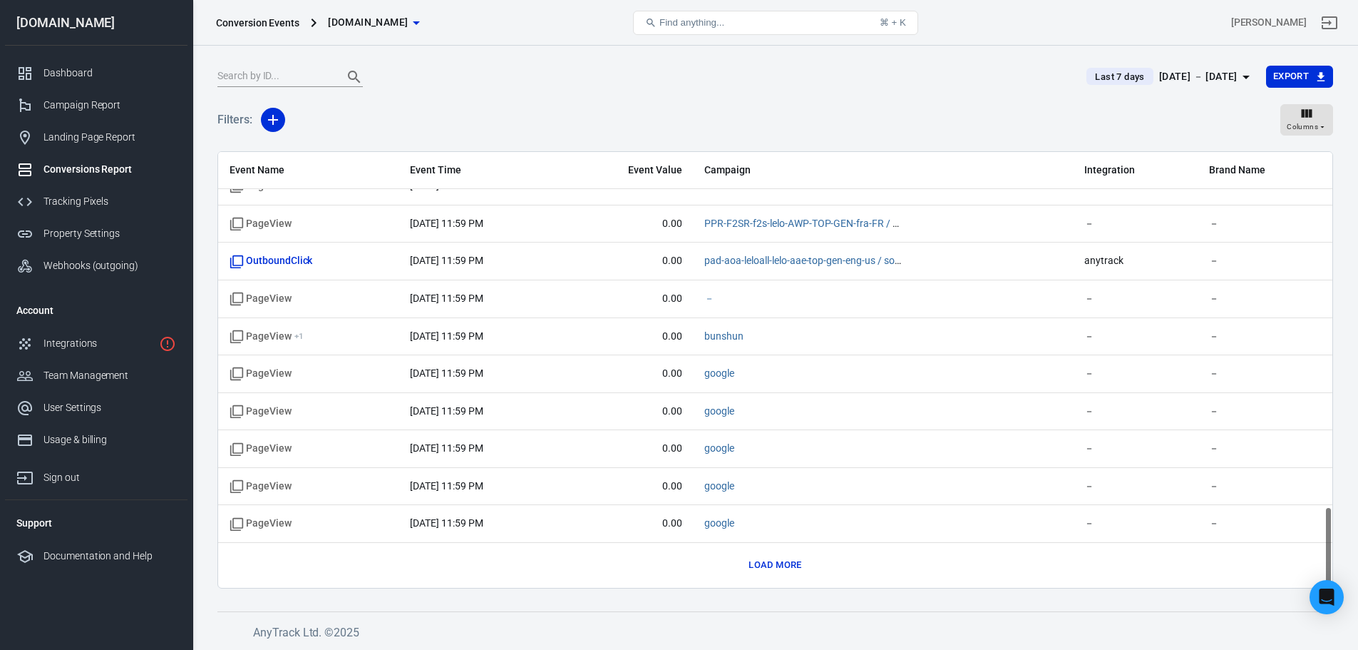
click at [829, 603] on div "Use the Tracking TAG to trigger conversion events AnyTrack automatically tracks…" at bounding box center [776, 293] width 1166 height 713
click at [794, 560] on button "Load more" at bounding box center [775, 565] width 60 height 22
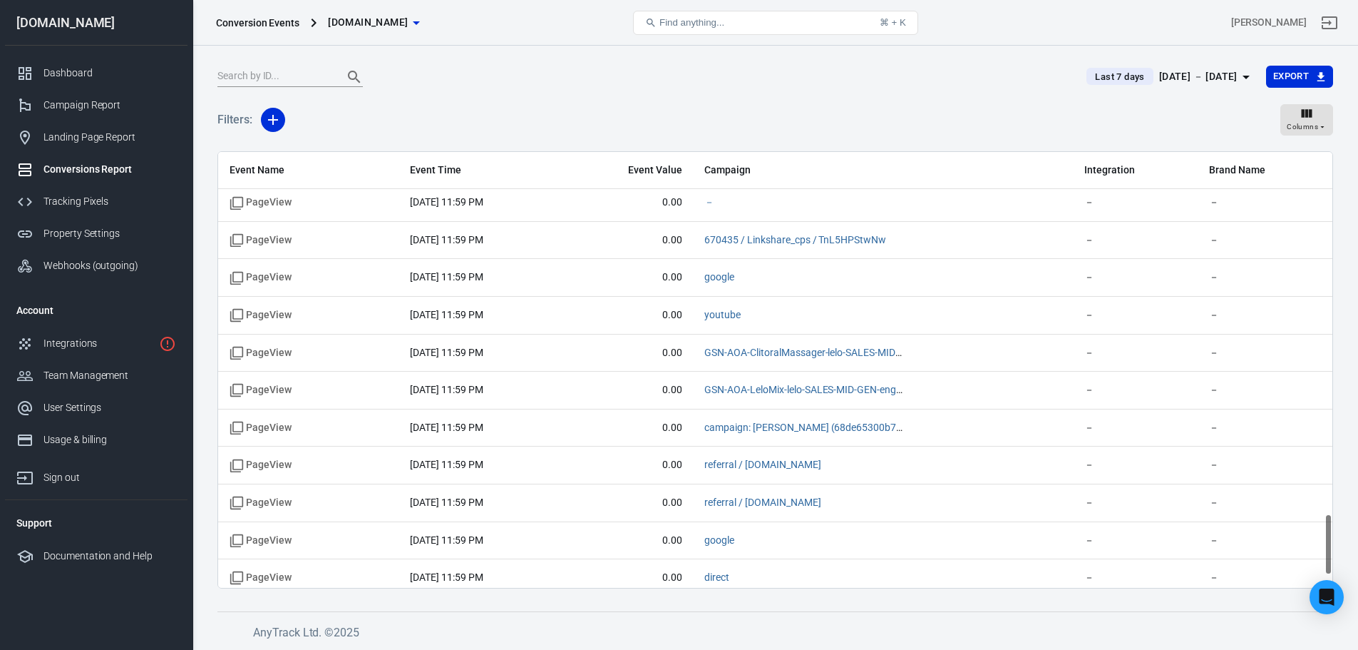
scroll to position [2647, 0]
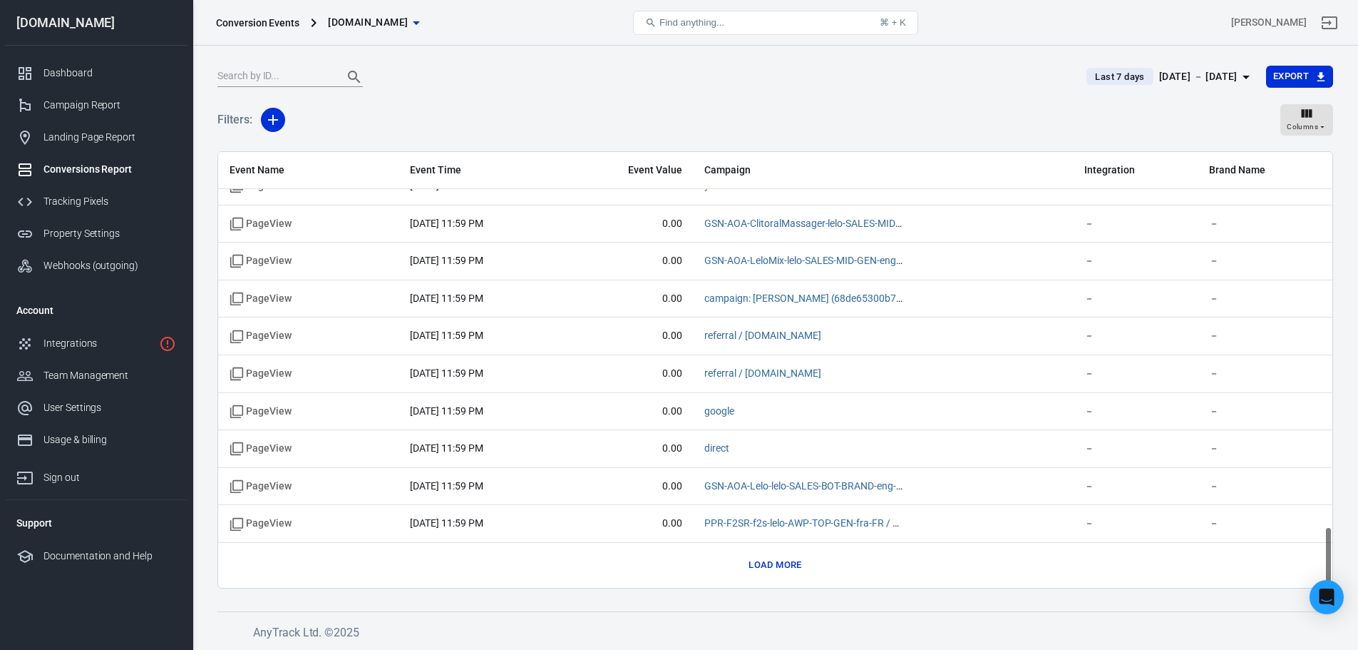
click at [821, 575] on div "Load more" at bounding box center [776, 565] width 1092 height 22
click at [792, 563] on button "Load more" at bounding box center [775, 565] width 60 height 22
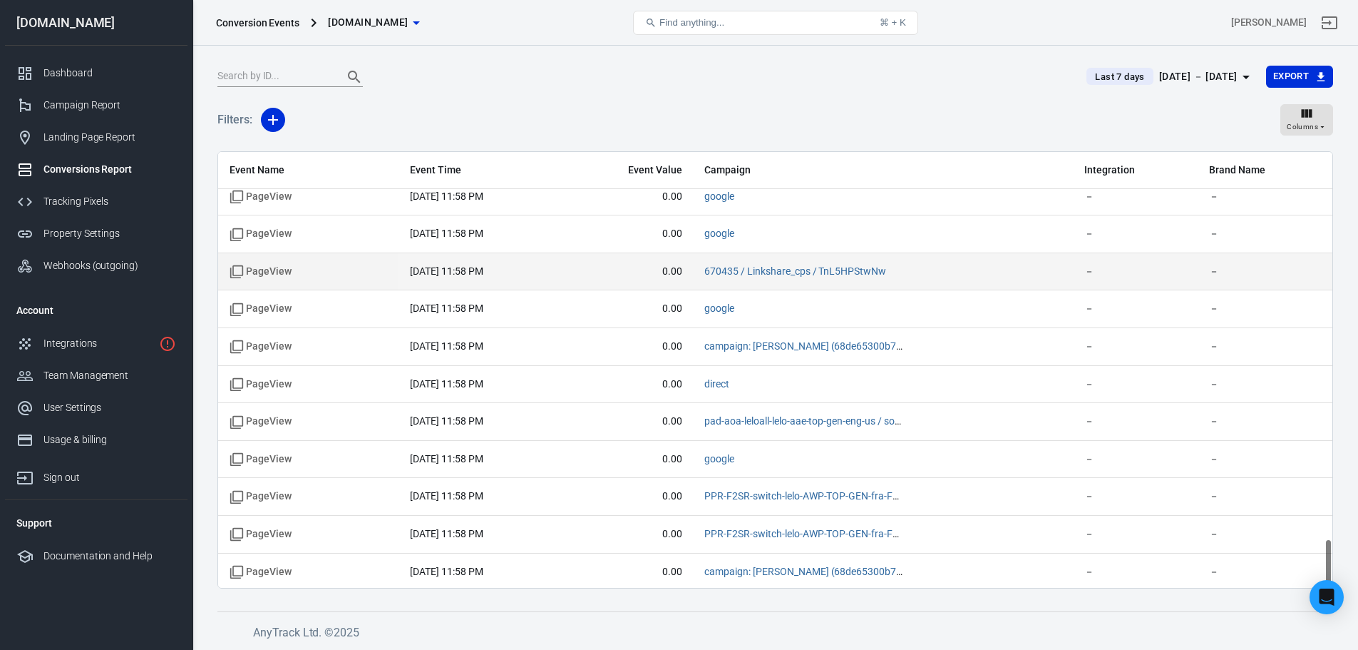
scroll to position [3397, 0]
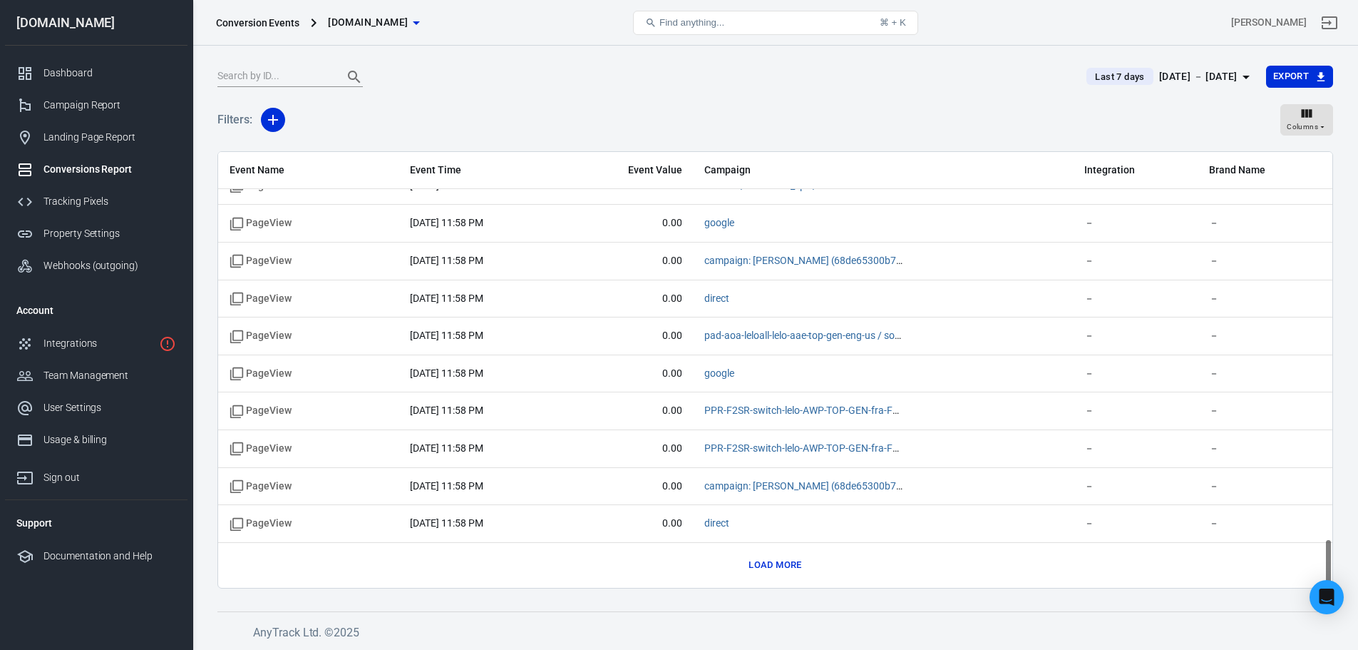
click at [756, 560] on button "Load more" at bounding box center [775, 565] width 60 height 22
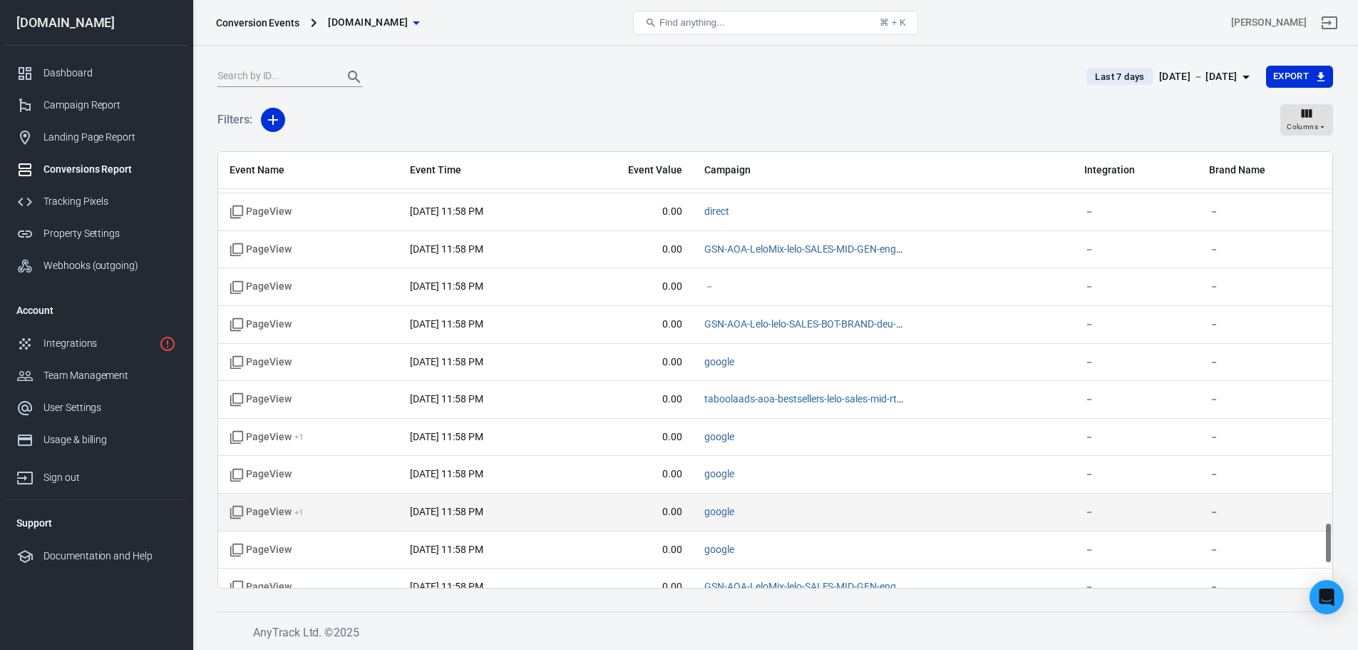
scroll to position [4147, 0]
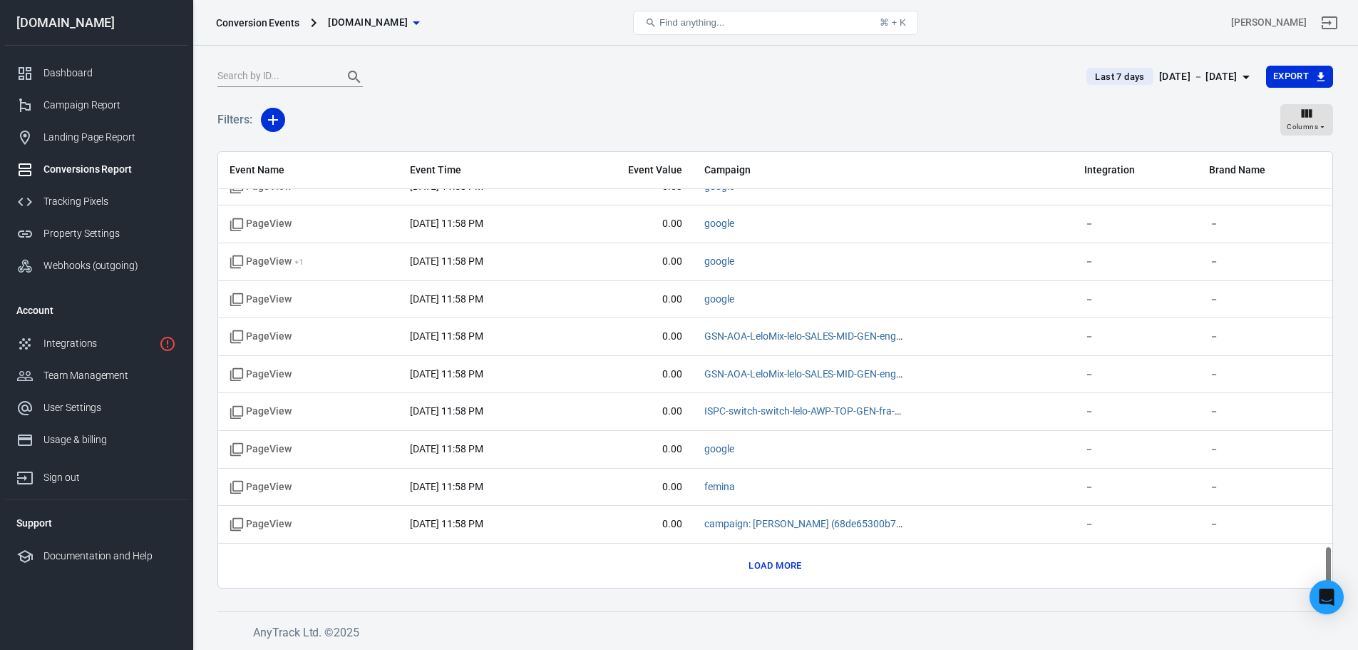
click at [866, 568] on div "Load more" at bounding box center [776, 566] width 1092 height 22
click at [267, 177] on span "Event Name" at bounding box center [309, 170] width 158 height 14
click at [267, 173] on span "Event Name" at bounding box center [309, 170] width 158 height 14
click at [785, 560] on button "Load more" at bounding box center [775, 566] width 60 height 22
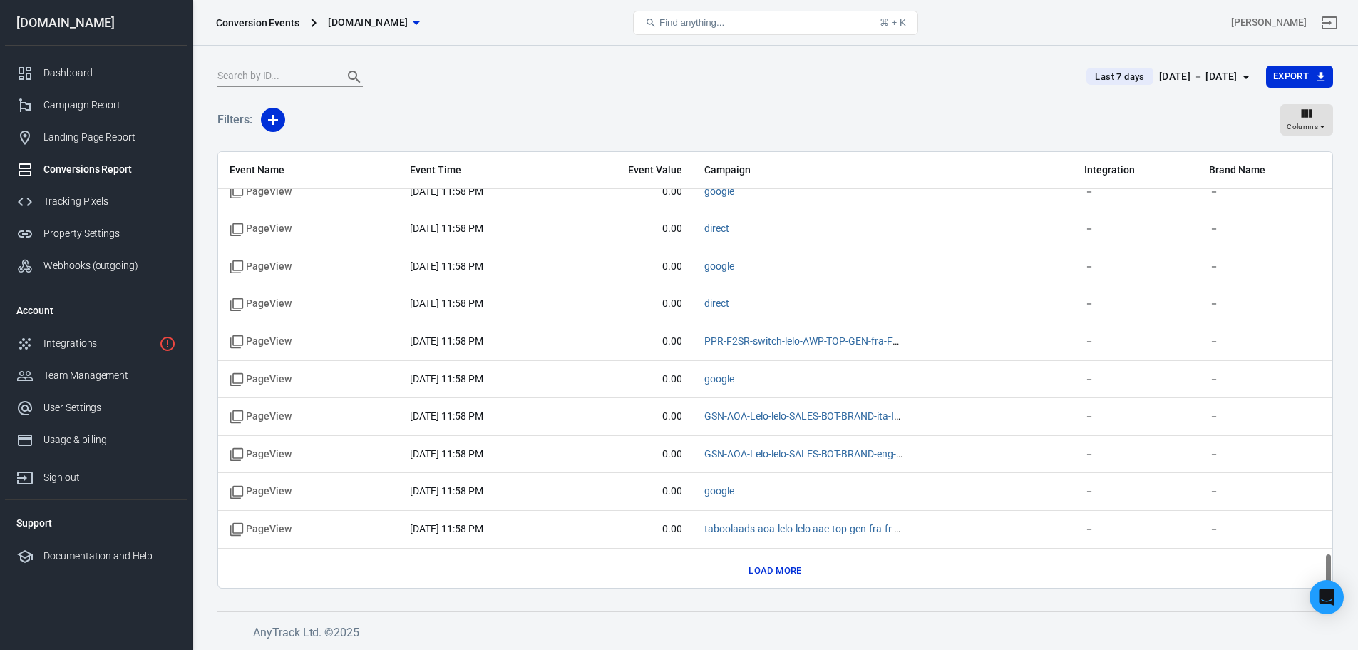
scroll to position [4897, 0]
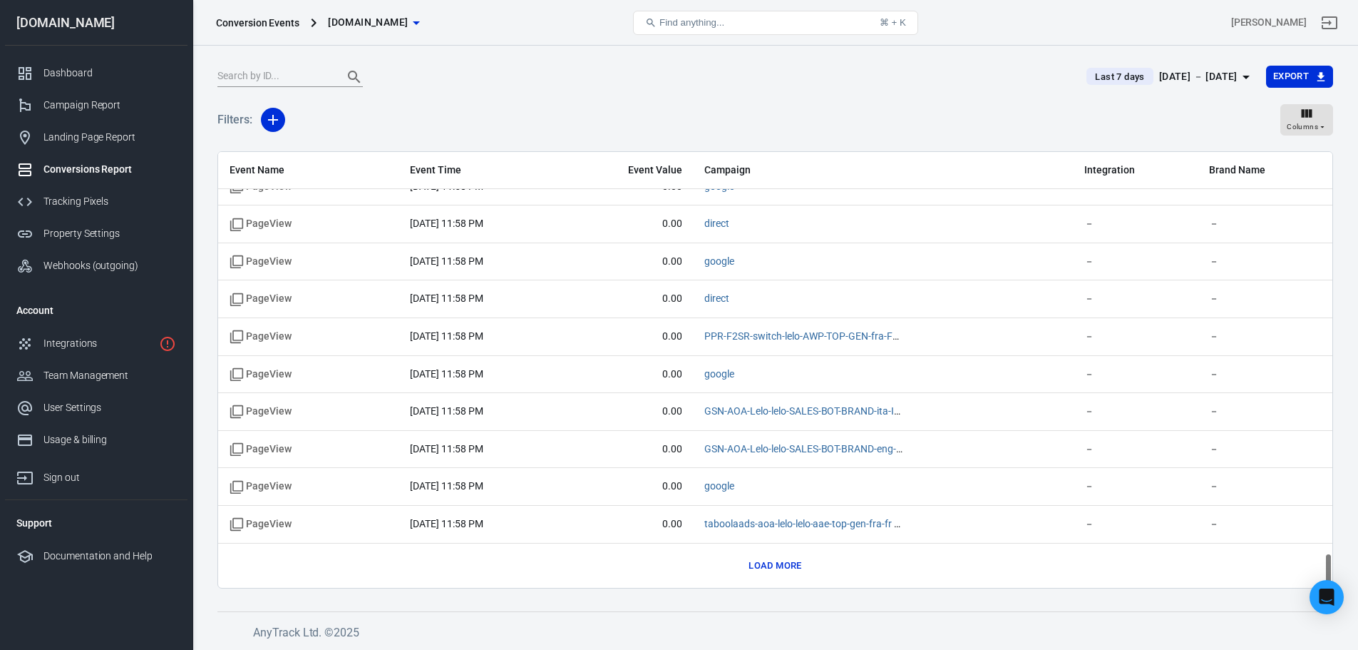
click at [774, 562] on button "Load more" at bounding box center [775, 566] width 60 height 22
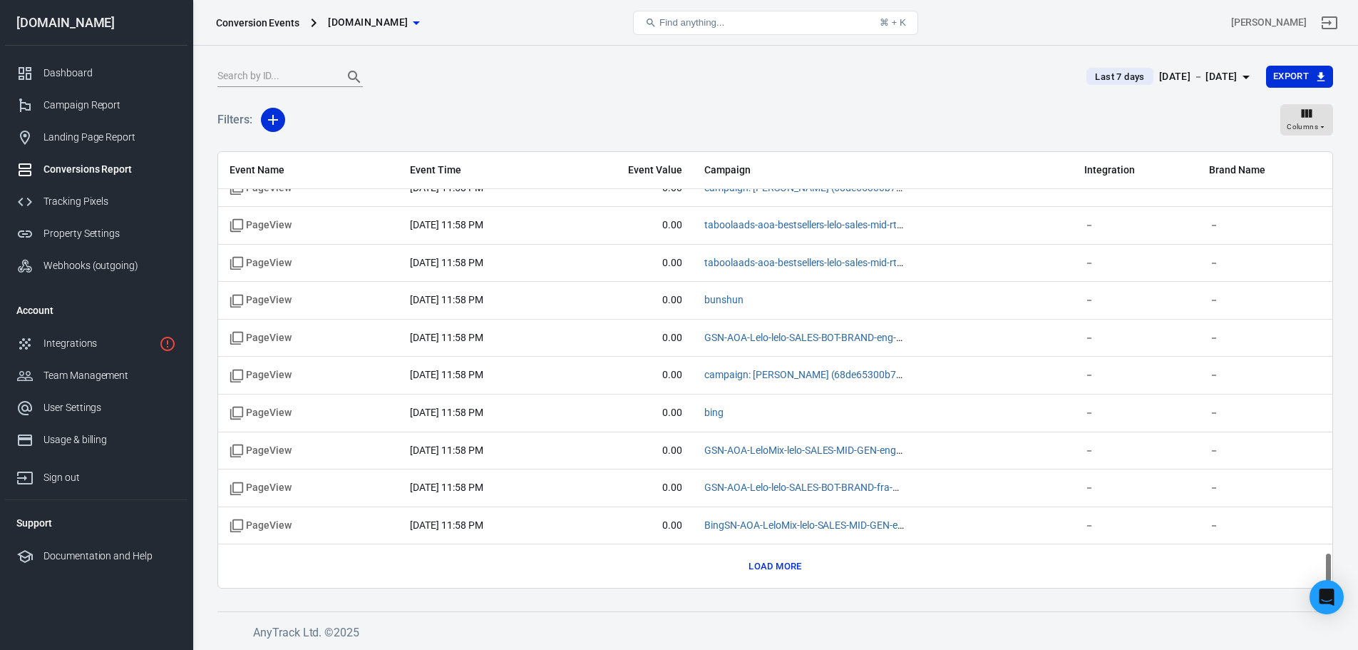
scroll to position [5647, 0]
